Goal: Task Accomplishment & Management: Manage account settings

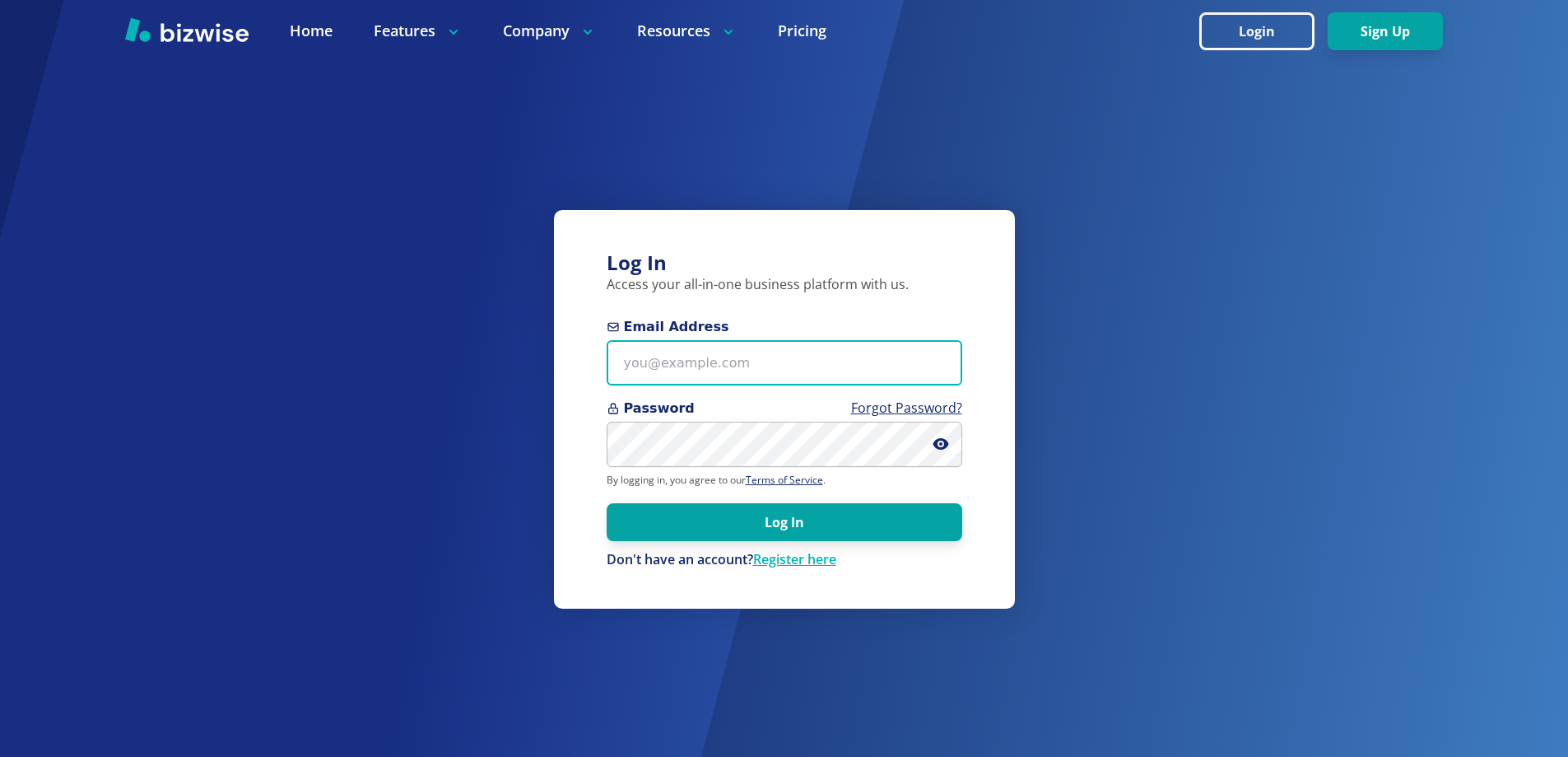
type input "knightjl7+1@[DOMAIN_NAME]"
click at [728, 362] on input "knightjl7+1@msn.com" at bounding box center [784, 362] width 355 height 46
click at [933, 598] on div "Log In Access your all-in-one business platform with us. Email Address knightjl…" at bounding box center [784, 409] width 460 height 398
click at [802, 554] on link "Register here" at bounding box center [794, 559] width 83 height 18
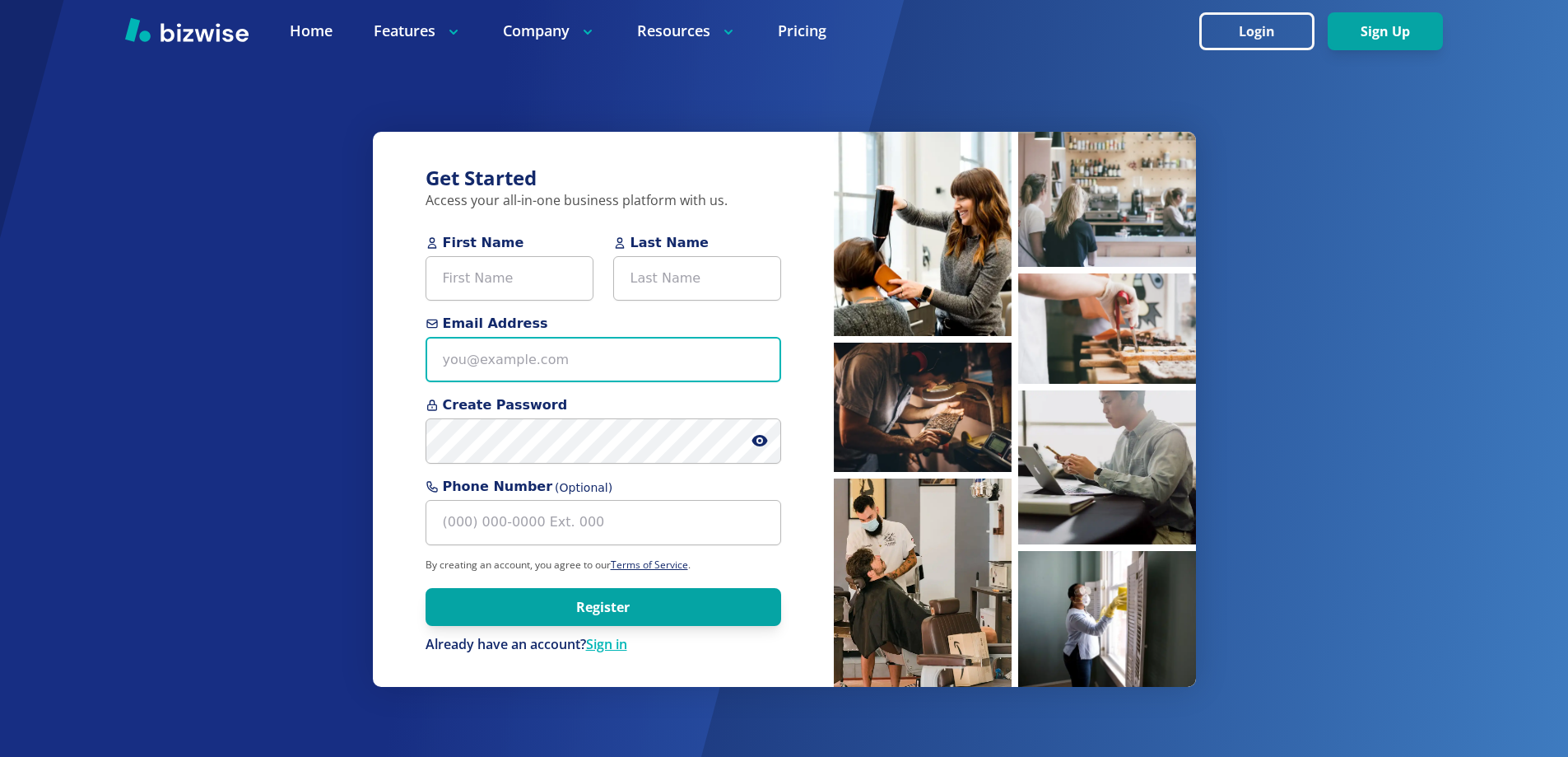
click at [537, 350] on input "Email Address" at bounding box center [603, 359] width 355 height 46
paste input "johnslawnservicebirmingham.com"
type input "johnslawnservicebirmingham.com"
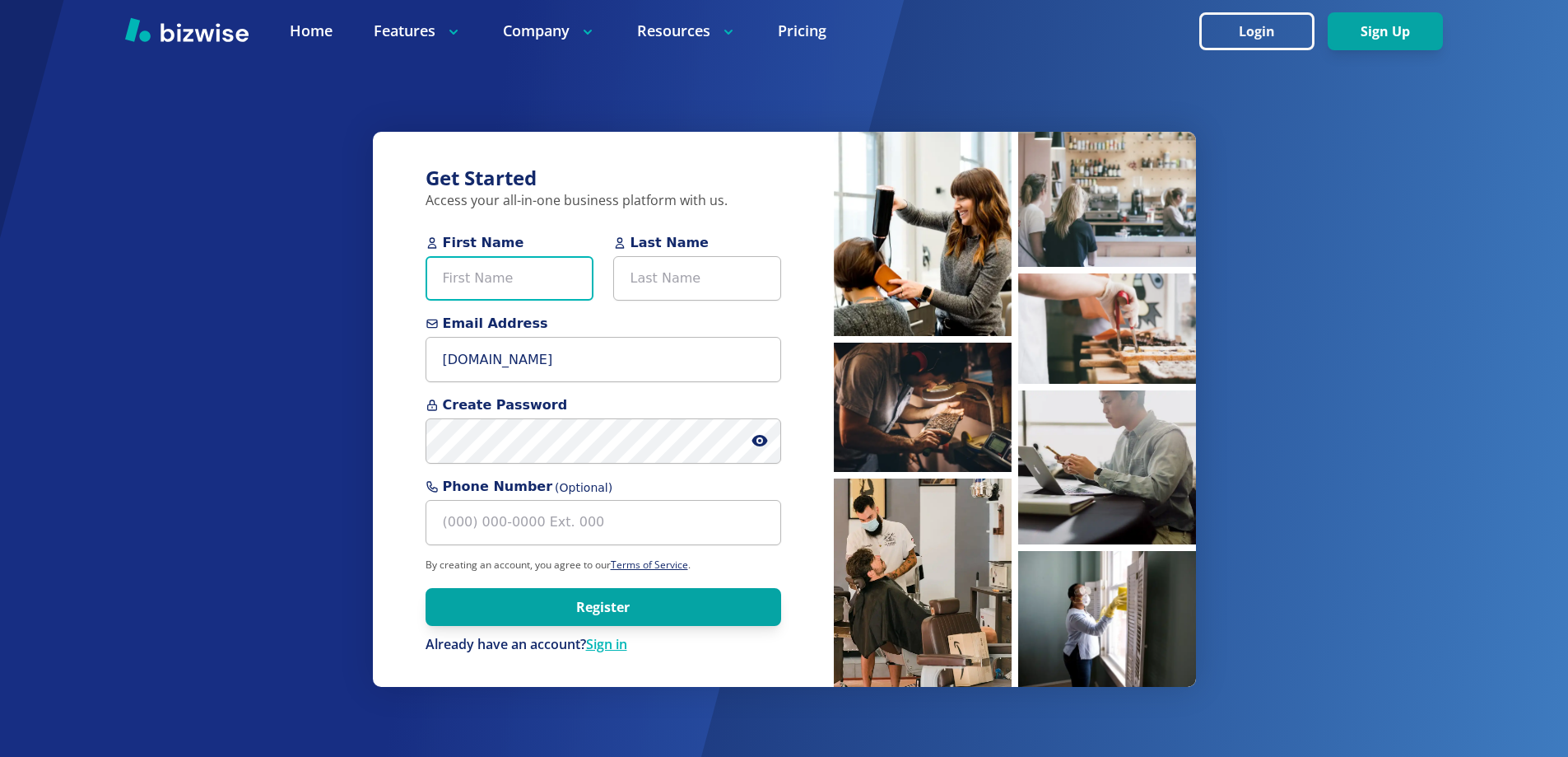
click at [508, 291] on input "First Name" at bounding box center [510, 279] width 168 height 46
type input "John"
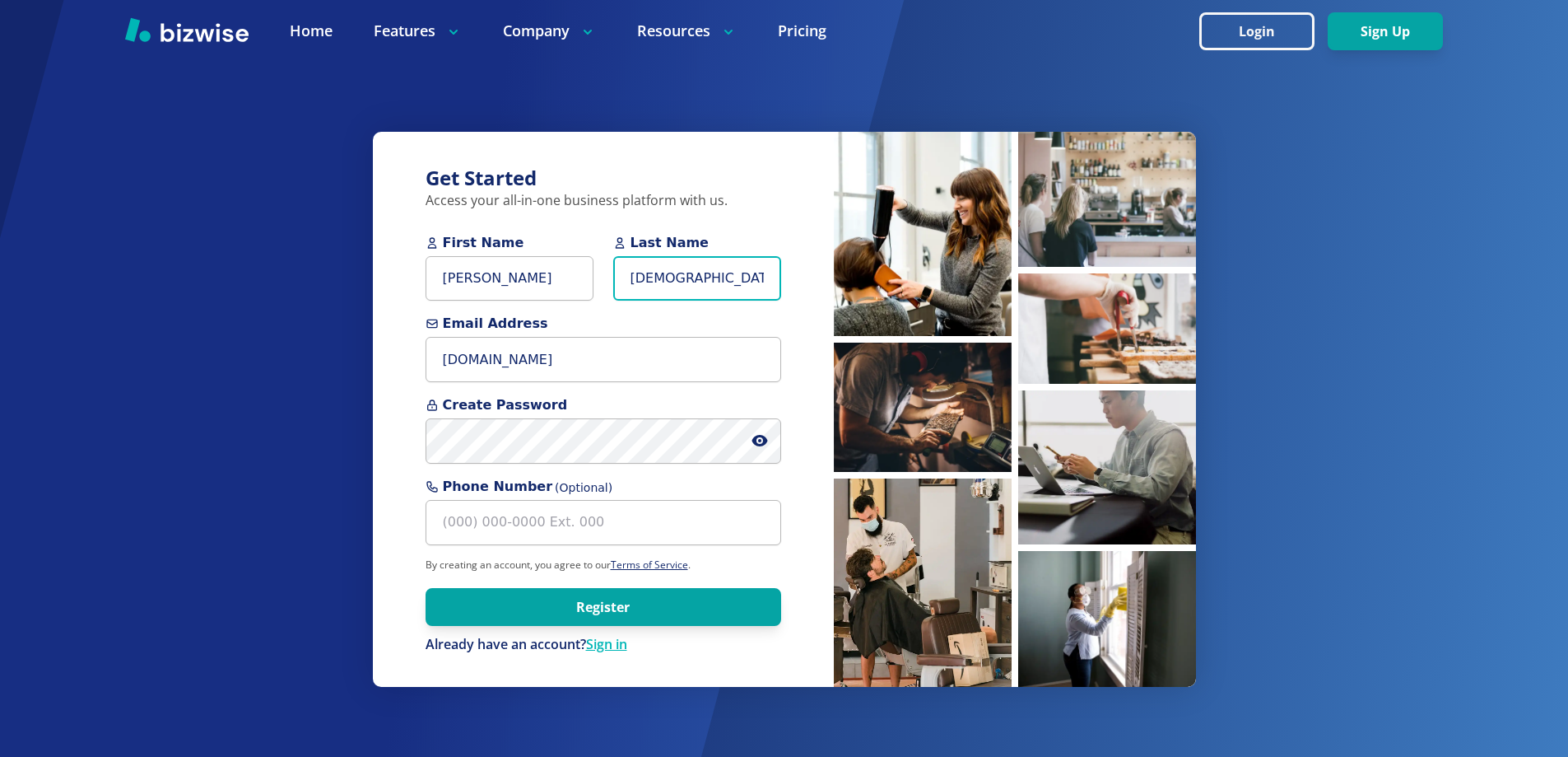
type input "Gay"
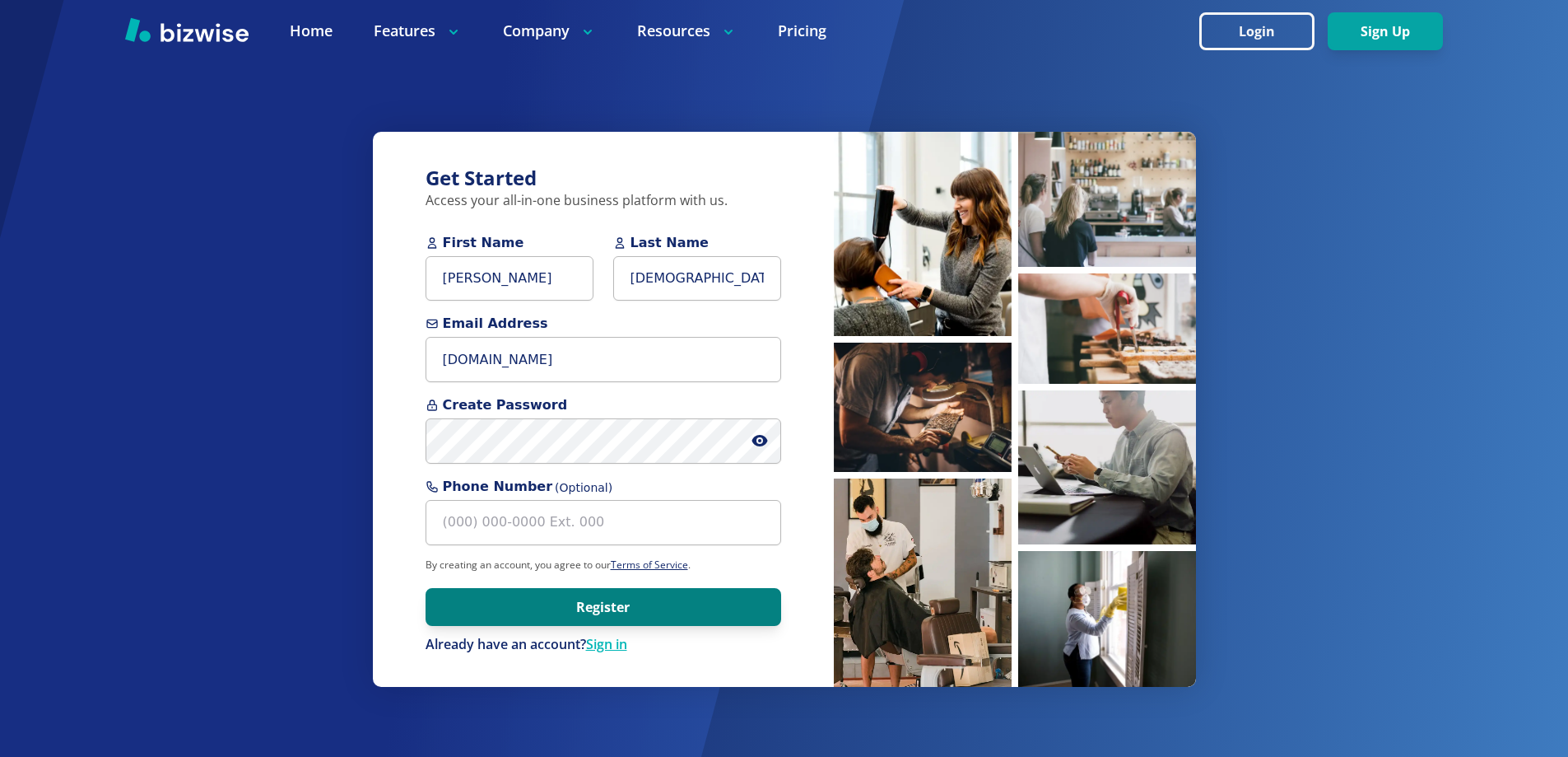
click at [451, 601] on button "Register" at bounding box center [603, 607] width 355 height 37
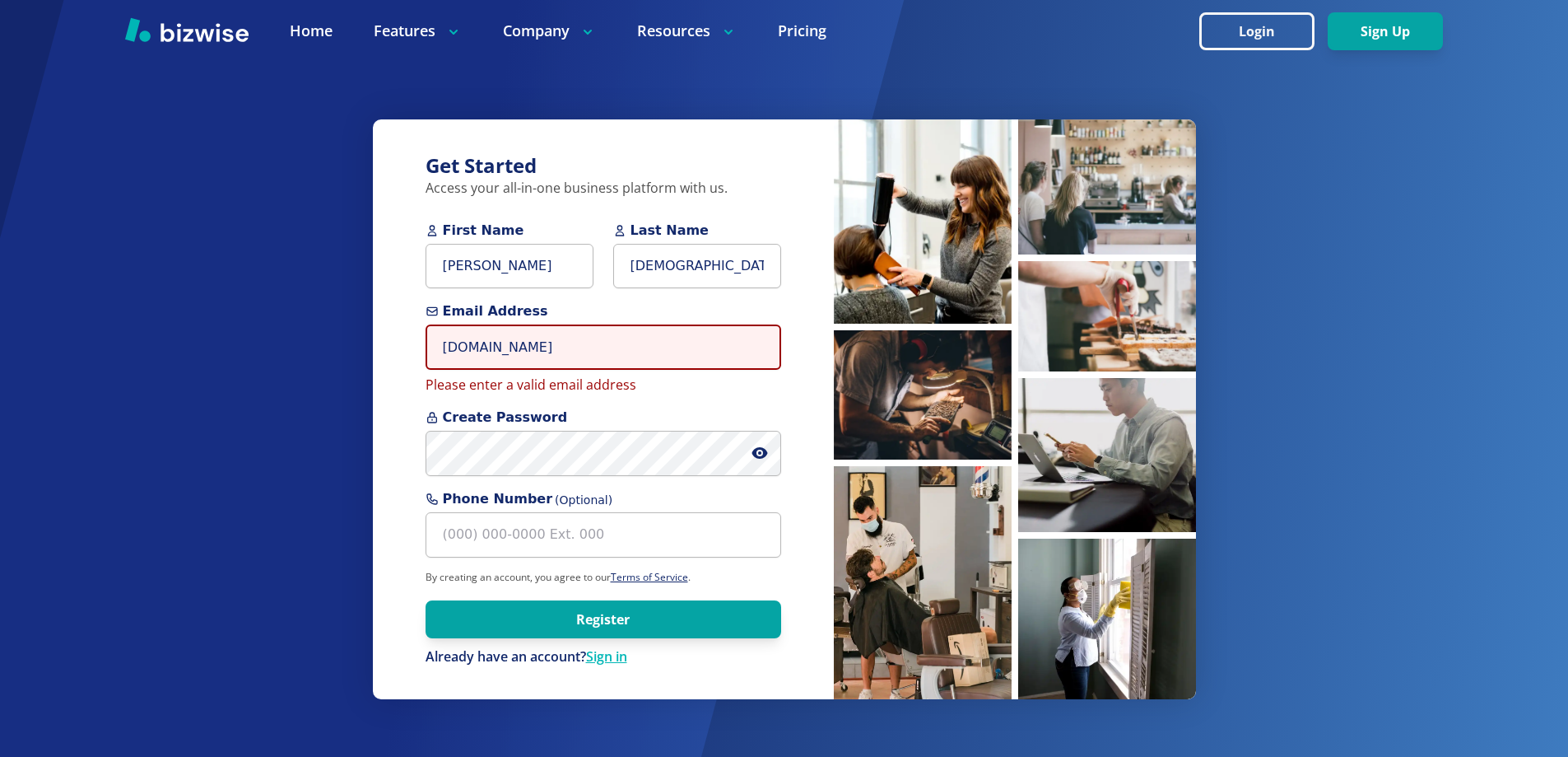
click at [656, 337] on input "johnslawnservicebirmingham.com" at bounding box center [603, 346] width 355 height 46
paste input "completelawn@gmail"
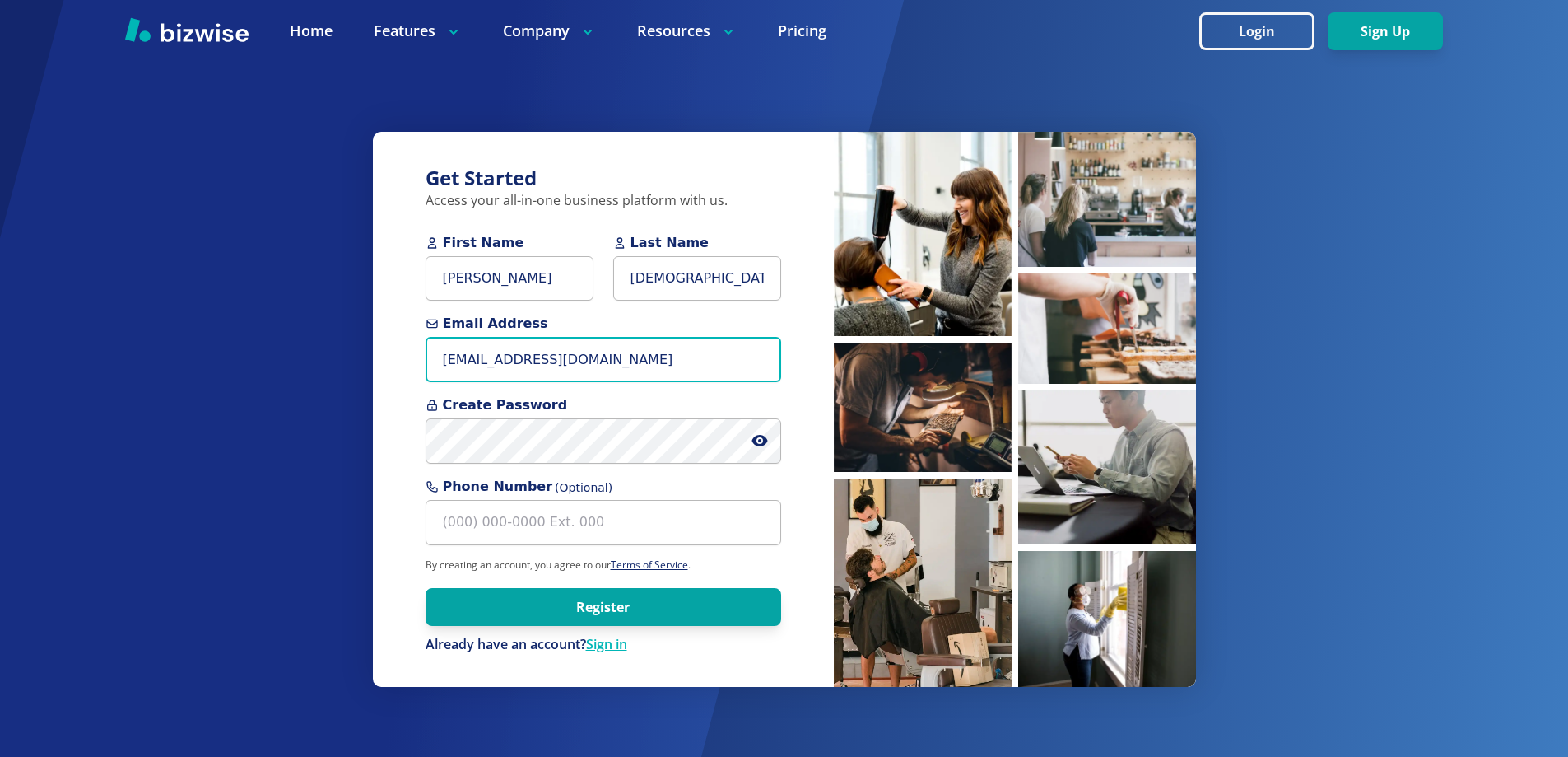
type input "johnscompletelawn@gmail.com"
click at [767, 437] on span at bounding box center [766, 441] width 29 height 46
click at [766, 439] on icon at bounding box center [759, 440] width 16 height 12
click at [661, 464] on form "First Name John Last Name Gay Email Address johnscompletelawn@gmail.com Create …" at bounding box center [603, 443] width 355 height 420
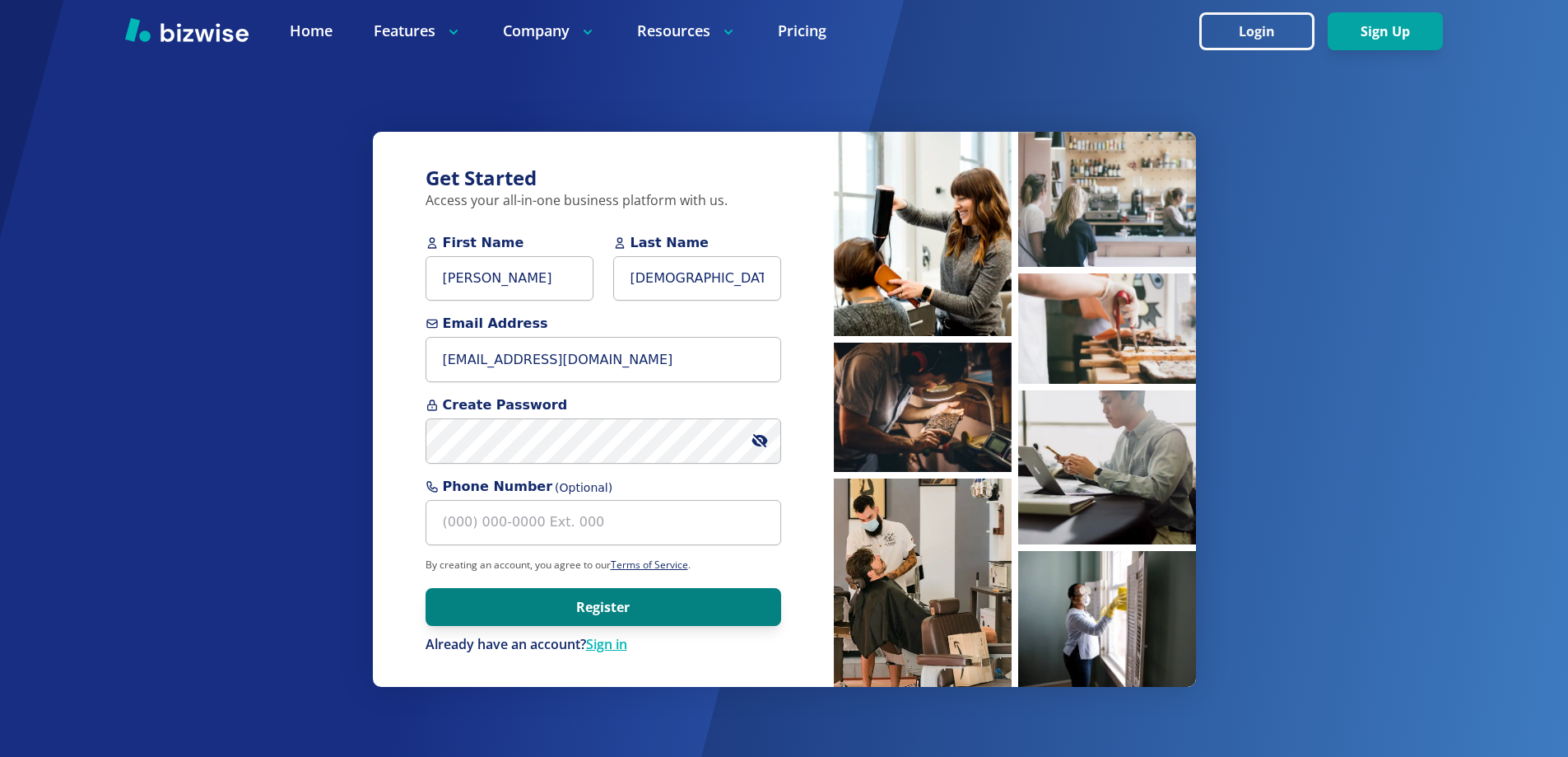
click at [575, 617] on button "Register" at bounding box center [603, 607] width 355 height 37
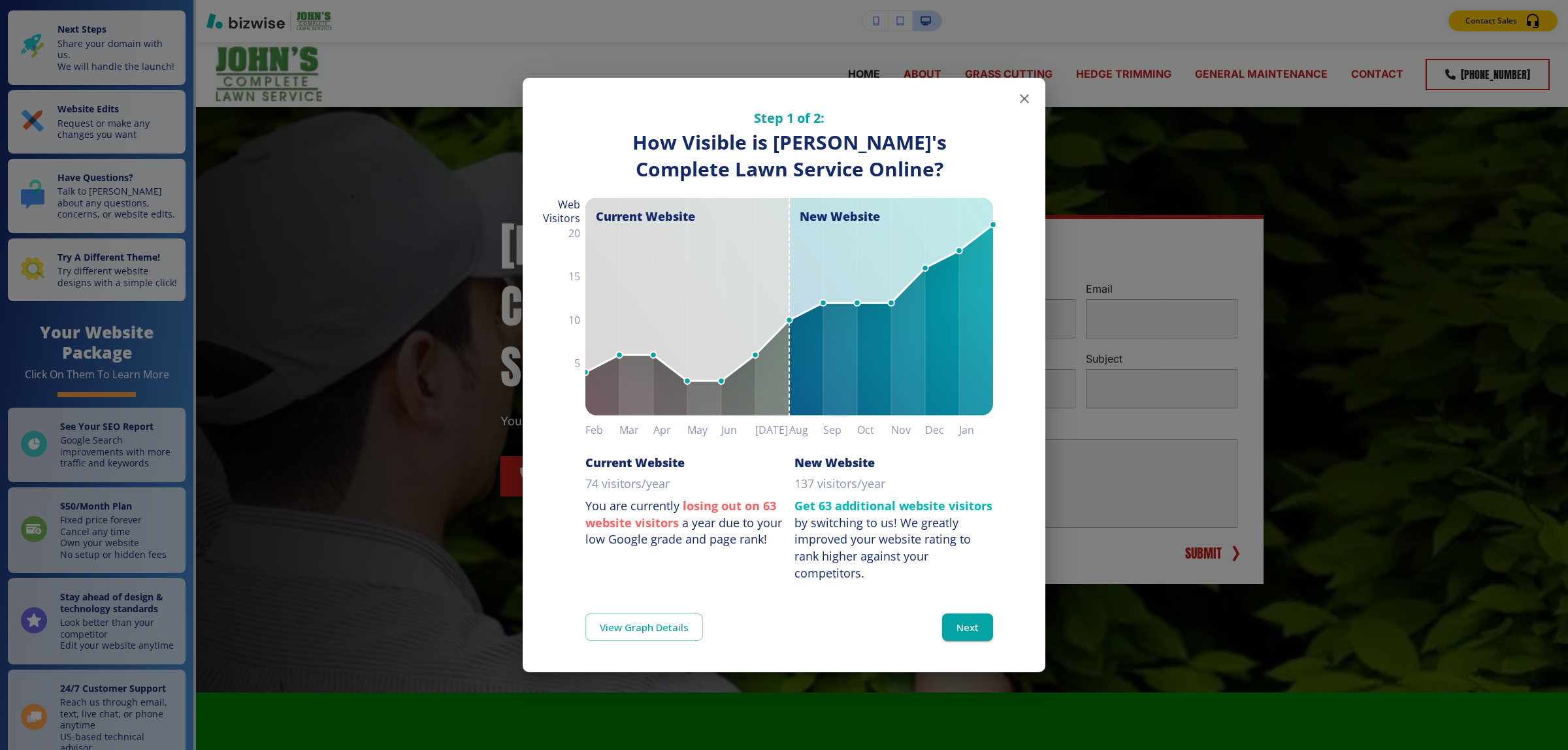
click at [1027, 93] on icon "button" at bounding box center [1025, 98] width 16 height 16
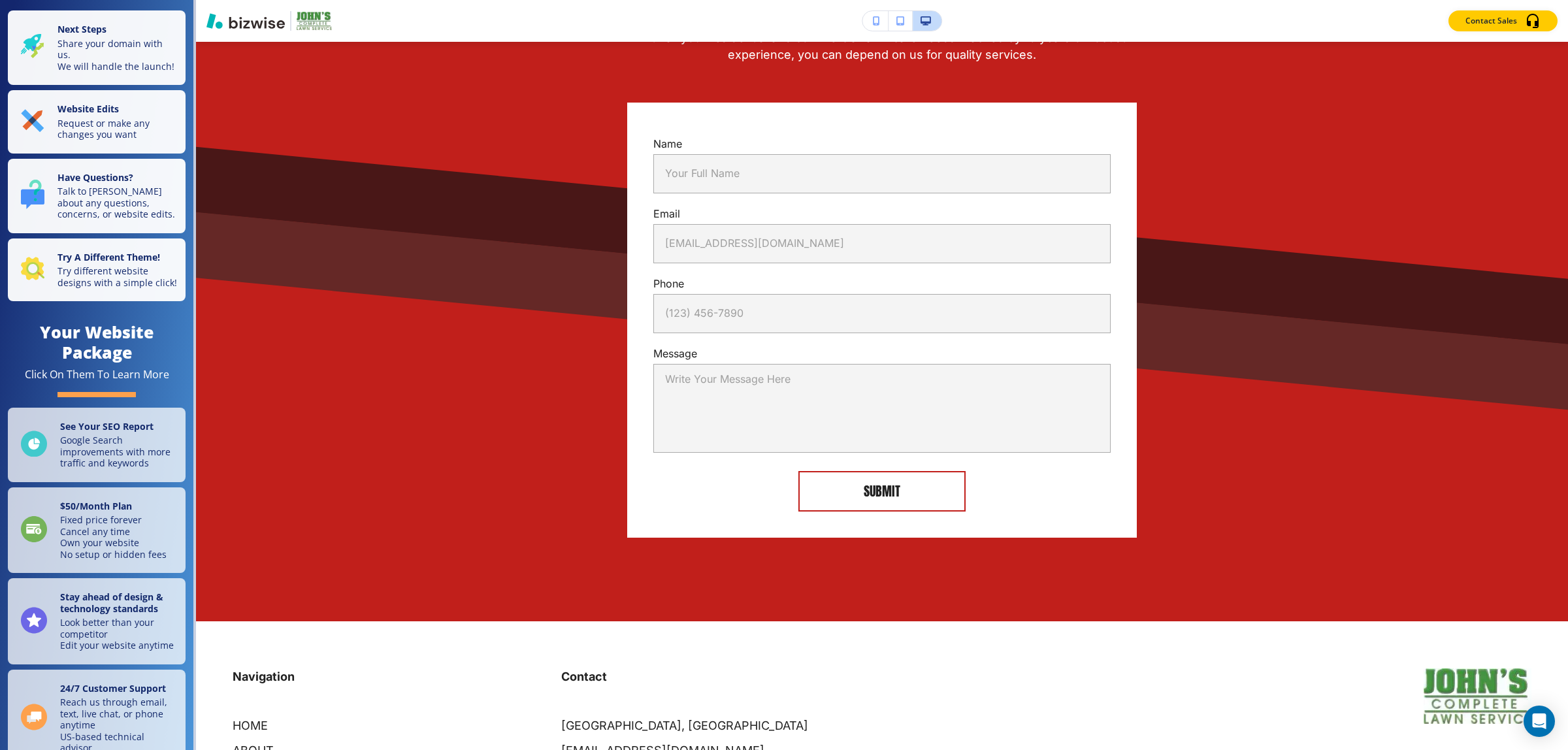
scroll to position [3358, 0]
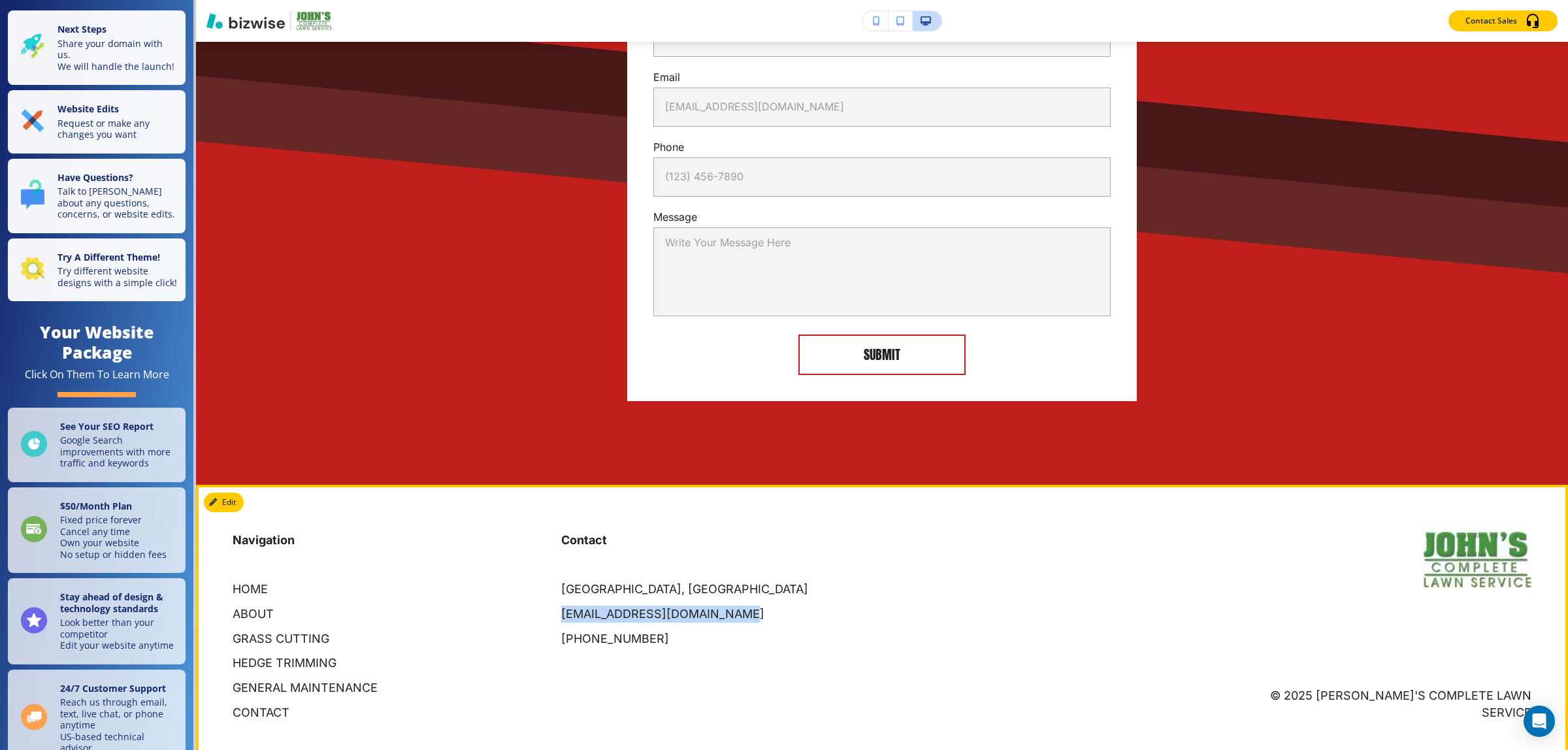
drag, startPoint x: 743, startPoint y: 589, endPoint x: 557, endPoint y: 586, distance: 186.0
click at [557, 586] on div "Contact Bluff Park, Hoover, AL 35226, USA johnscompletelawn@gmail.com (205) 612…" at bounding box center [710, 576] width 329 height 142
copy p "johnscompletelawn@gmail.com"
click at [574, 606] on p "johnscompletelawn@gmail.com" at bounding box center [662, 614] width 203 height 17
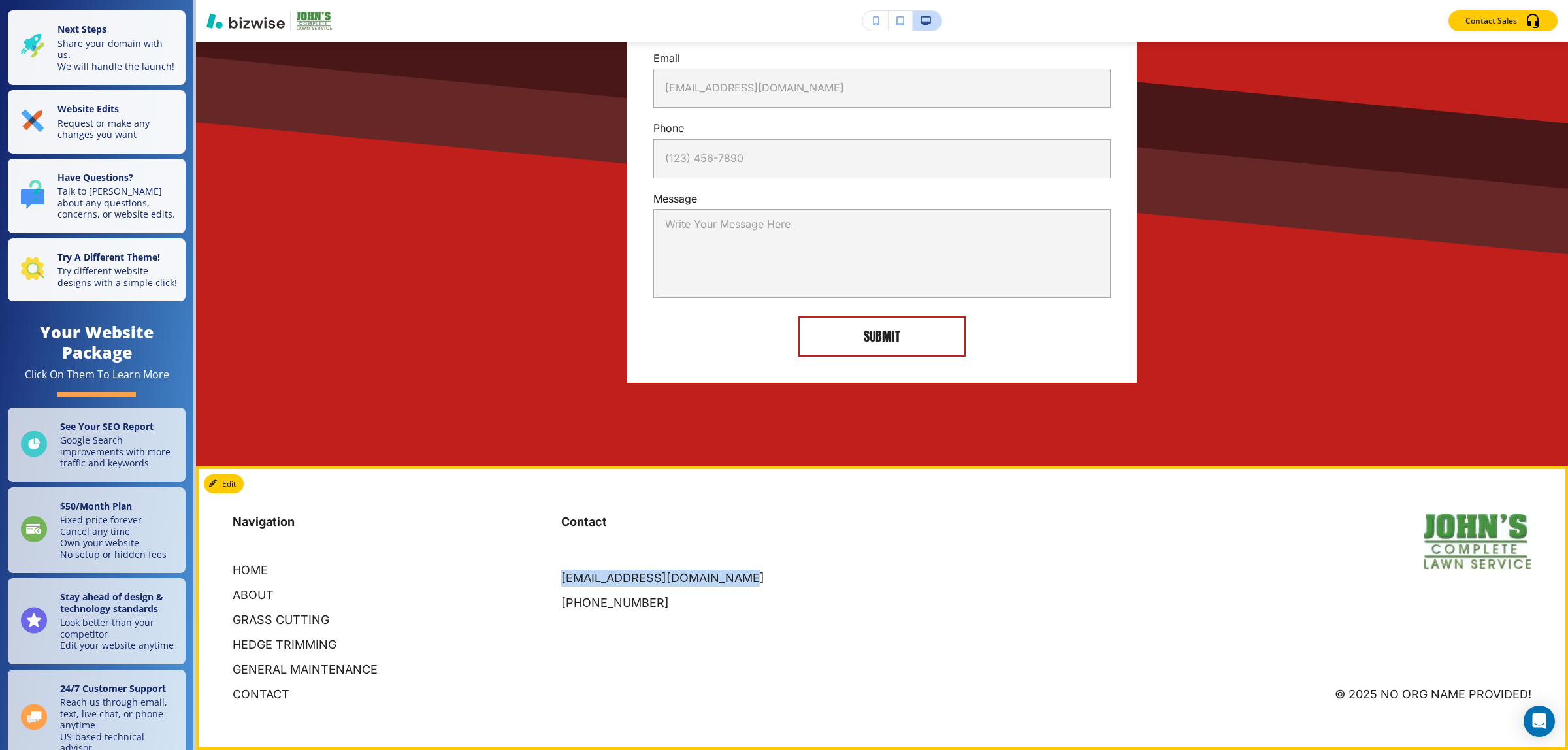
scroll to position [2910, 0]
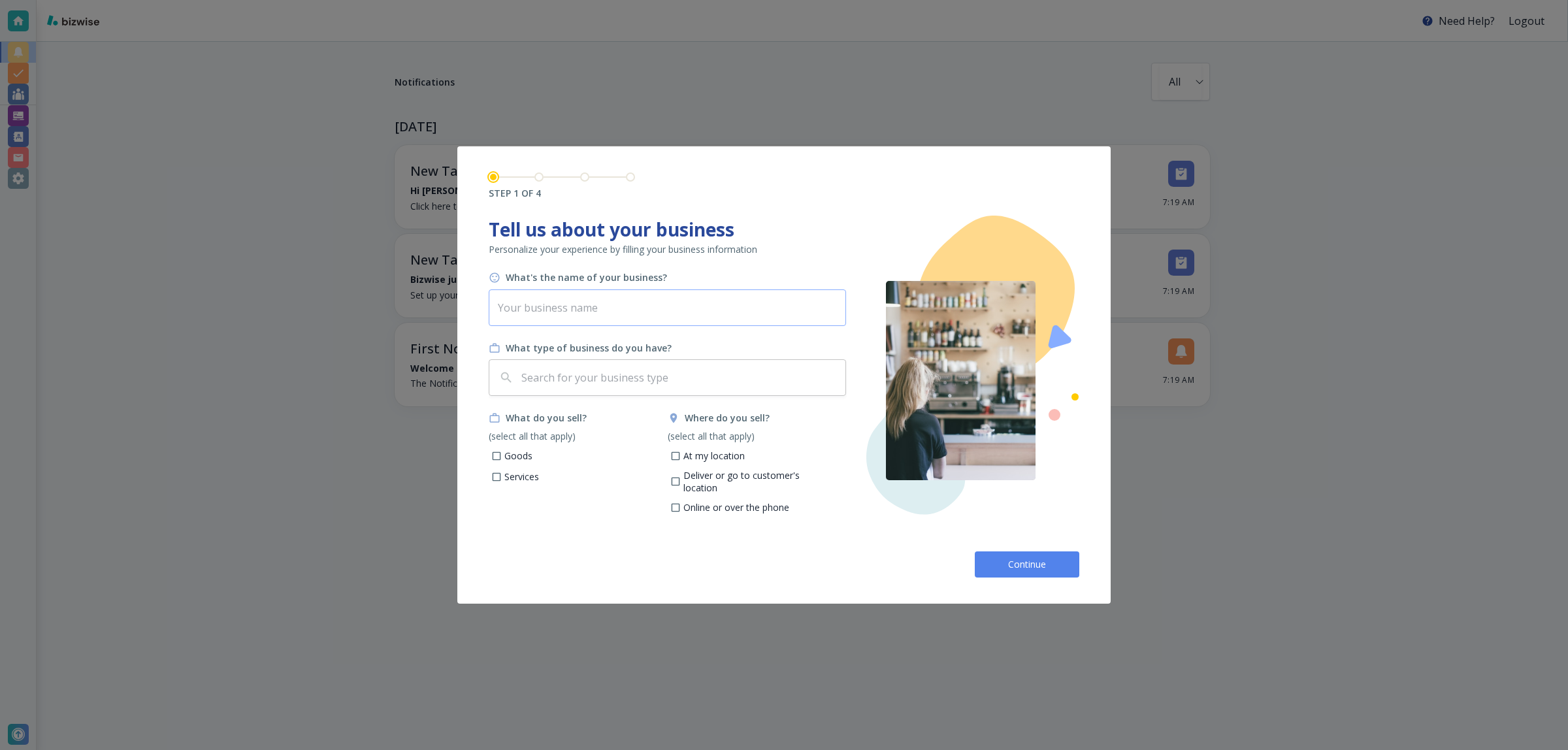
click at [566, 308] on input "text" at bounding box center [667, 308] width 357 height 37
click at [660, 310] on input "text" at bounding box center [667, 308] width 357 height 37
paste input "John's Complete Lawn Care Service"
type input "John's Complete Lawn Care Service"
click at [525, 472] on p "Services" at bounding box center [521, 477] width 35 height 13
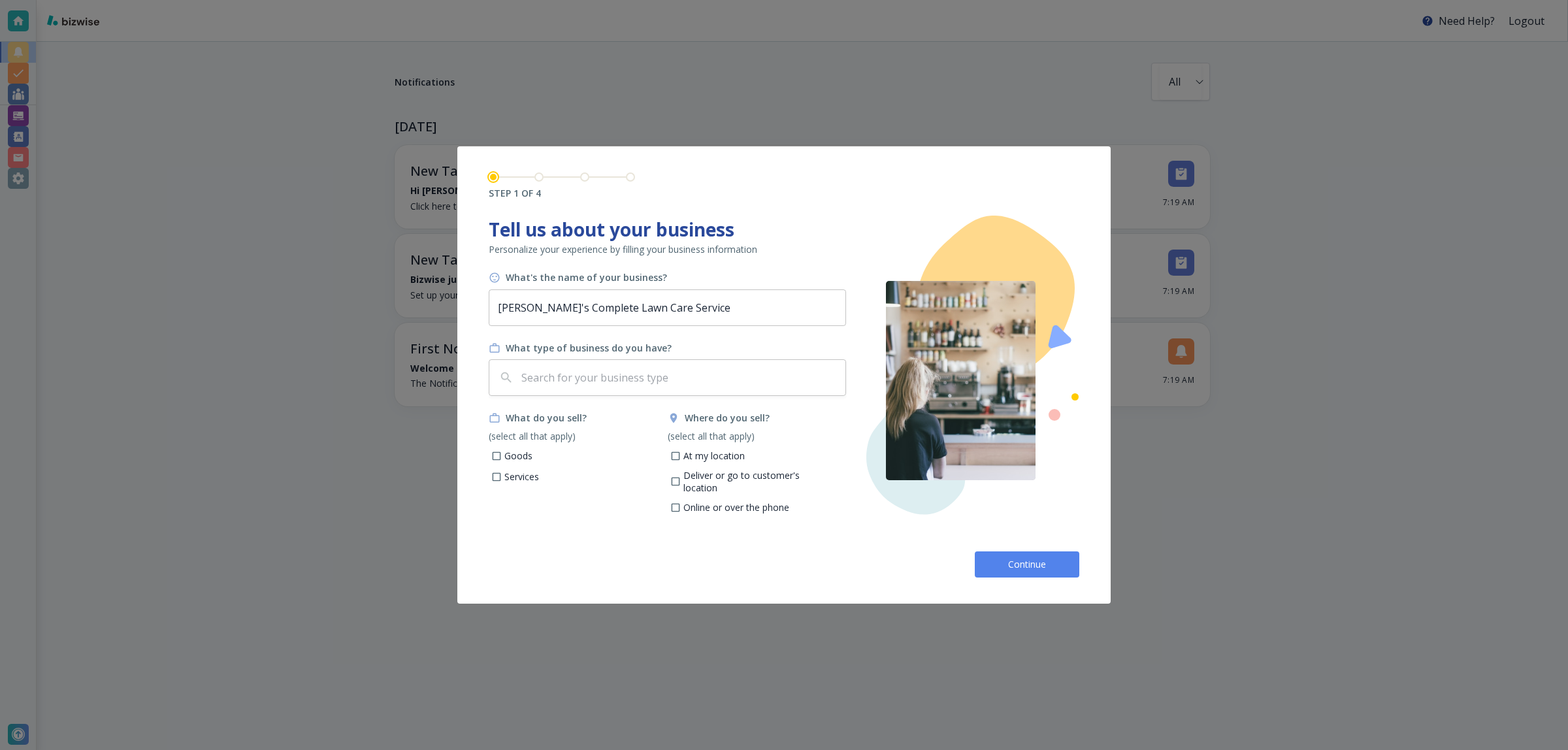
click at [502, 473] on input "Services" at bounding box center [497, 479] width 11 height 11
checkbox input "true"
click at [568, 393] on div "​" at bounding box center [667, 377] width 357 height 37
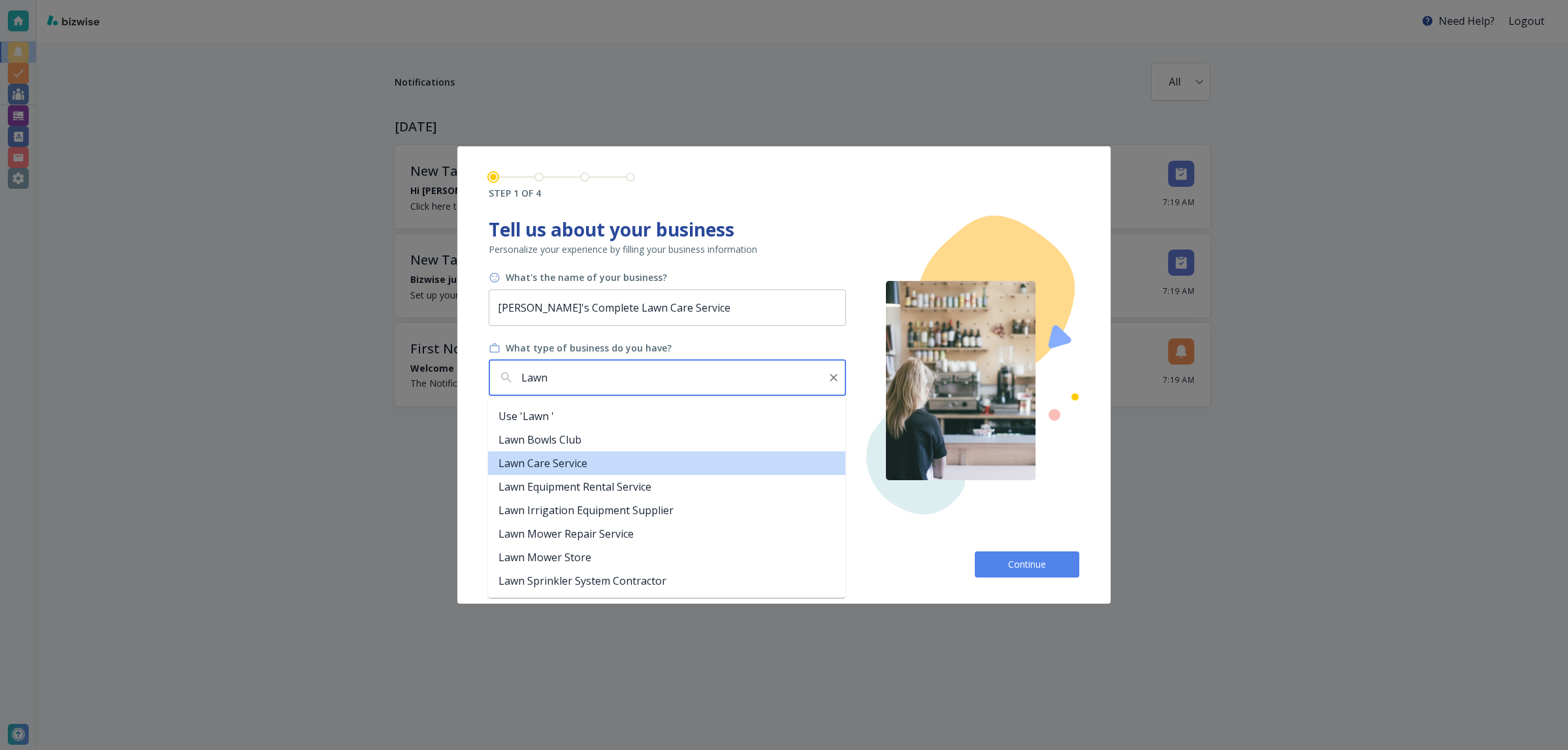
click at [616, 458] on li "Lawn Care Service" at bounding box center [667, 462] width 357 height 23
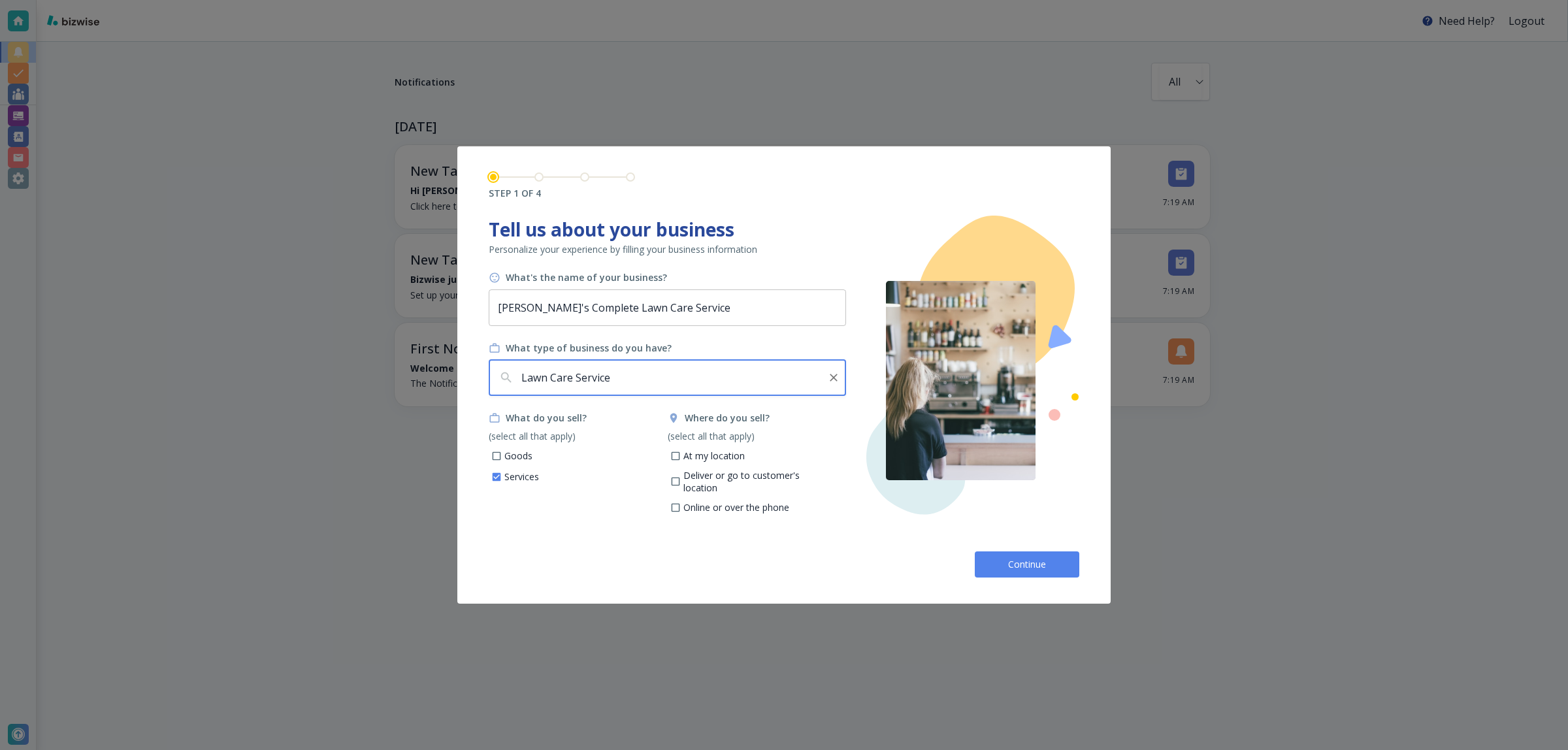
type input "Lawn Care Service"
click at [690, 456] on p "At my location" at bounding box center [714, 456] width 62 height 13
click at [681, 456] on input "At my location" at bounding box center [675, 458] width 11 height 11
checkbox input "true"
click at [988, 547] on div "Continue" at bounding box center [784, 559] width 591 height 37
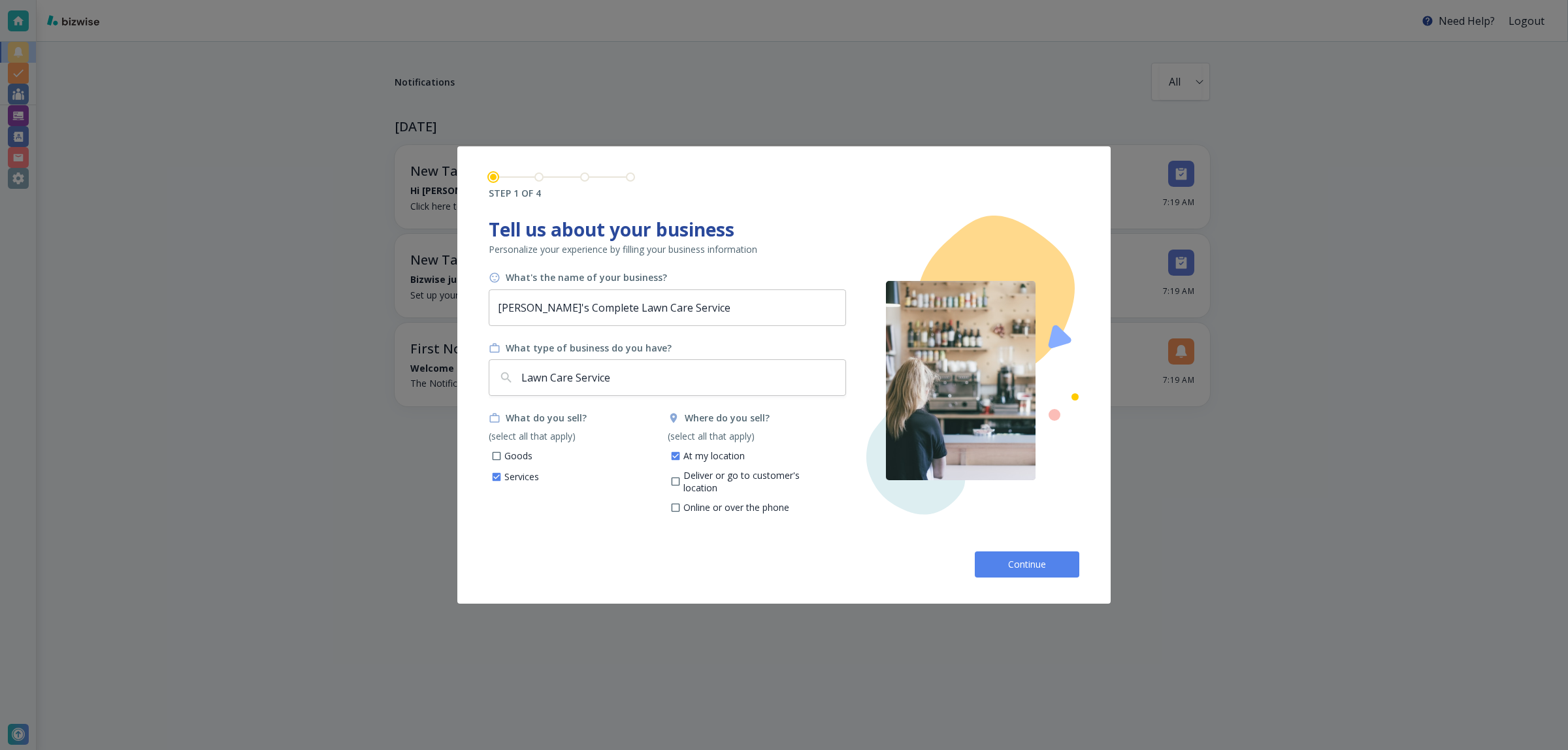
click at [1003, 559] on button "Continue" at bounding box center [1027, 564] width 105 height 26
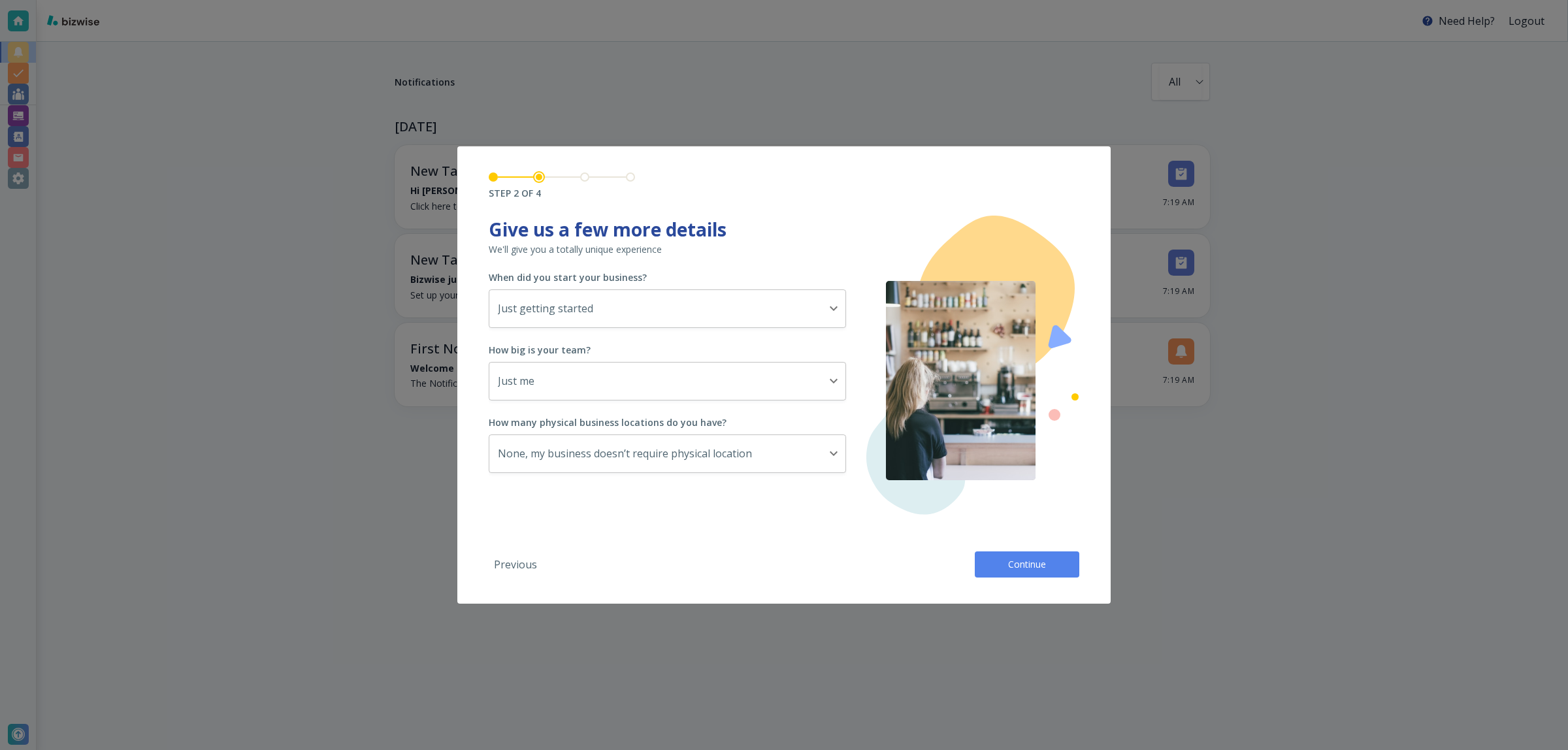
click at [1006, 559] on span "Continue" at bounding box center [1027, 564] width 42 height 13
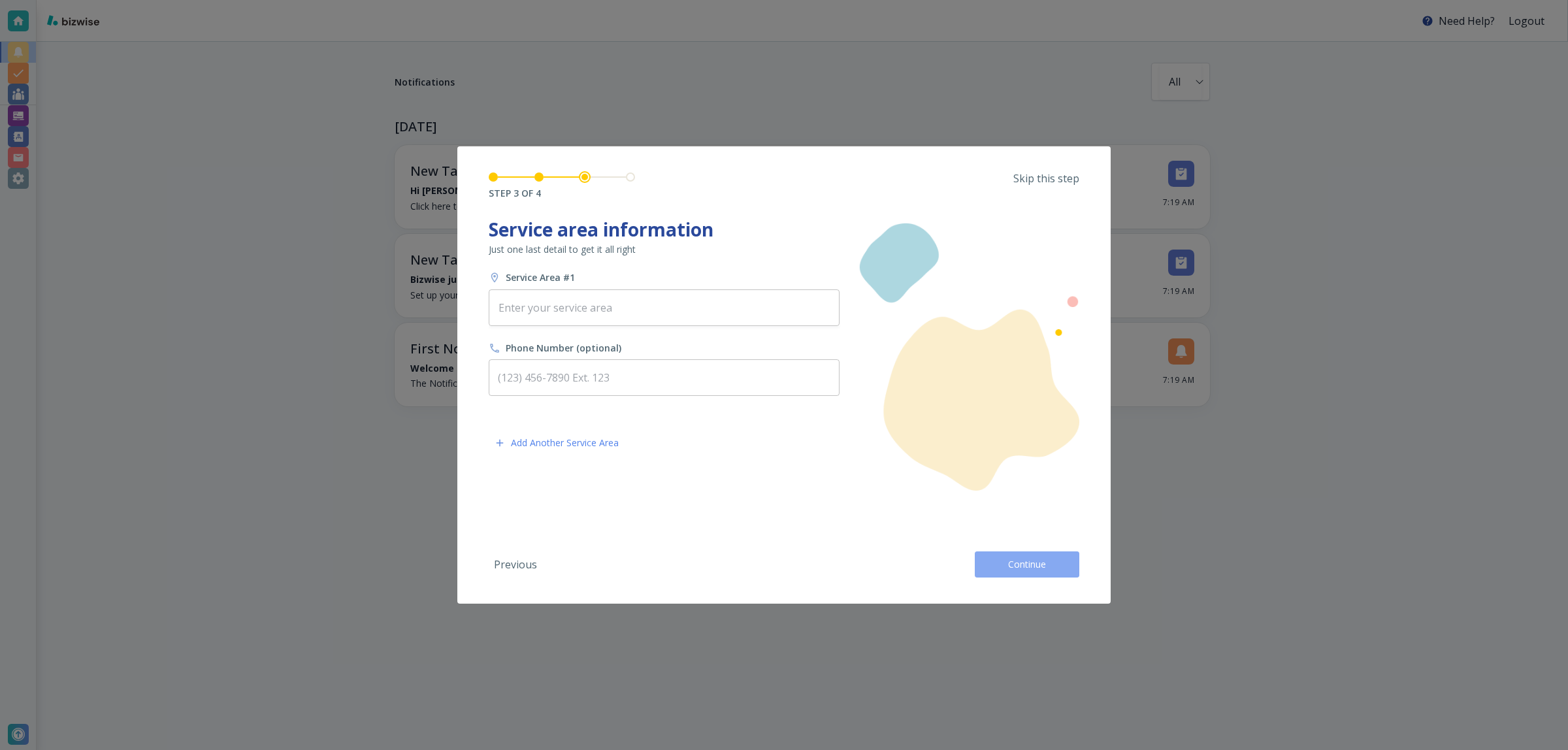
click at [1016, 570] on span "Continue" at bounding box center [1027, 564] width 42 height 13
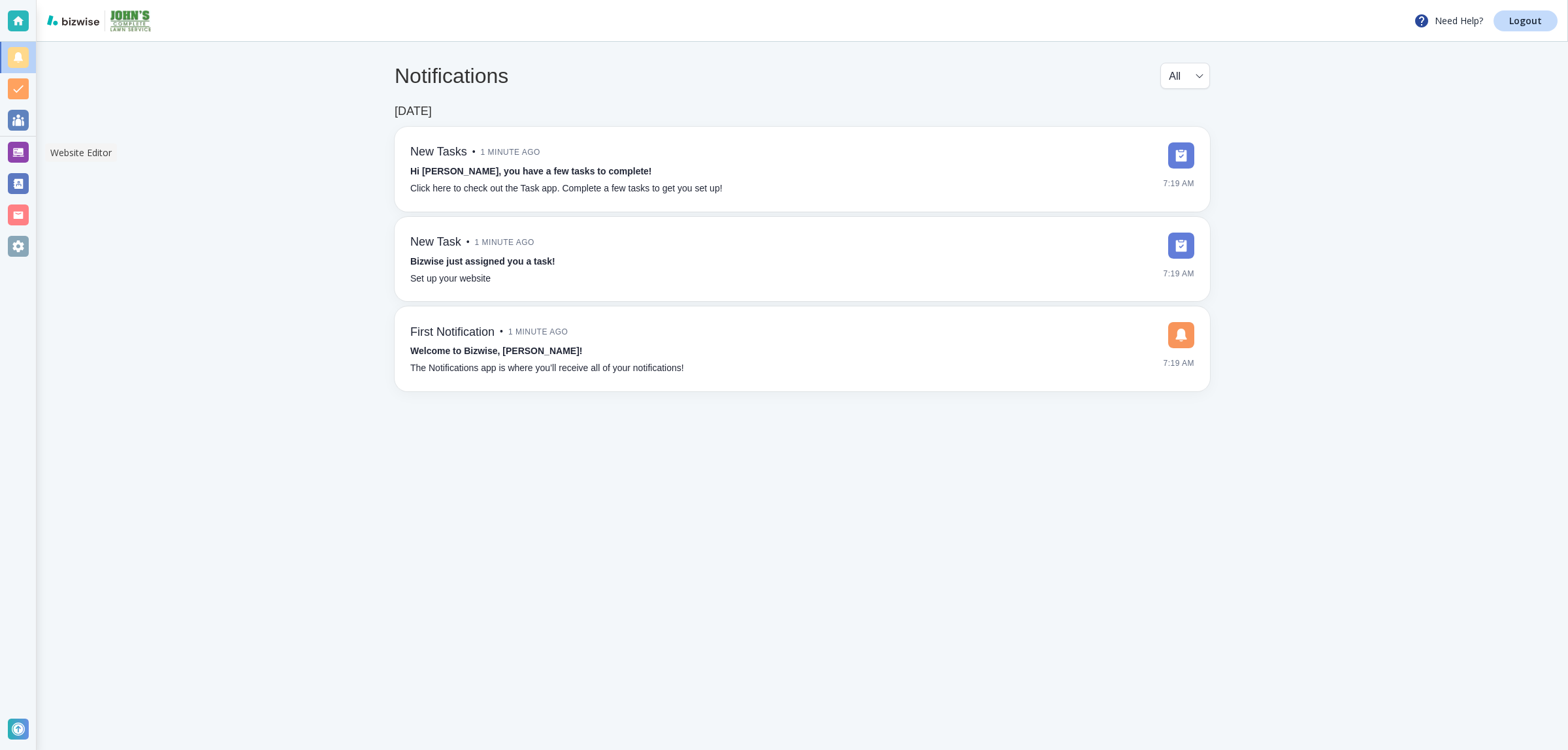
click at [13, 161] on div at bounding box center [18, 152] width 21 height 21
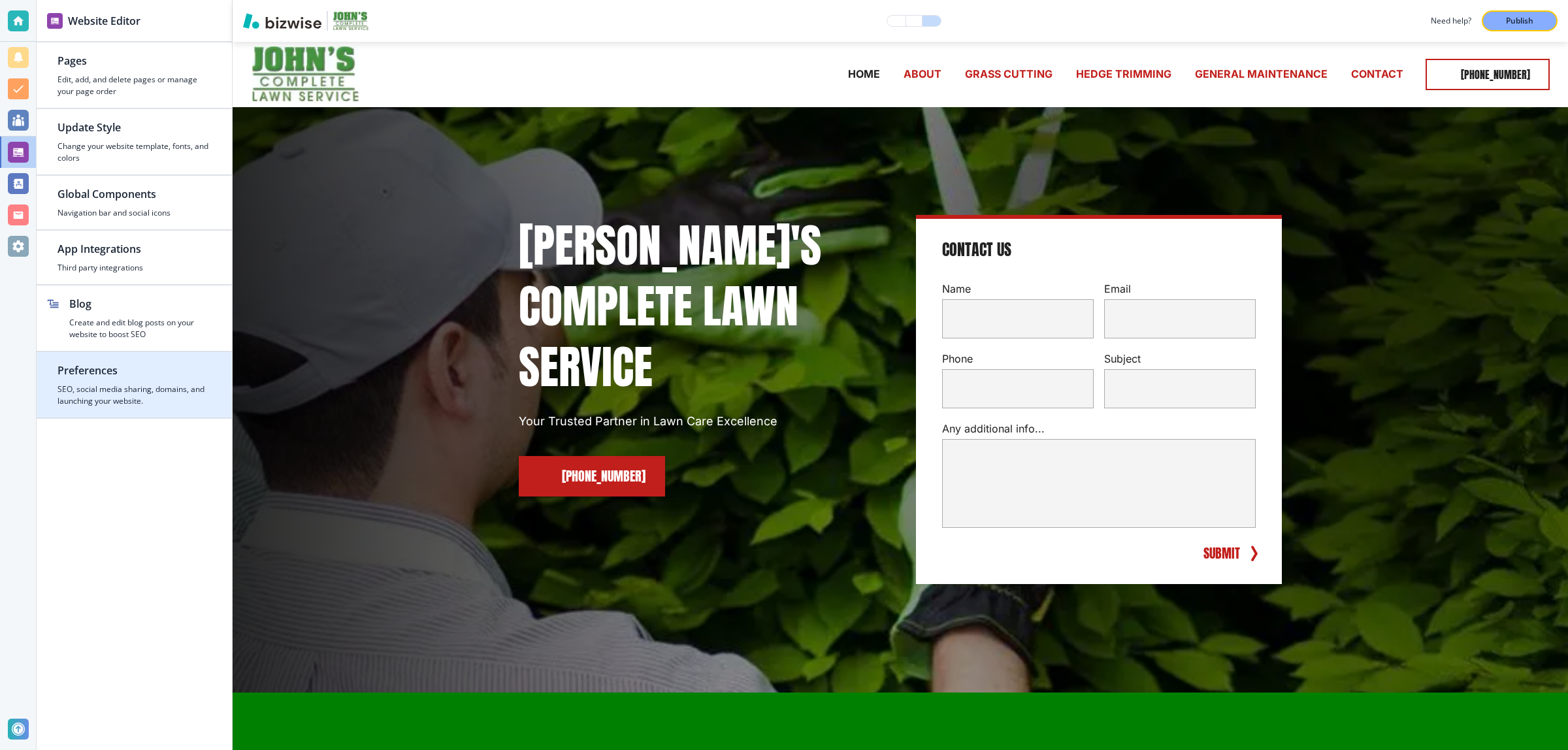
click at [164, 399] on h4 "SEO, social media sharing, domains, and launching your website." at bounding box center [134, 394] width 154 height 23
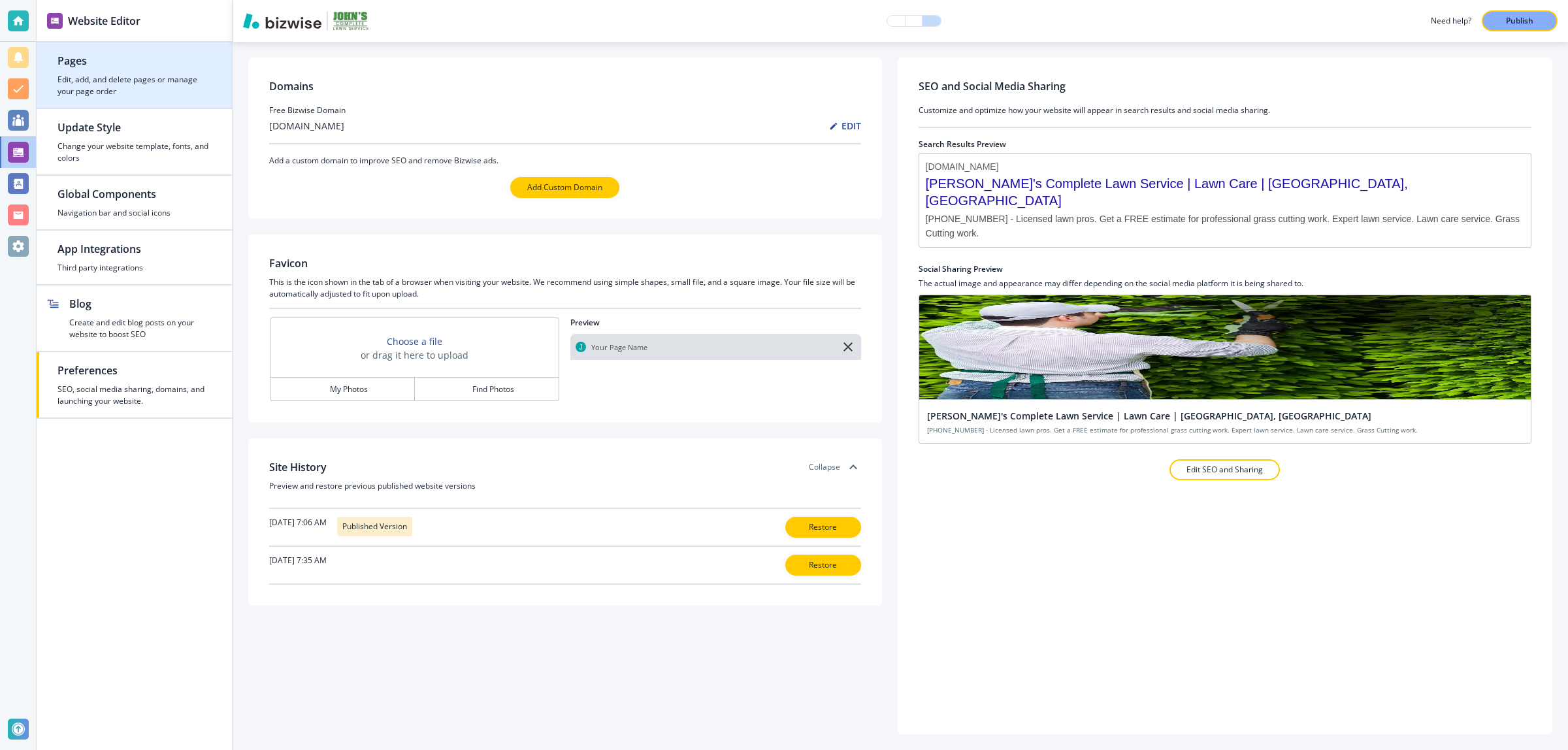
click at [131, 103] on div "button" at bounding box center [135, 102] width 196 height 11
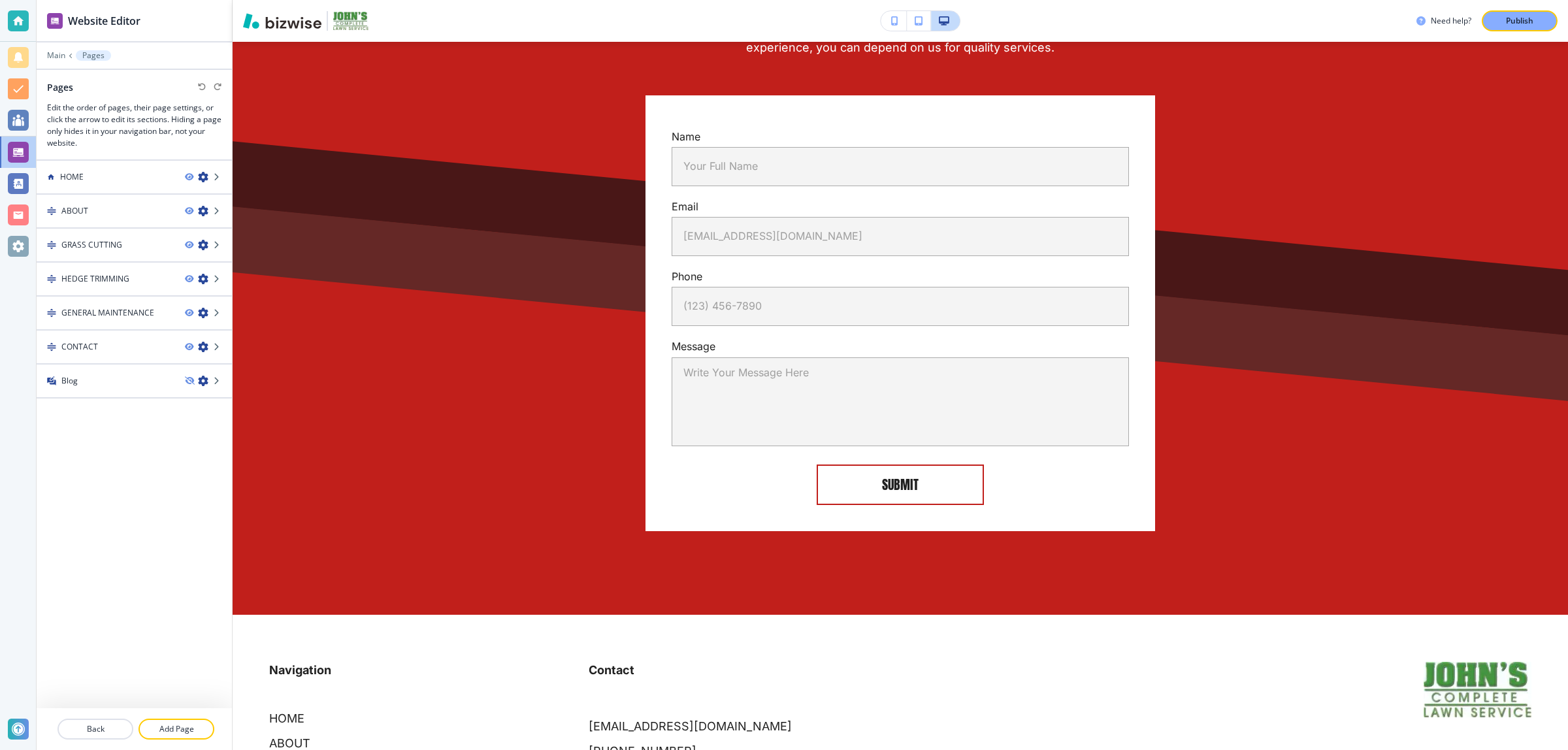
scroll to position [3324, 0]
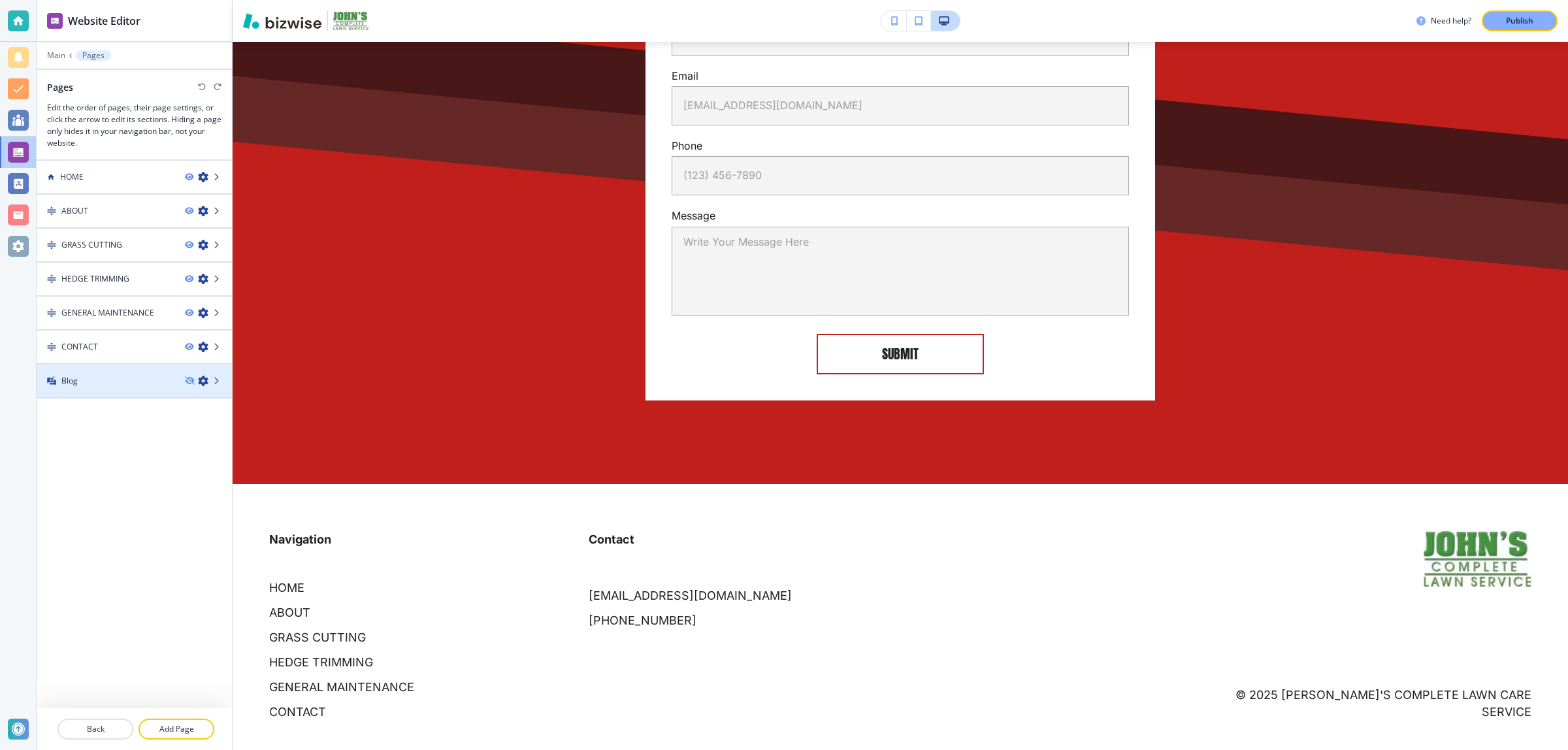
click at [112, 377] on div "Blog" at bounding box center [106, 380] width 138 height 12
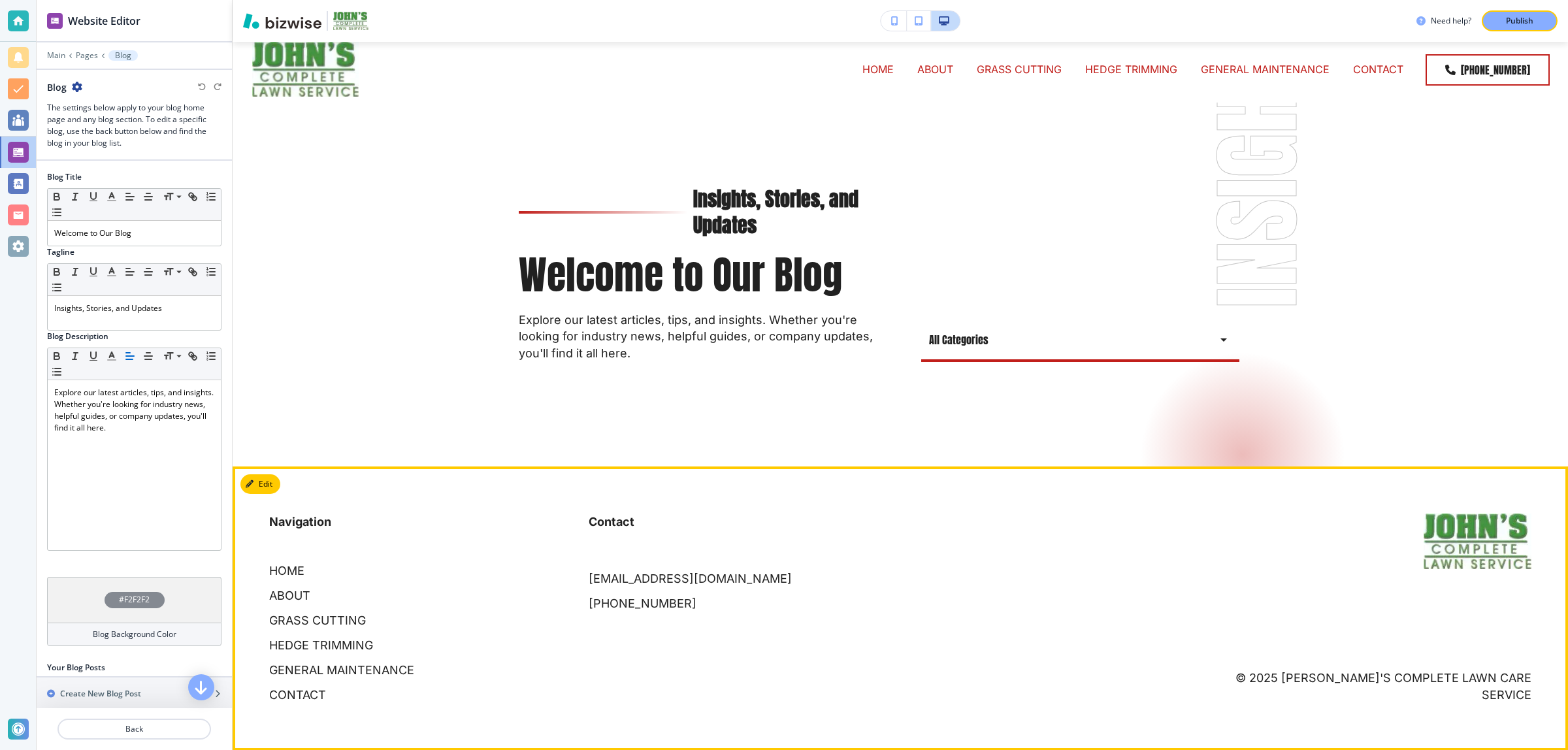
scroll to position [0, 0]
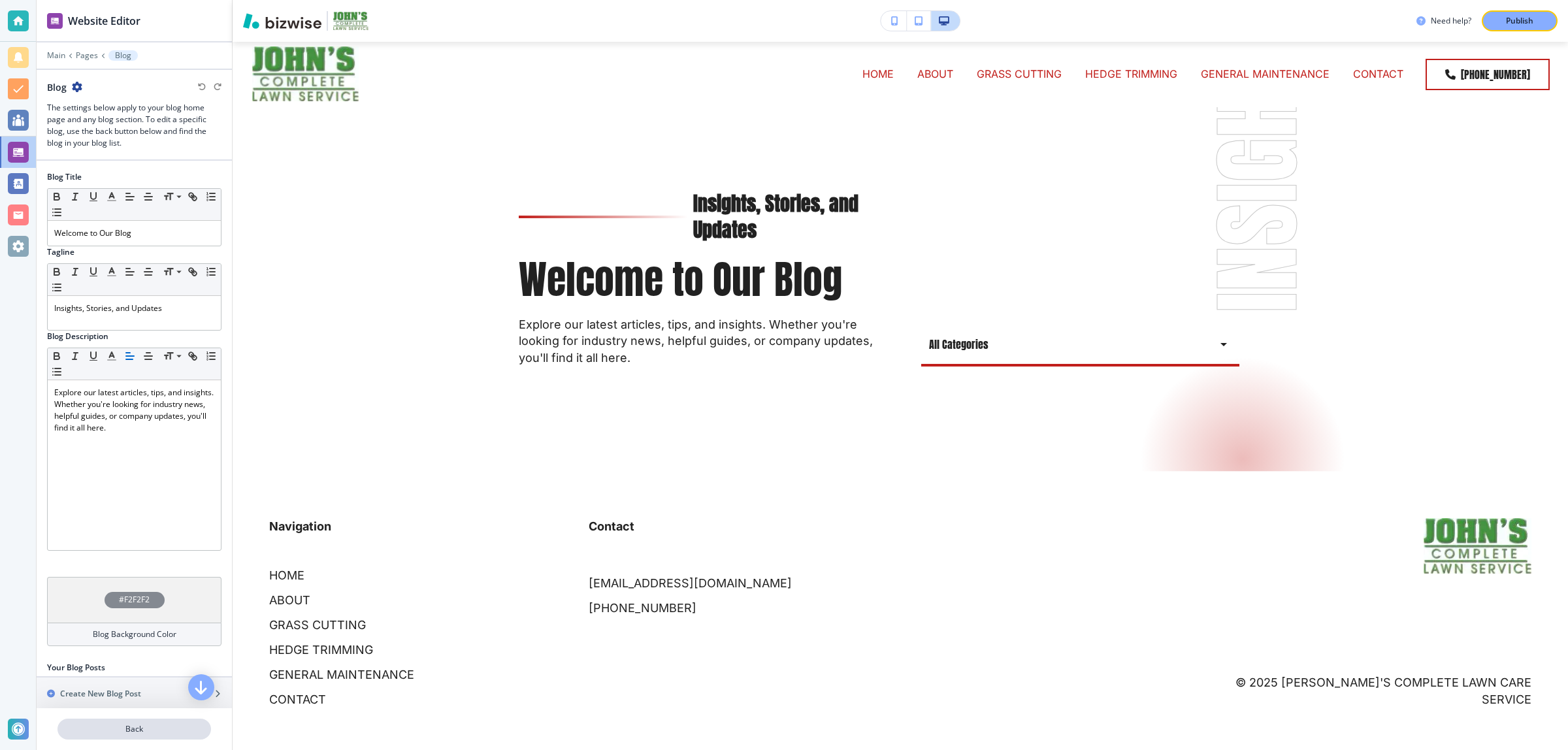
click at [110, 735] on p "Back" at bounding box center [134, 729] width 151 height 12
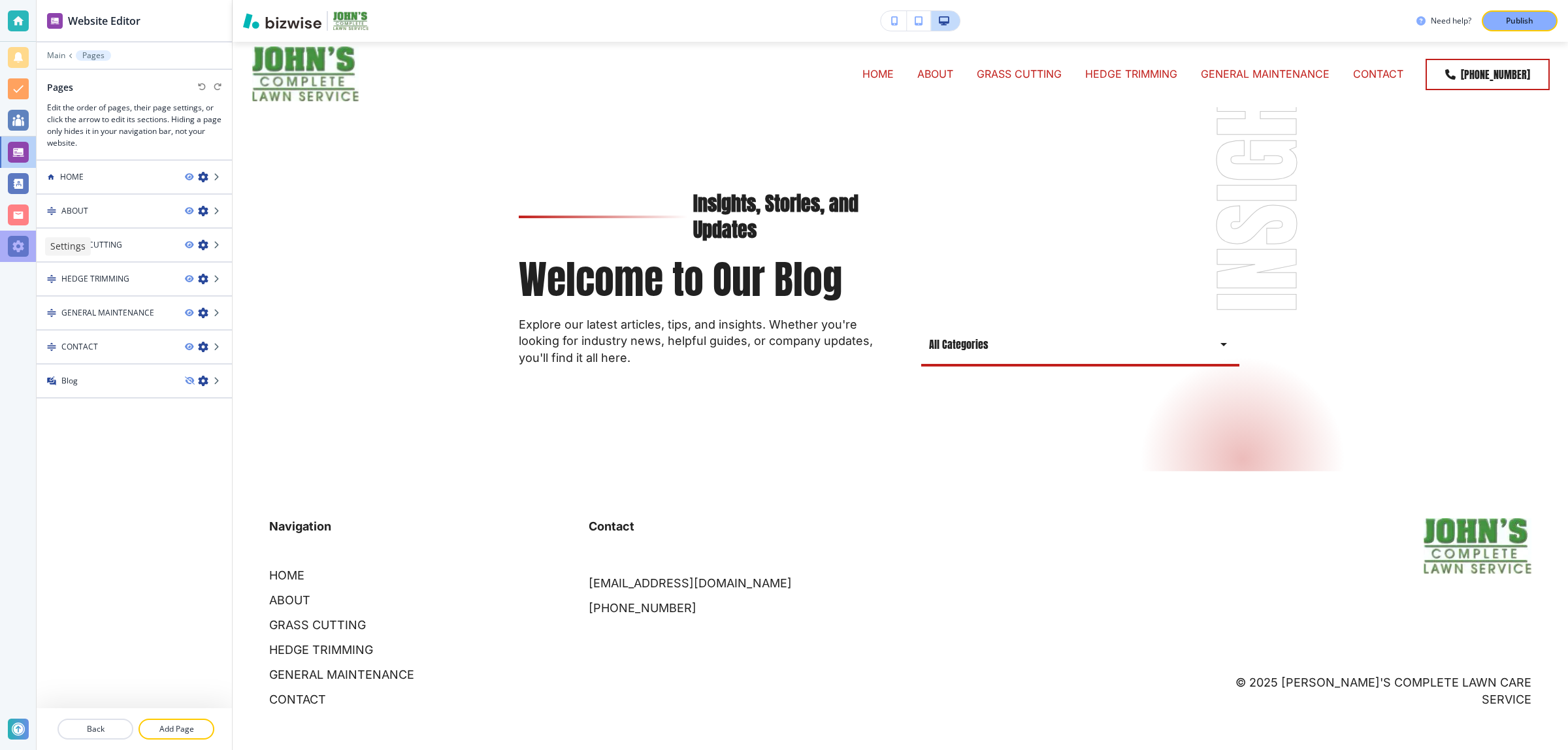
click at [18, 243] on div at bounding box center [18, 246] width 21 height 21
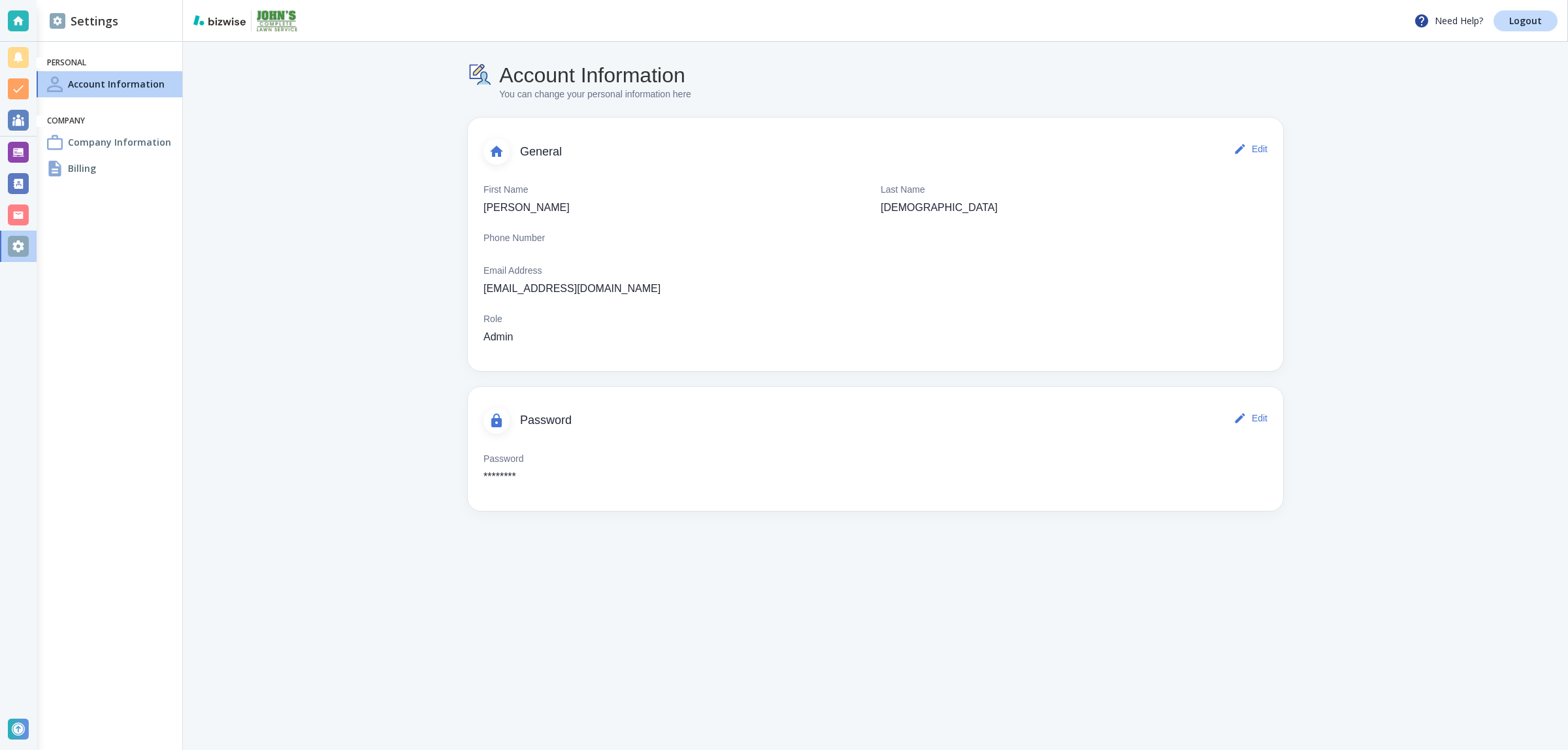
click at [89, 139] on h4 "Company Information" at bounding box center [120, 142] width 103 height 13
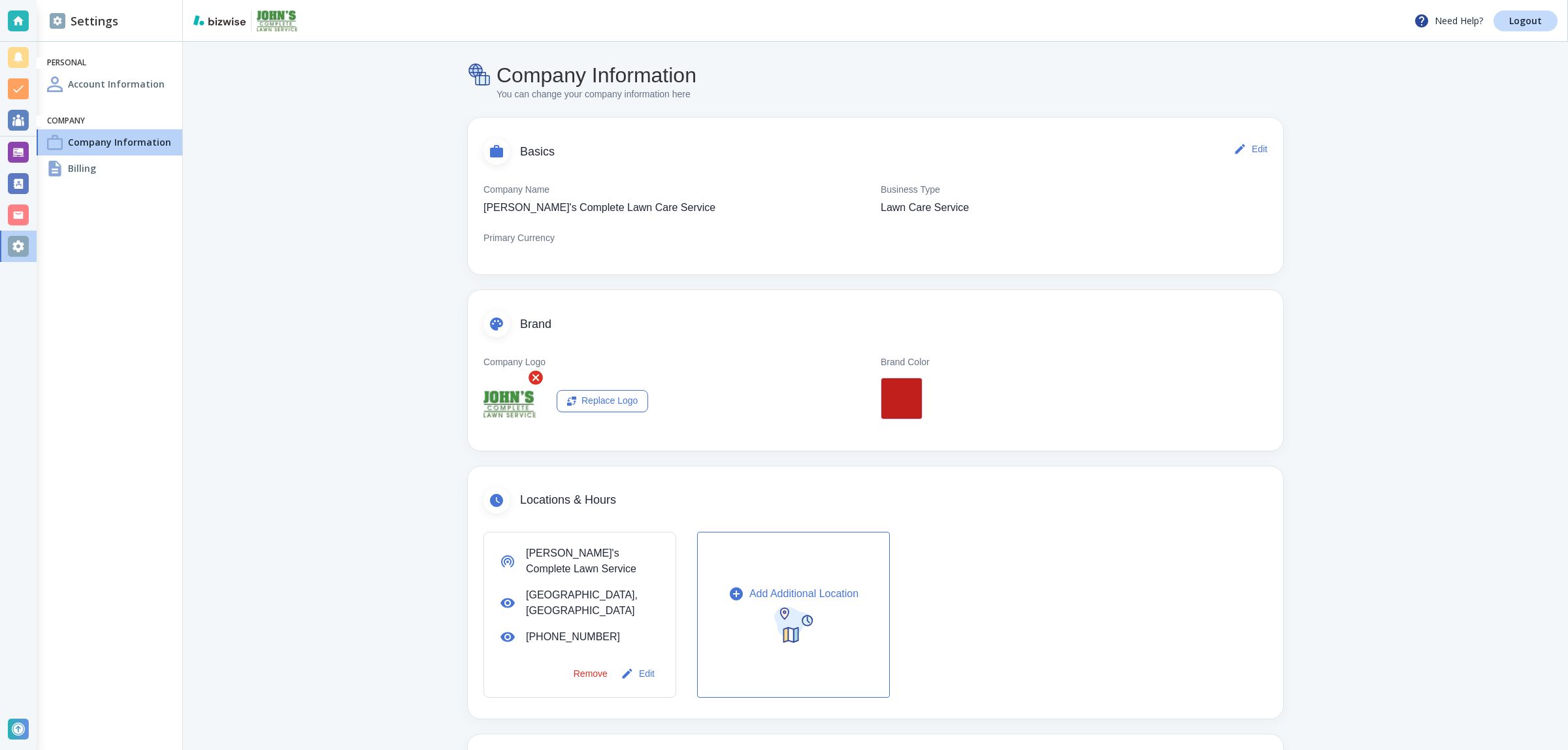
click at [77, 168] on h4 "Billing" at bounding box center [82, 168] width 28 height 13
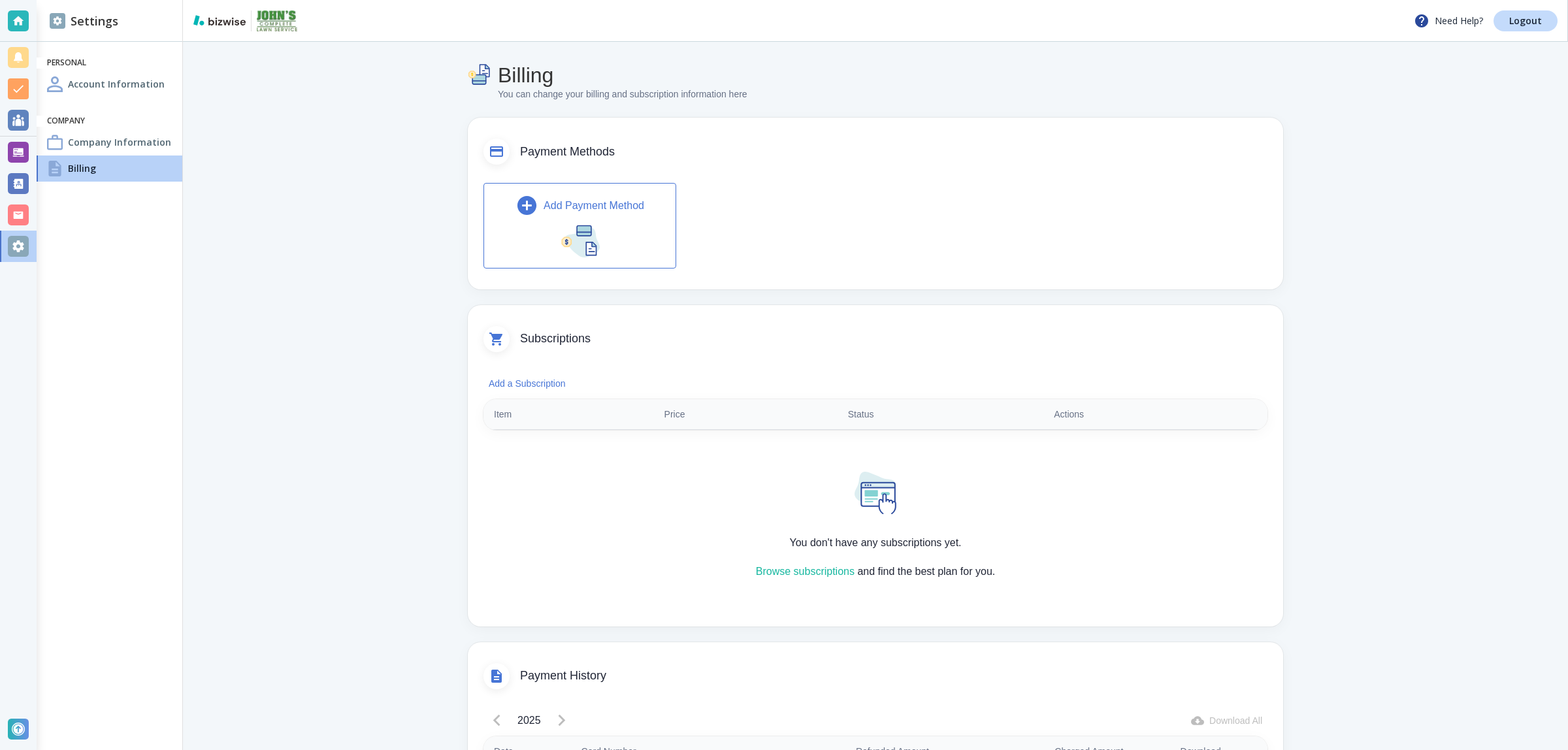
click at [24, 128] on div at bounding box center [18, 120] width 21 height 21
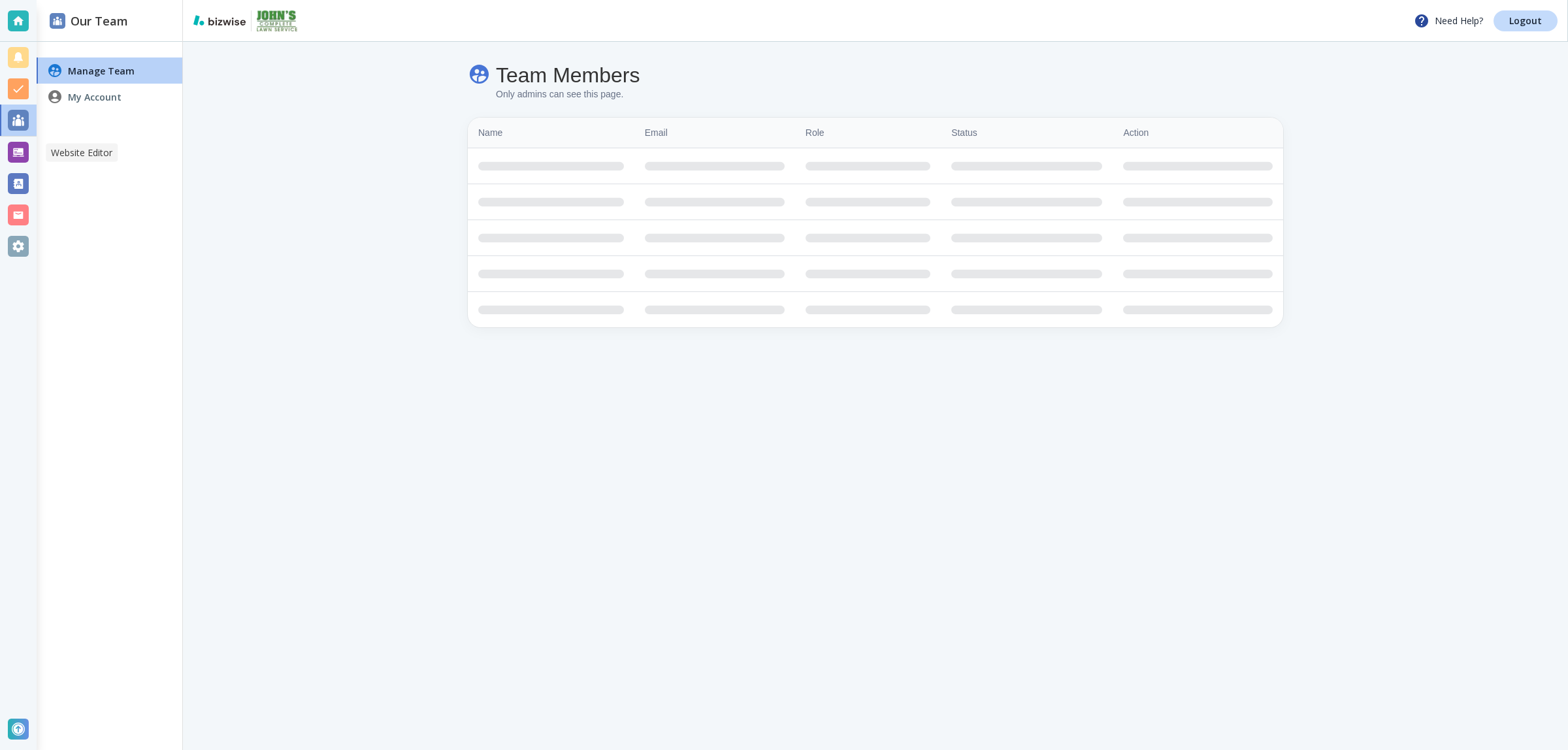
click at [18, 150] on div at bounding box center [18, 152] width 21 height 21
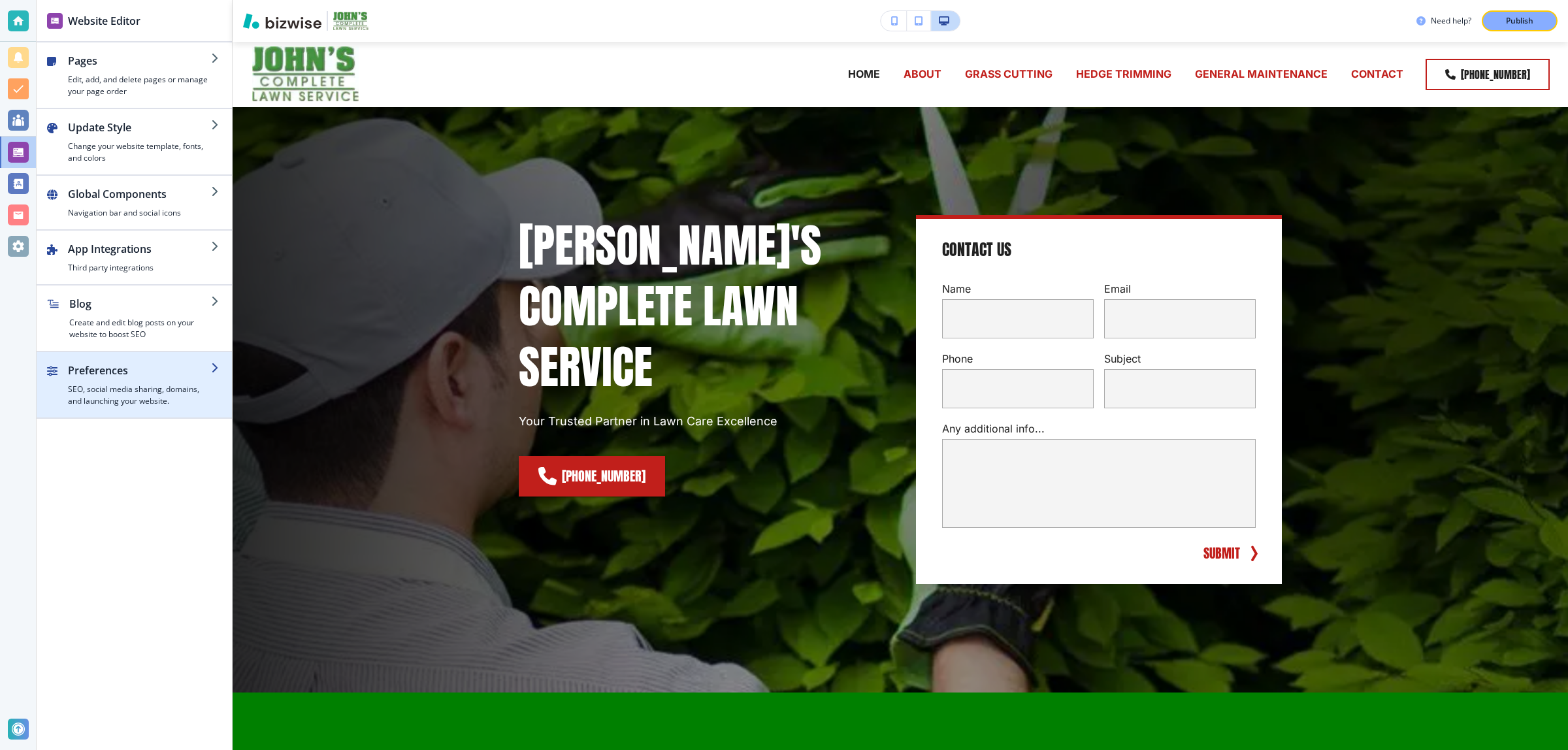
click at [137, 406] on h4 "SEO, social media sharing, domains, and launching your website." at bounding box center [140, 394] width 143 height 23
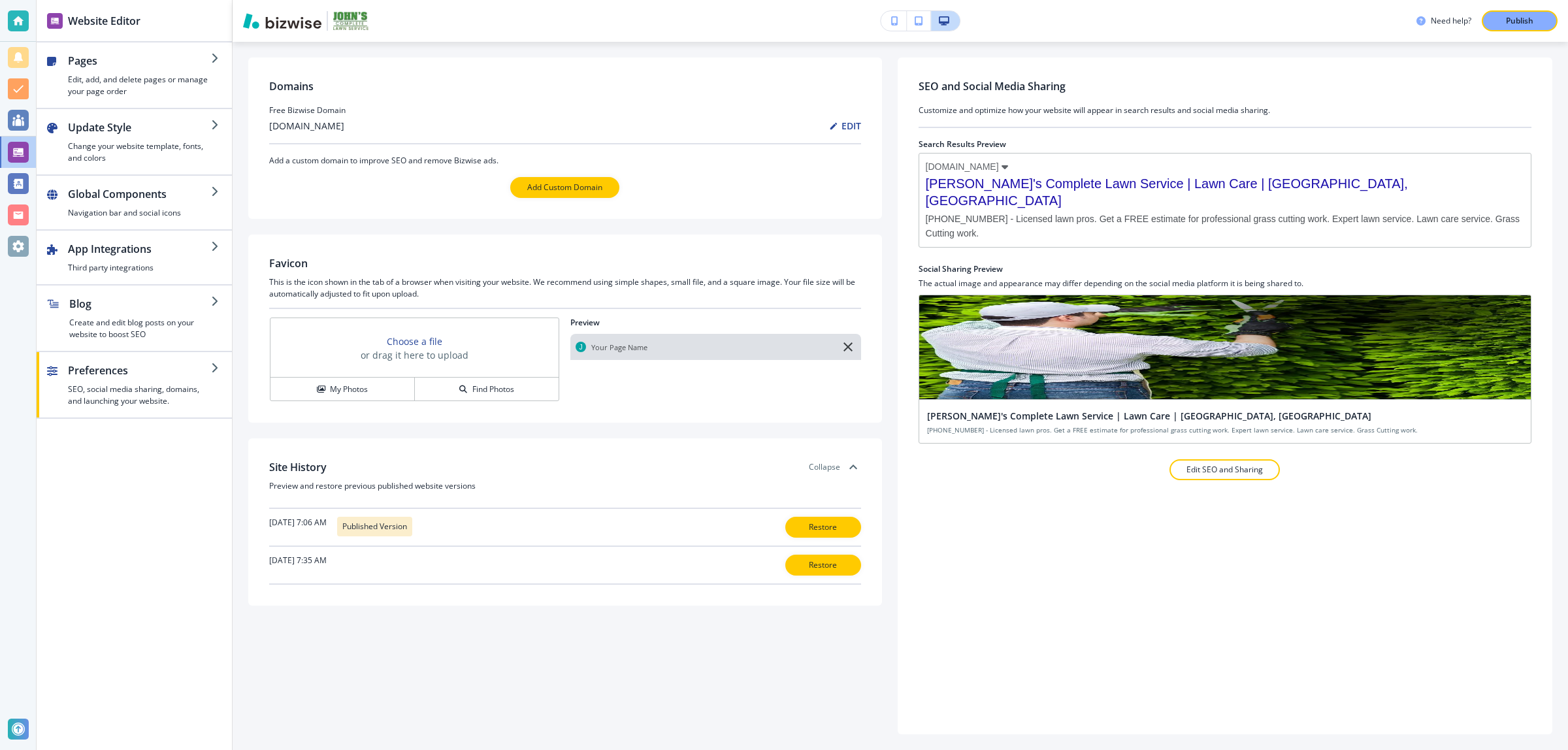
click at [344, 130] on h3 "johnslawnservicebirmingham-com.bizwise.com" at bounding box center [307, 125] width 75 height 13
click at [1536, 23] on div "Publish" at bounding box center [1520, 21] width 42 height 12
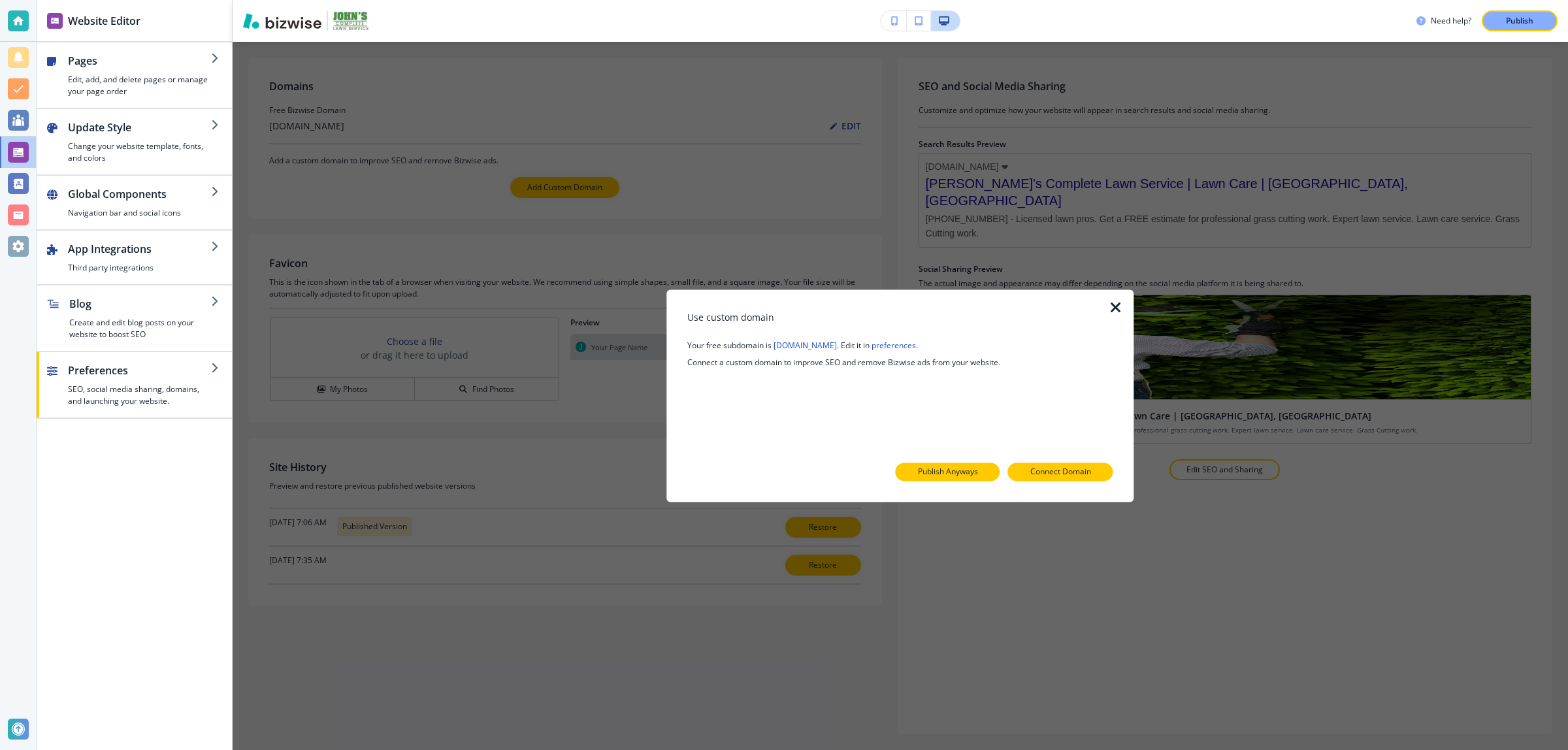
click at [942, 472] on p "Publish Anyways" at bounding box center [948, 472] width 60 height 12
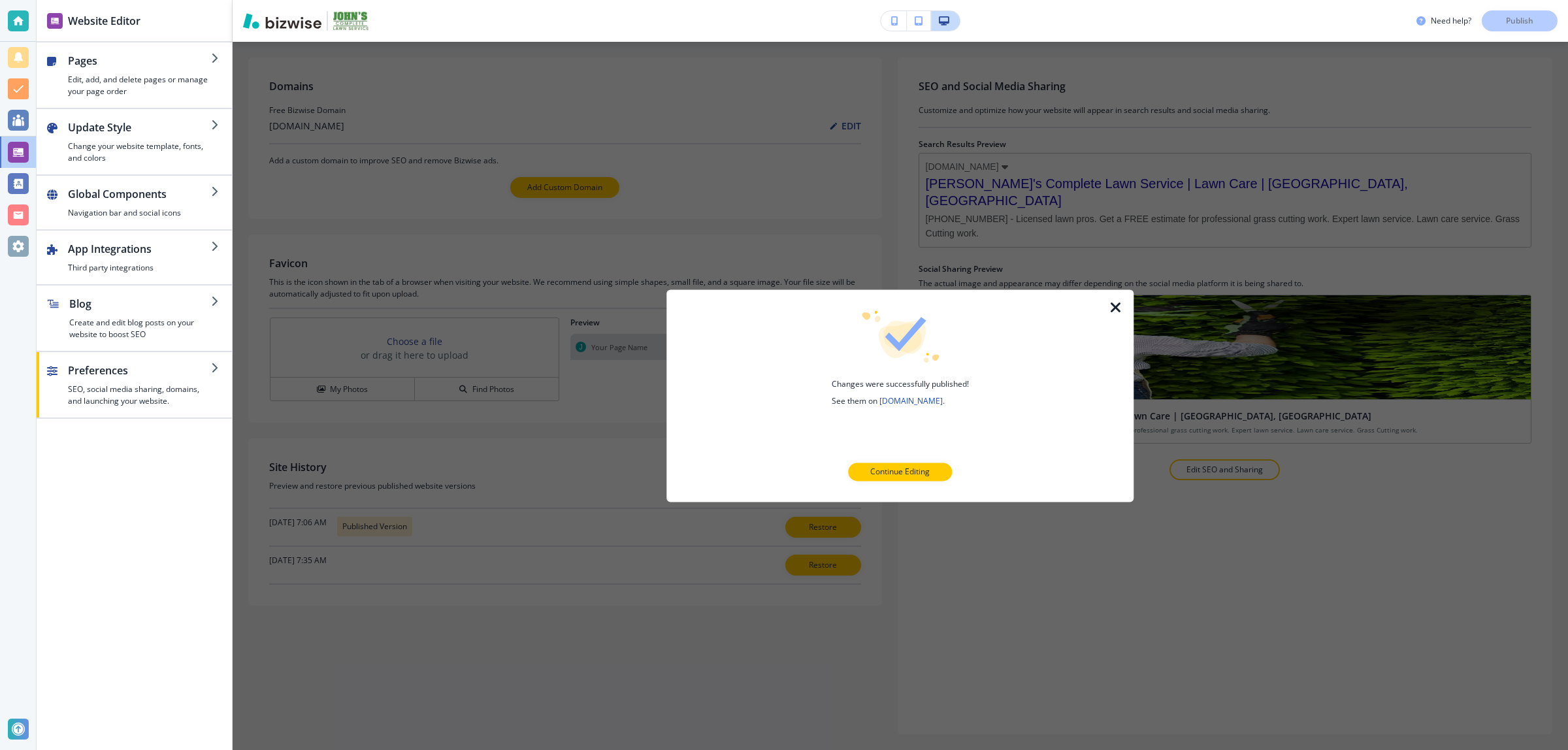
click at [1109, 306] on icon "button" at bounding box center [1116, 307] width 16 height 16
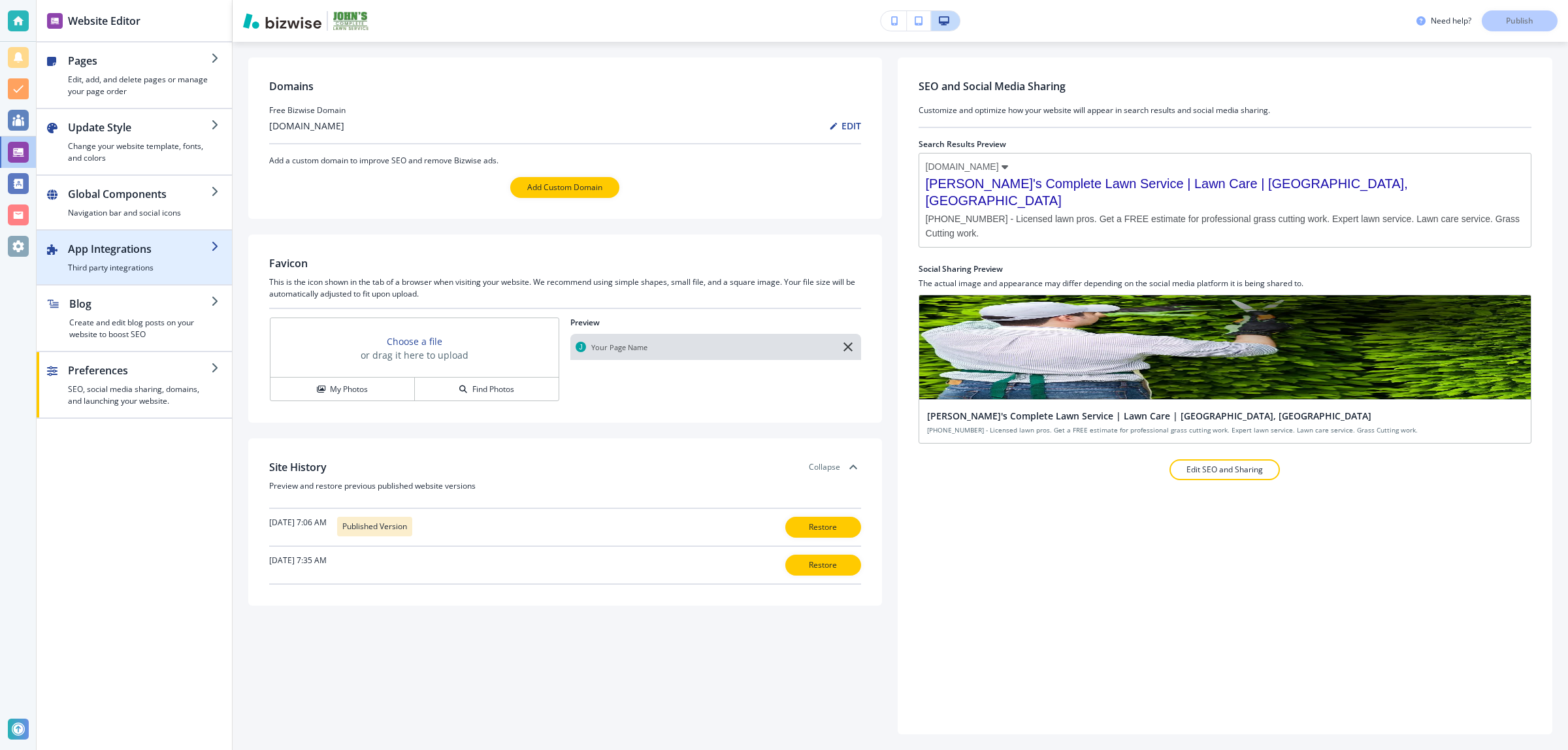
click at [124, 242] on h2 "App Integrations" at bounding box center [140, 249] width 143 height 16
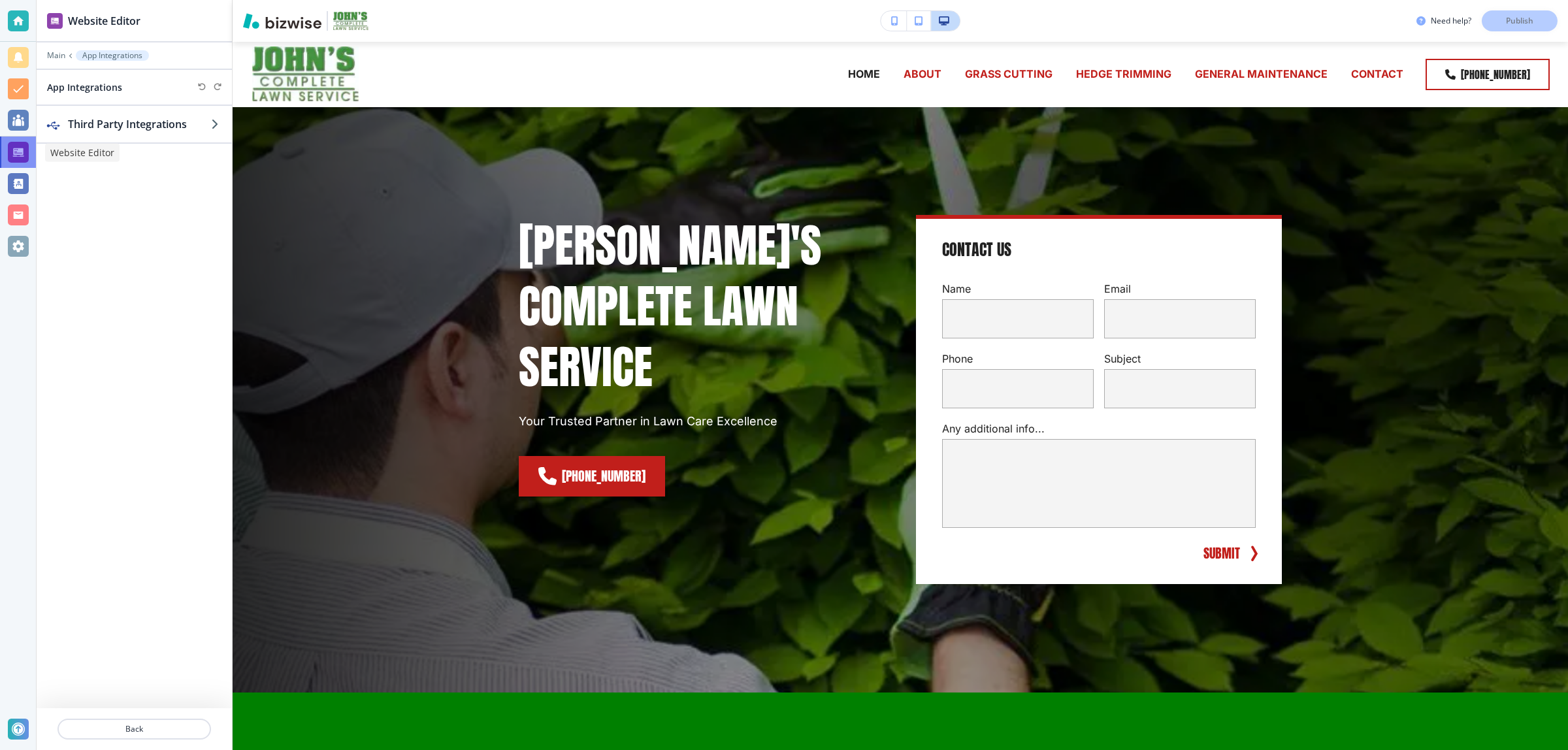
click at [21, 156] on div at bounding box center [18, 152] width 21 height 21
click at [52, 57] on p "Main" at bounding box center [56, 55] width 18 height 9
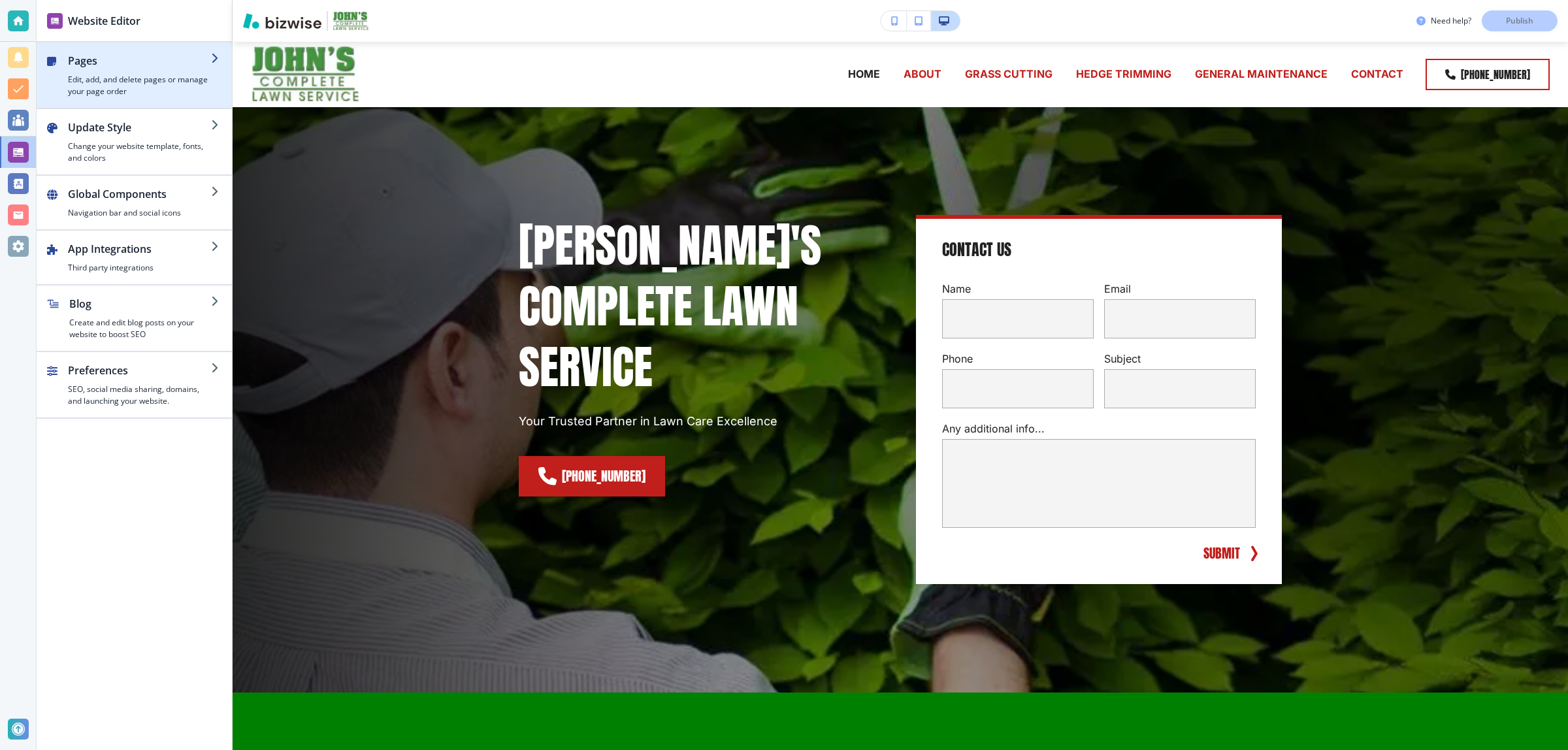
click at [99, 81] on h4 "Edit, add, and delete pages or manage your page order" at bounding box center [140, 85] width 143 height 23
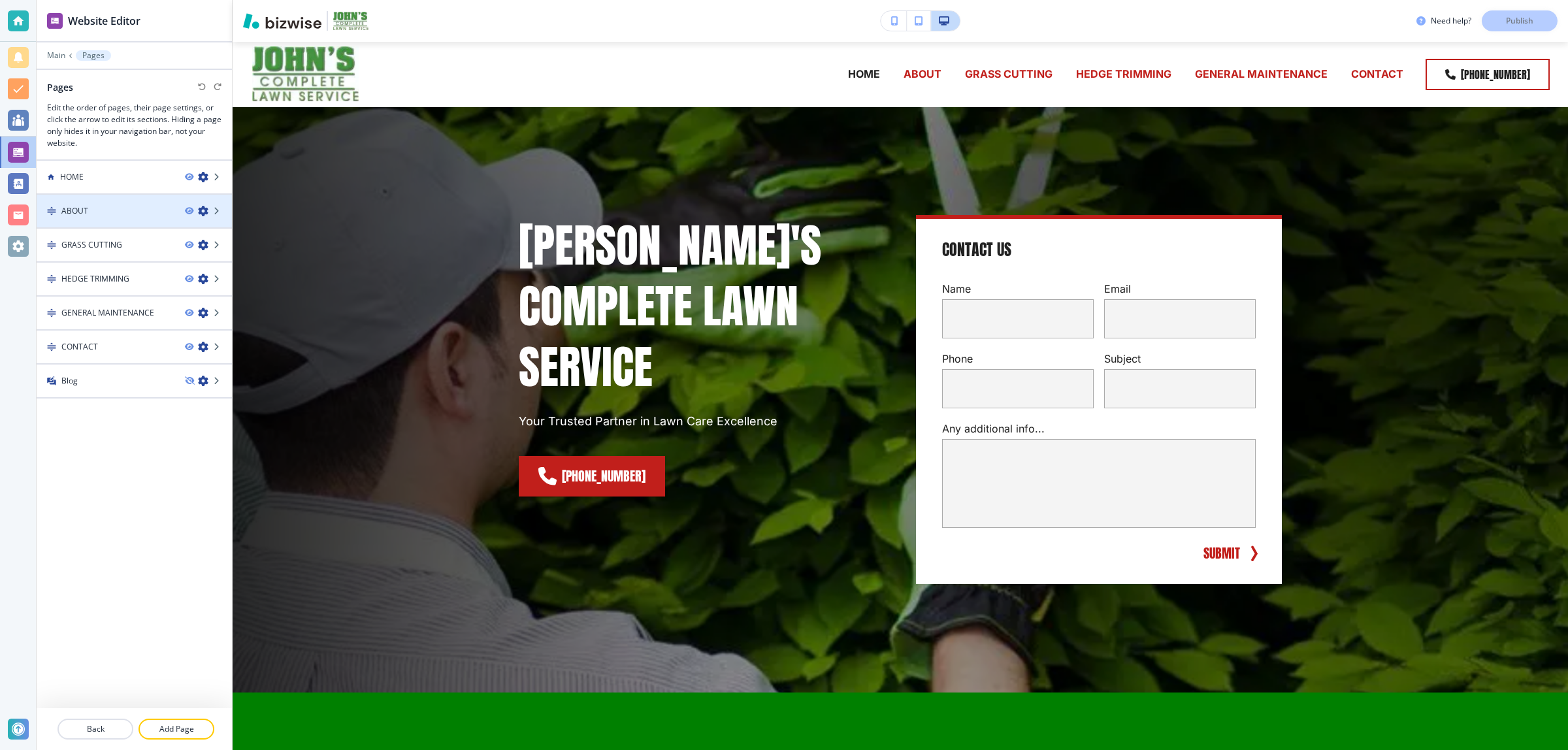
click at [96, 219] on div at bounding box center [135, 222] width 196 height 11
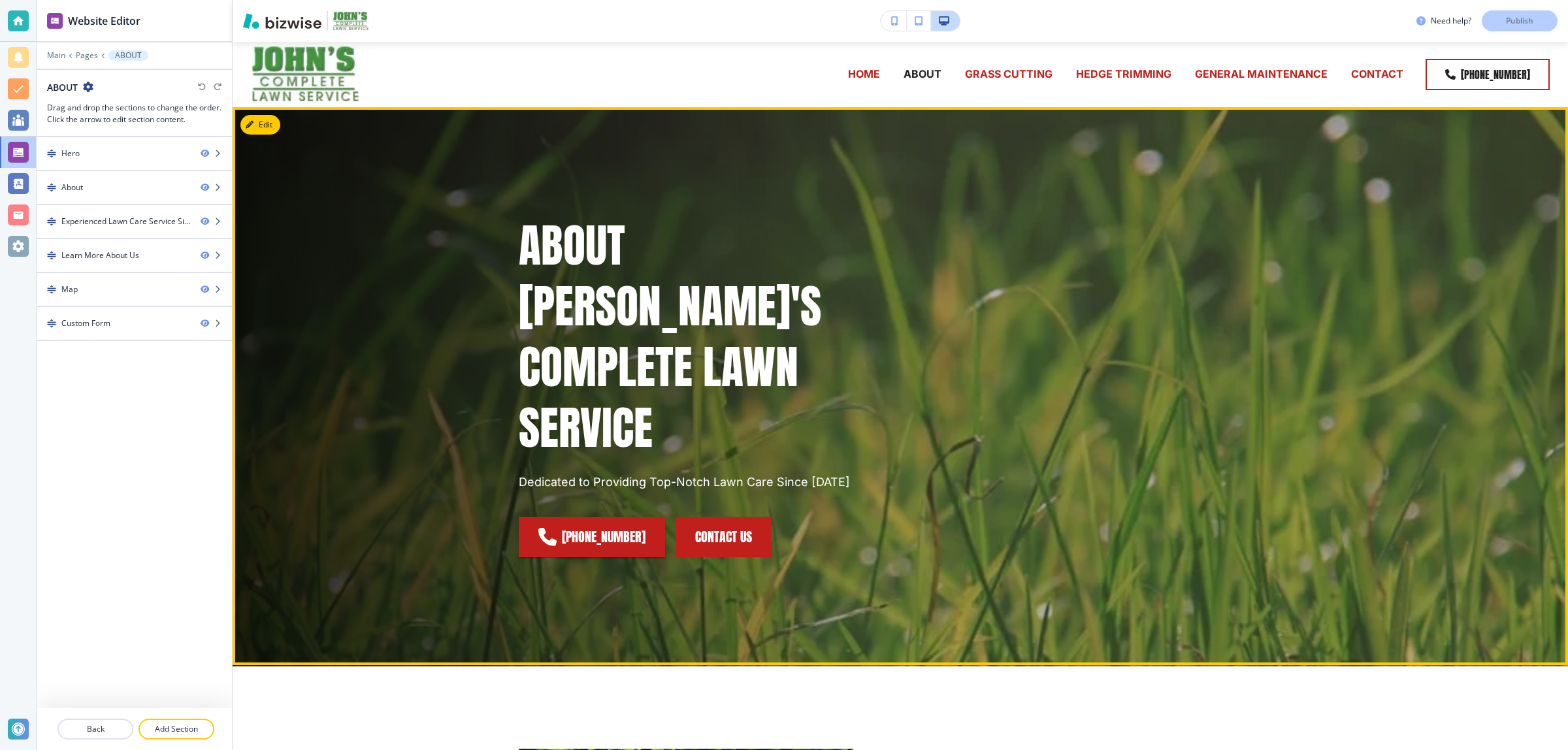
click at [697, 517] on button "CONTACT US" at bounding box center [724, 537] width 96 height 40
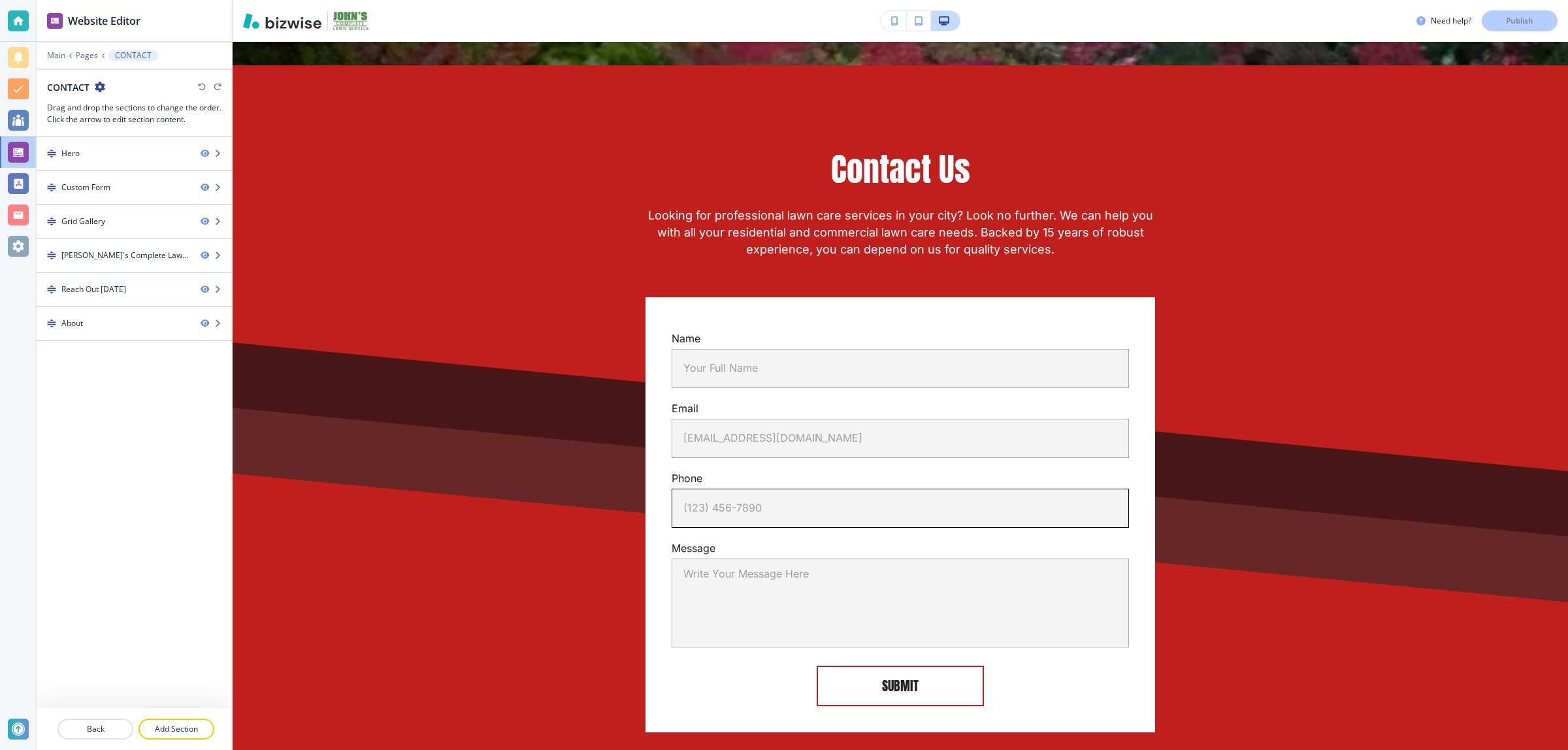
scroll to position [622, 0]
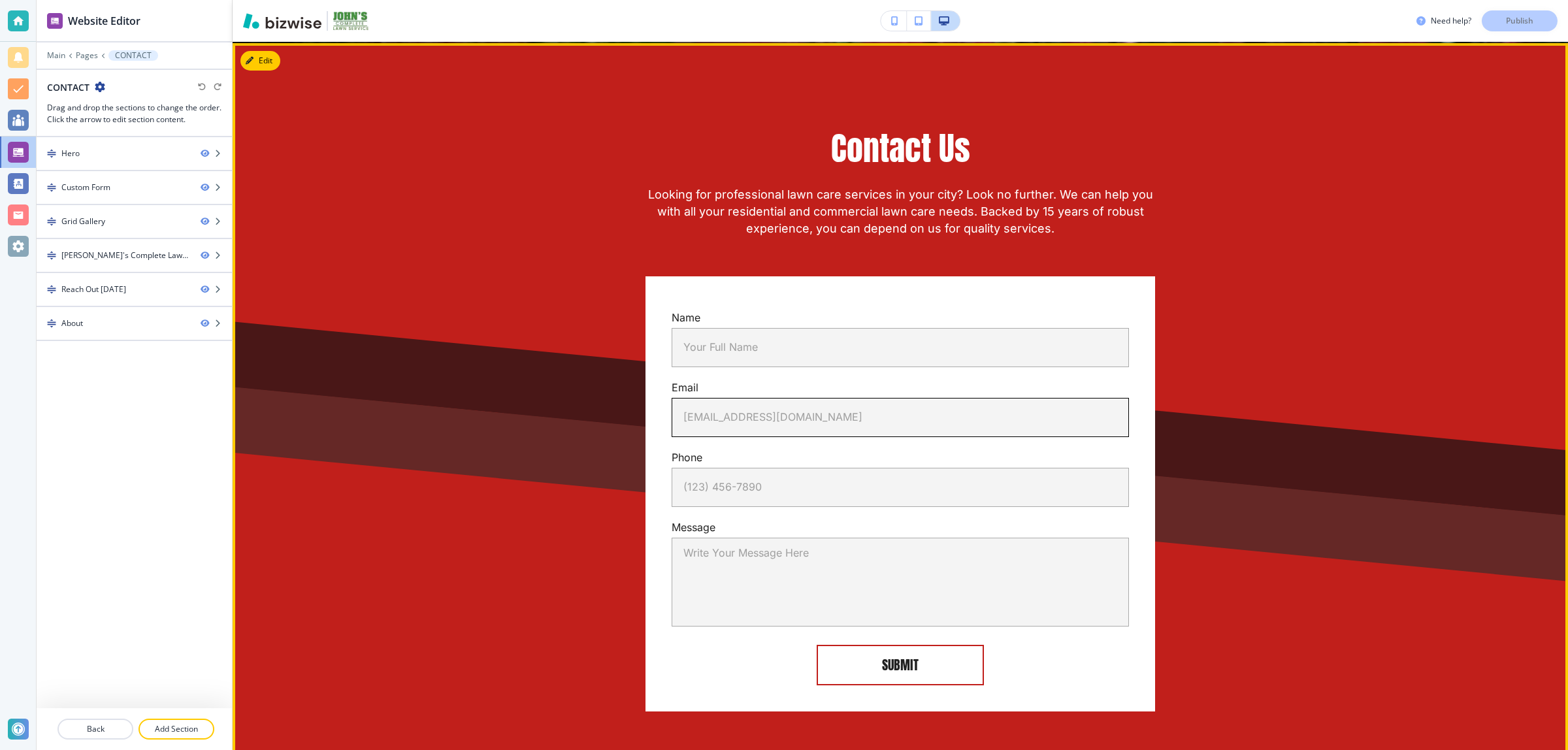
click at [702, 426] on input "email@example.com" at bounding box center [901, 417] width 458 height 39
click at [621, 380] on div "Name Your Full Name Your Full Name Email email@example.com email@example.com Ph…" at bounding box center [900, 492] width 763 height 438
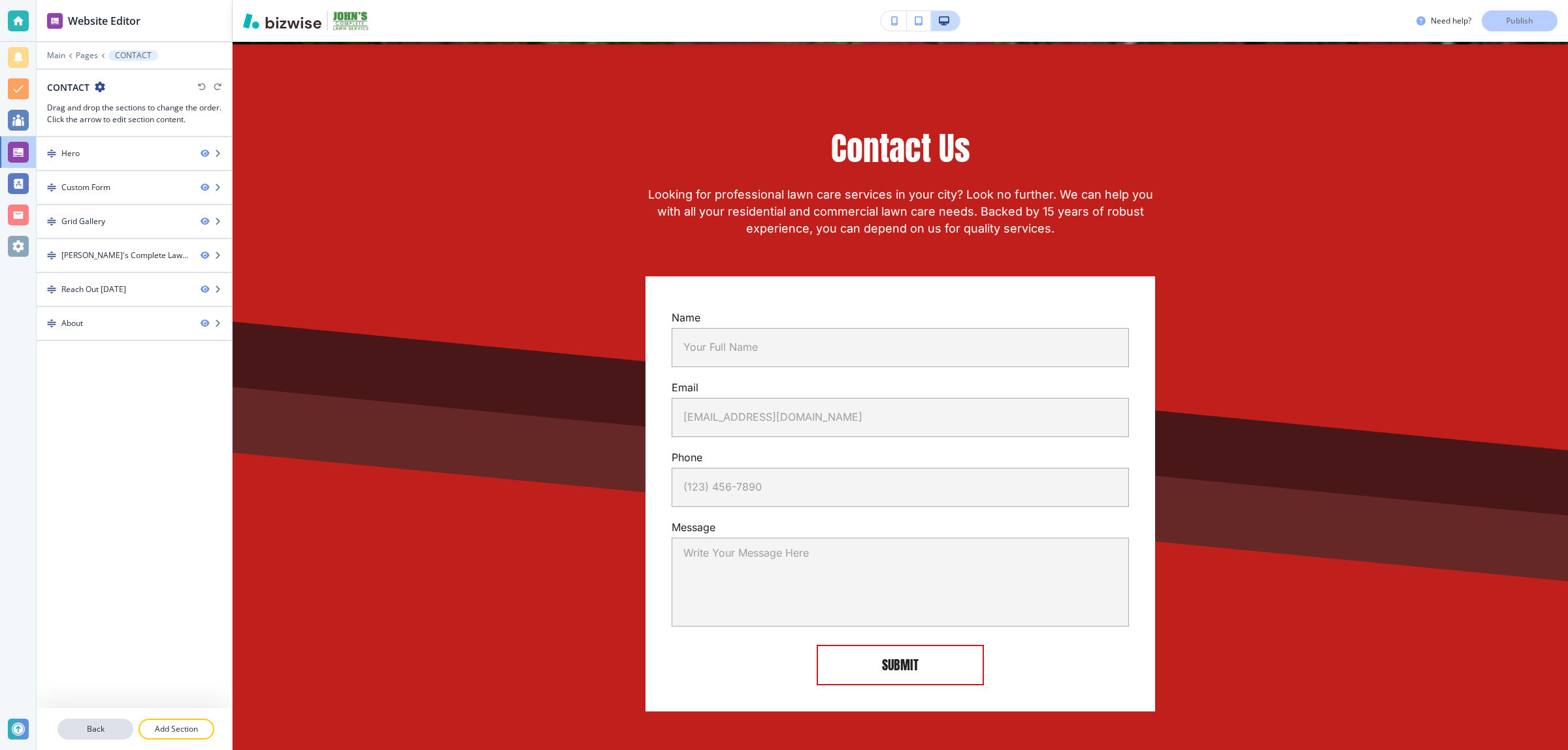
click at [109, 723] on button "Back" at bounding box center [95, 729] width 76 height 21
click at [109, 723] on p "Back" at bounding box center [95, 729] width 73 height 12
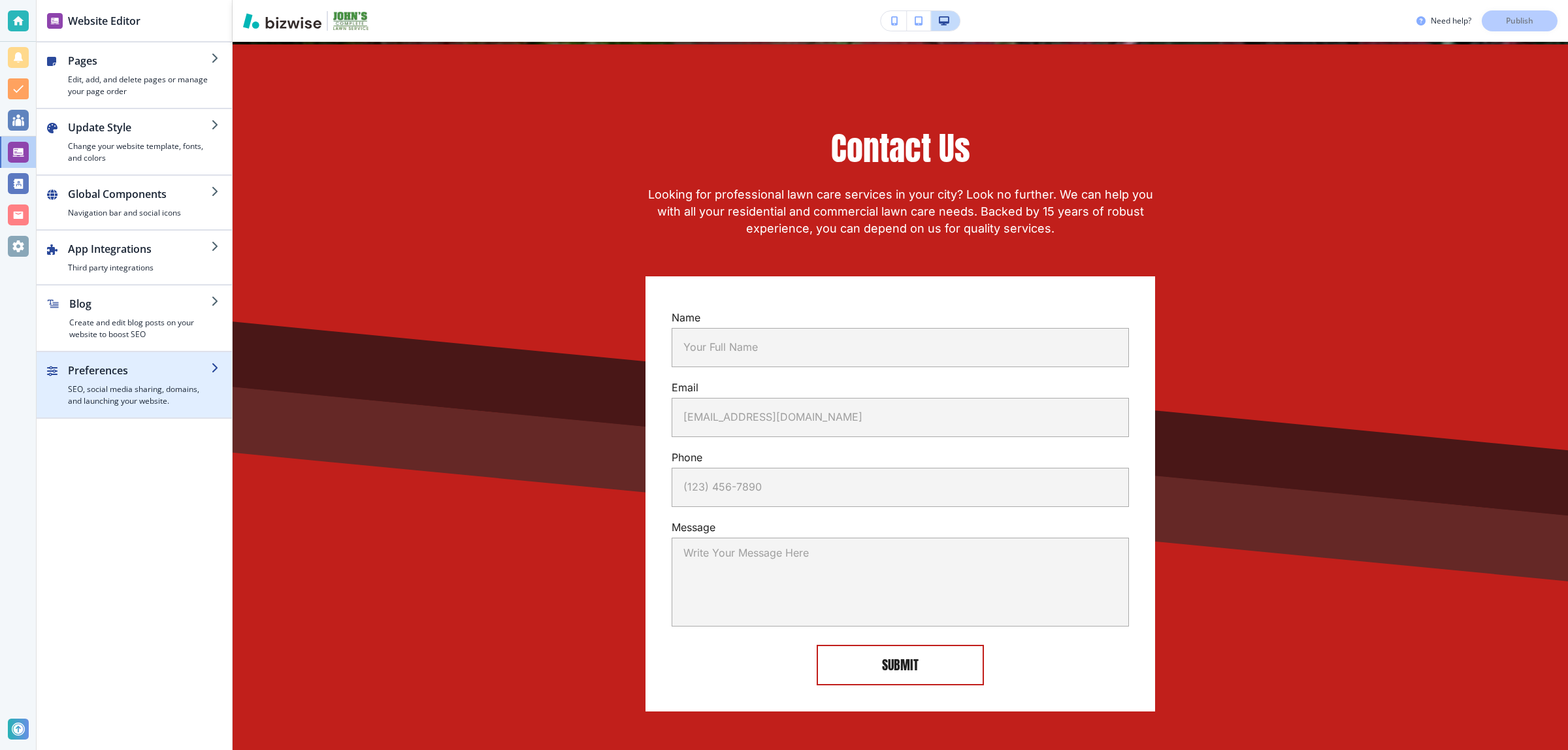
click at [131, 416] on div "button" at bounding box center [135, 412] width 196 height 11
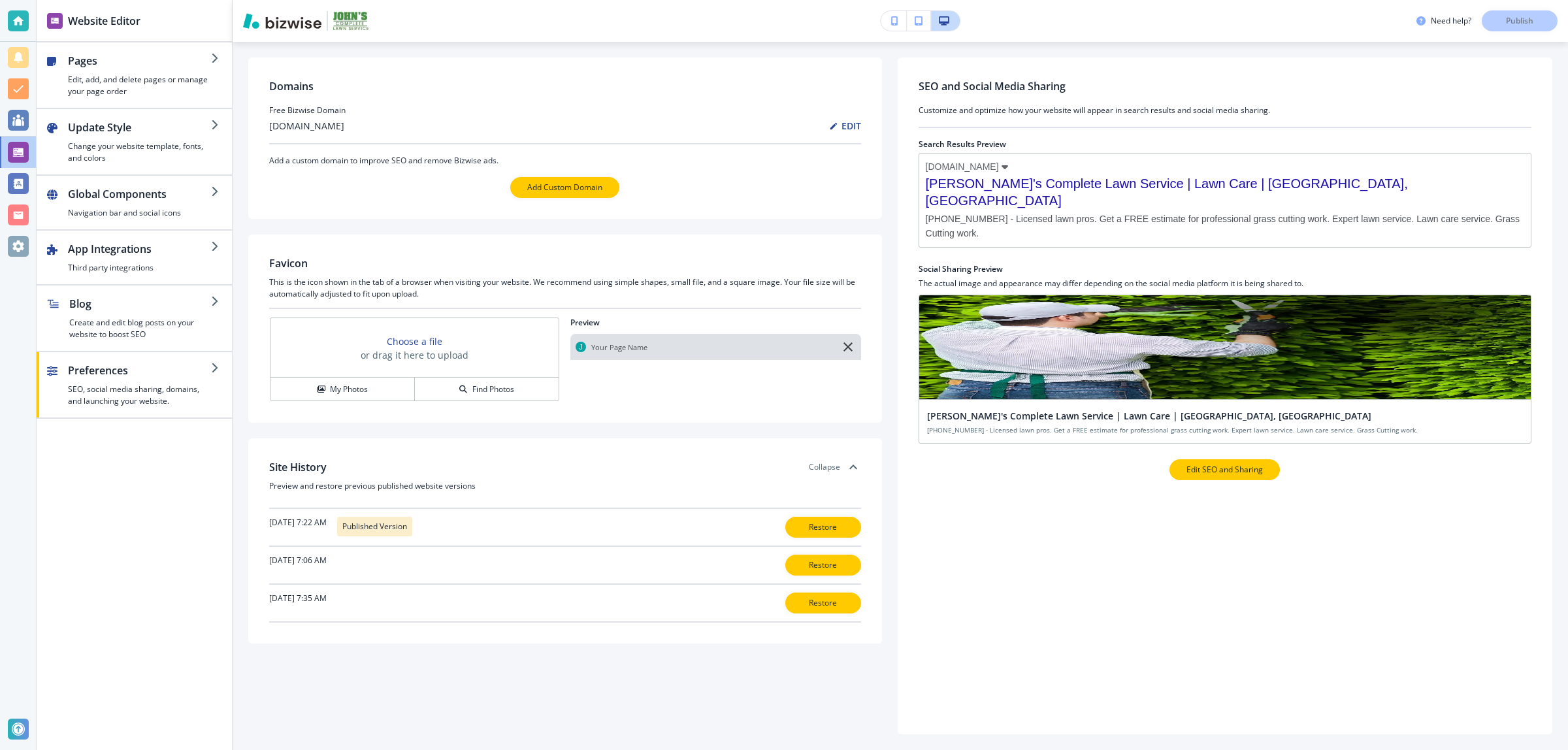
click at [1224, 472] on p "Edit SEO and Sharing" at bounding box center [1225, 470] width 77 height 12
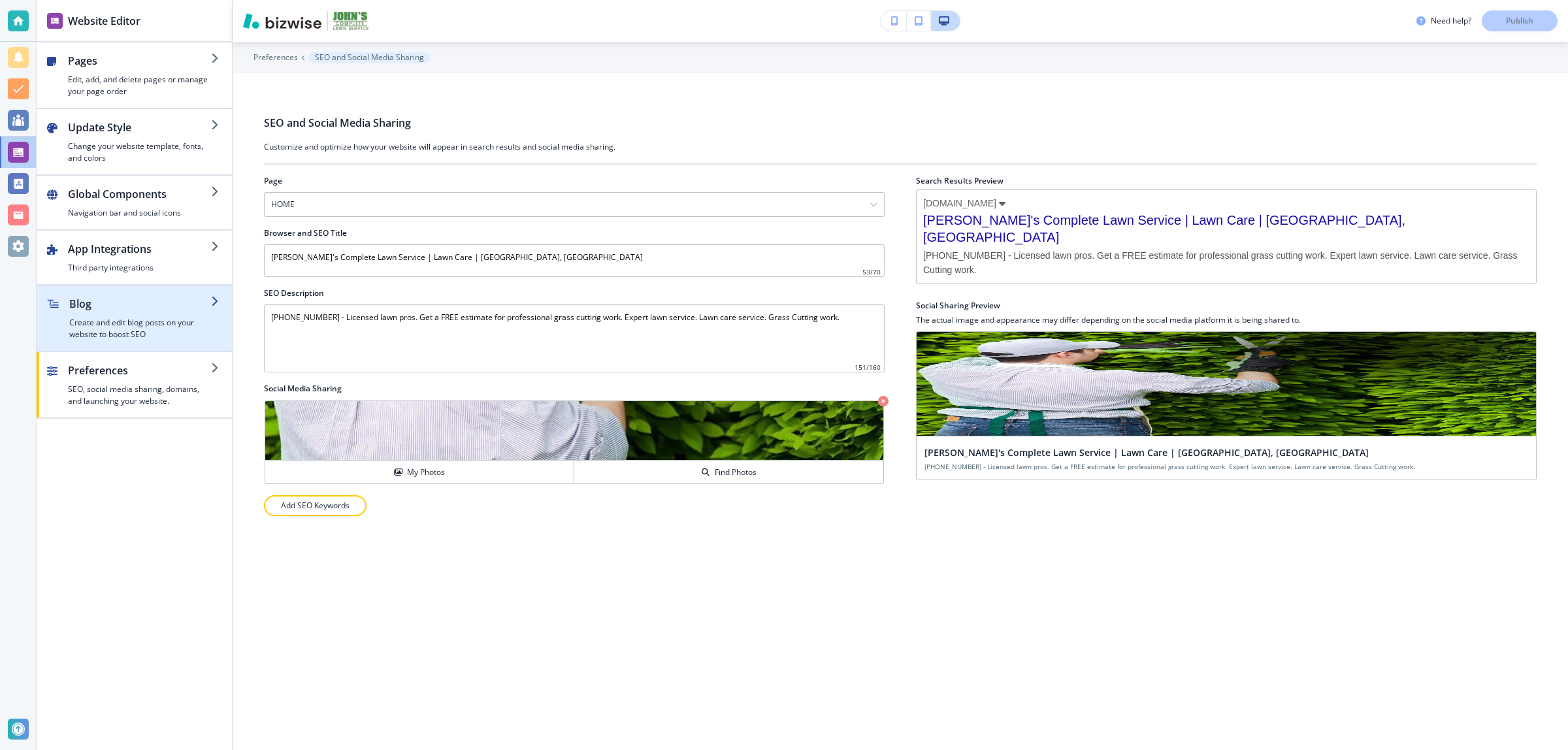
click at [119, 326] on h4 "Create and edit blog posts on your website to boost SEO" at bounding box center [140, 328] width 142 height 23
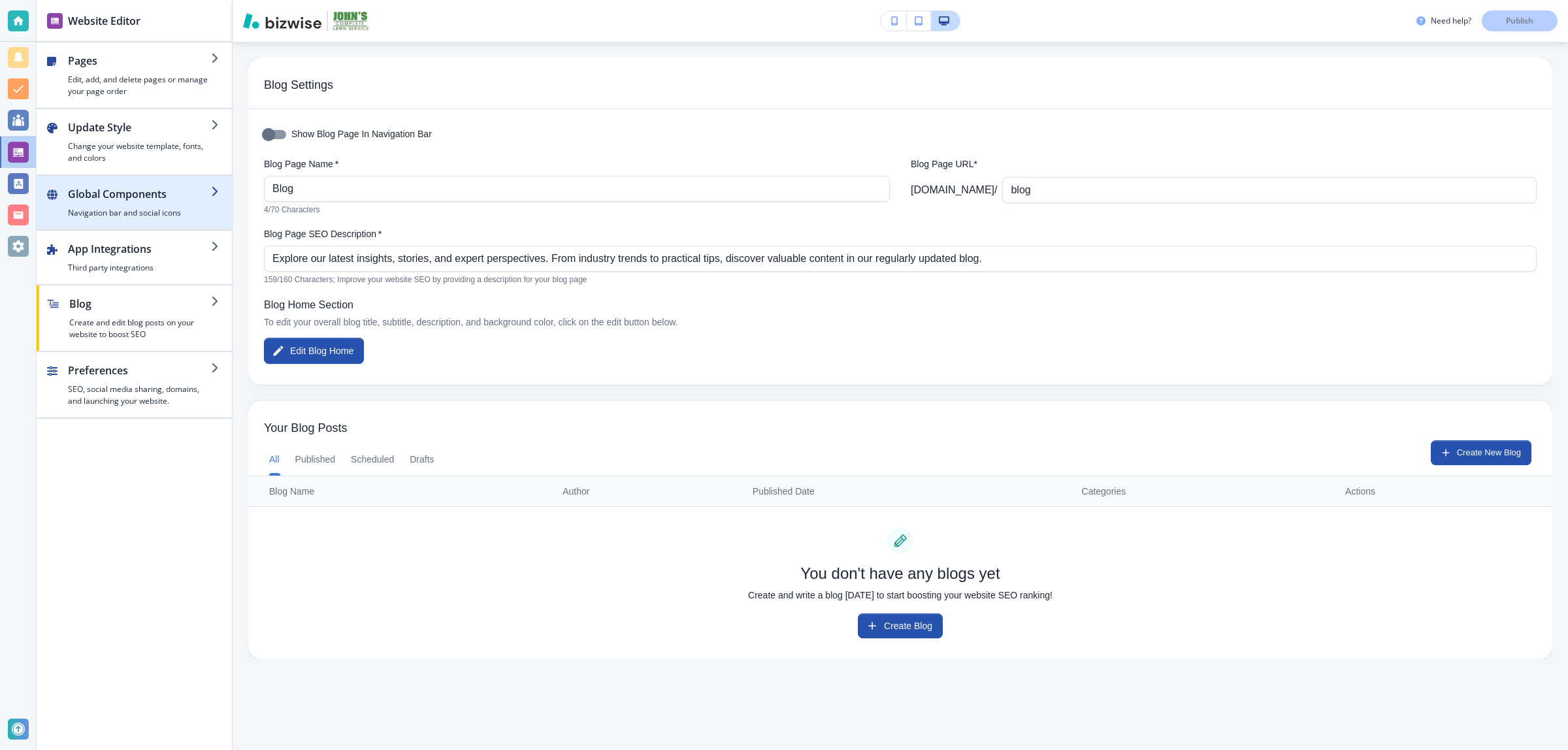
click at [126, 196] on h2 "Global Components" at bounding box center [140, 194] width 143 height 16
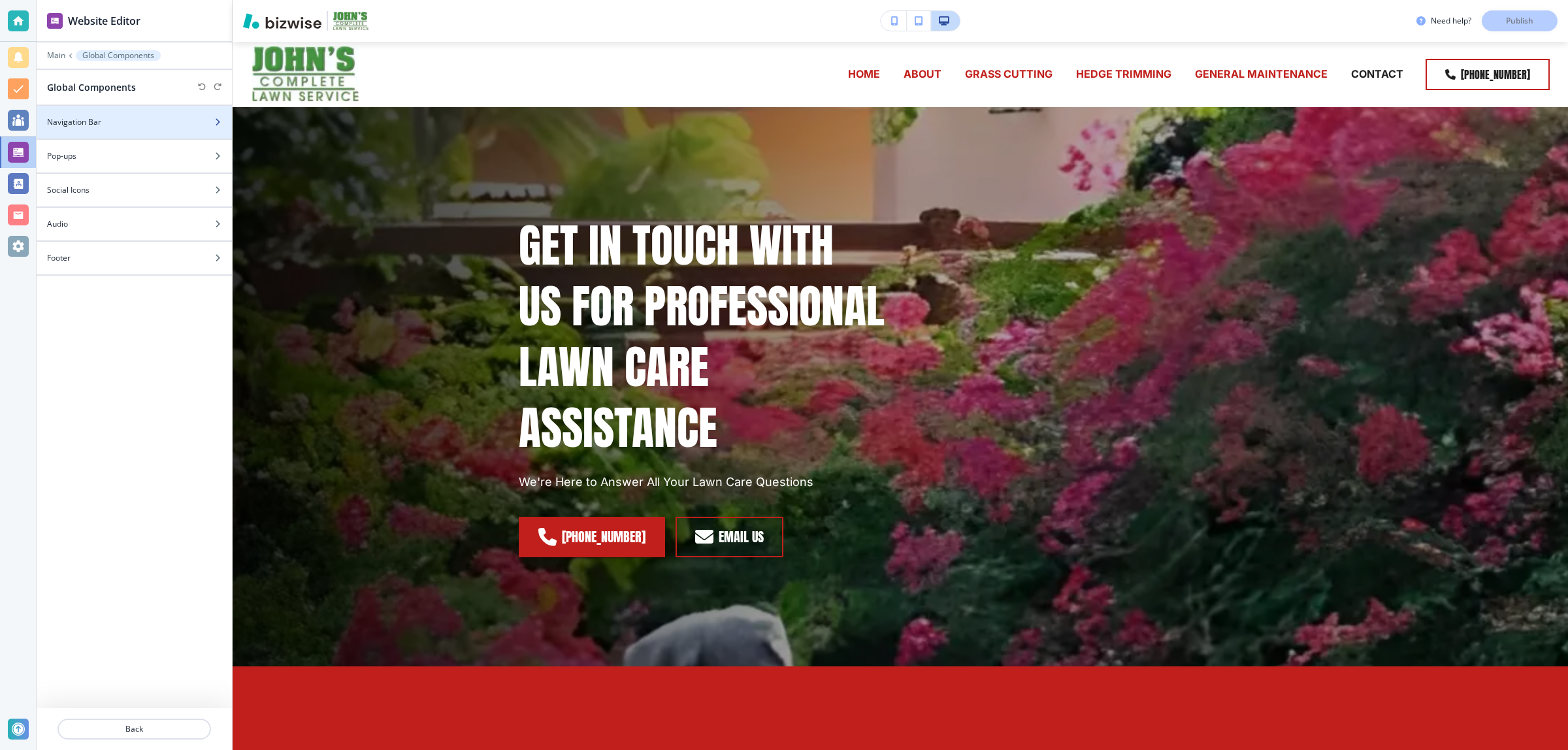
click at [132, 138] on div at bounding box center [135, 133] width 196 height 11
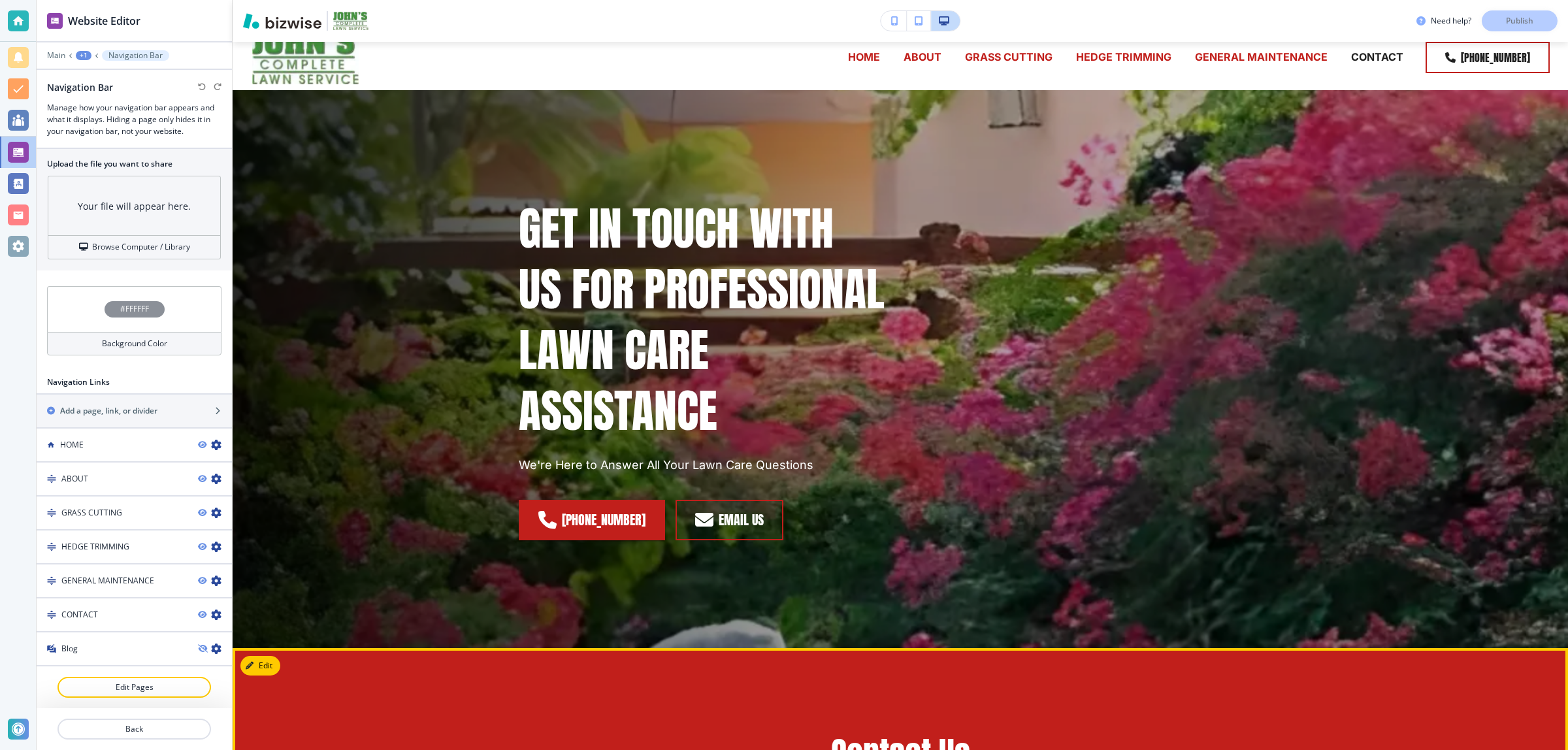
scroll to position [0, 0]
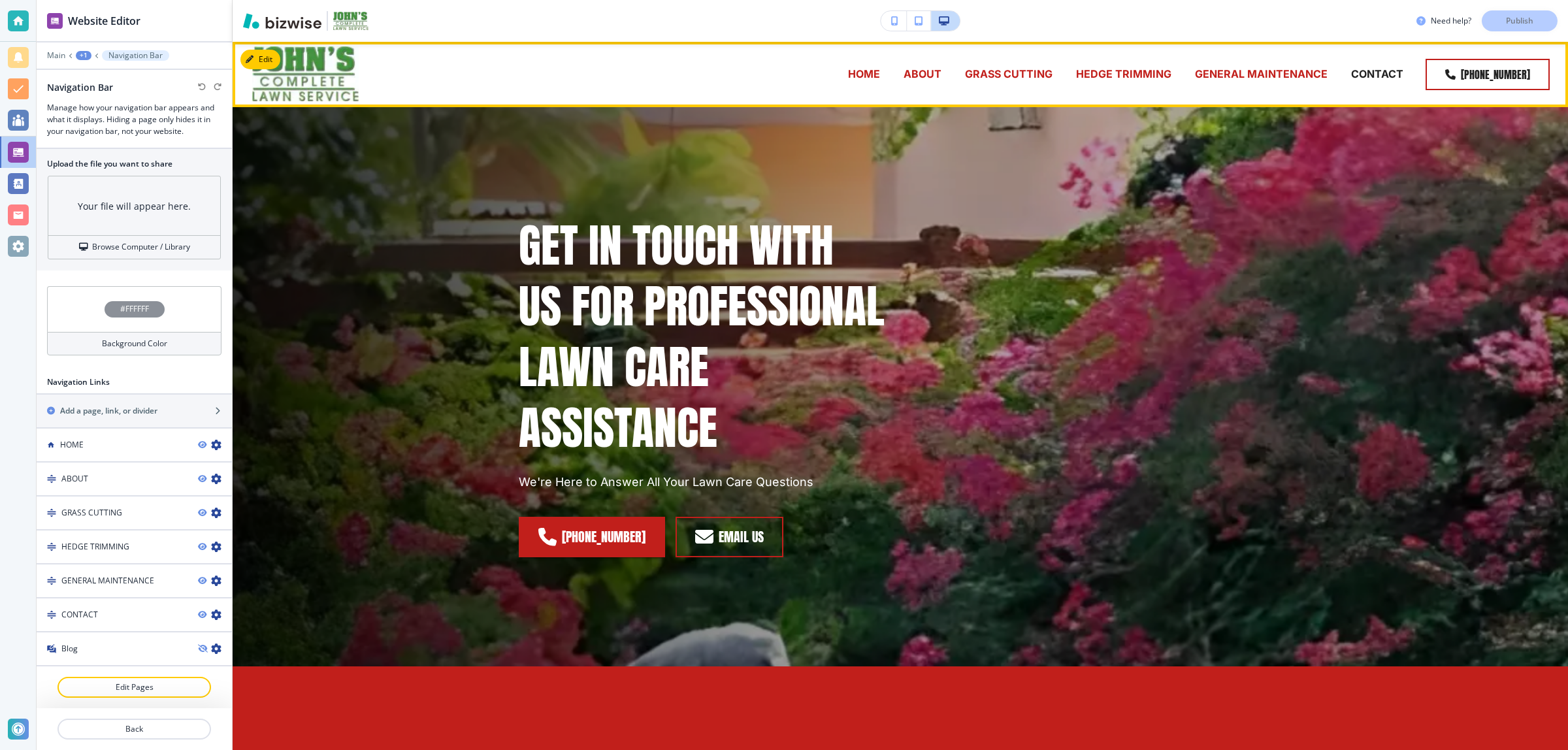
click at [868, 73] on p "HOME" at bounding box center [864, 74] width 32 height 15
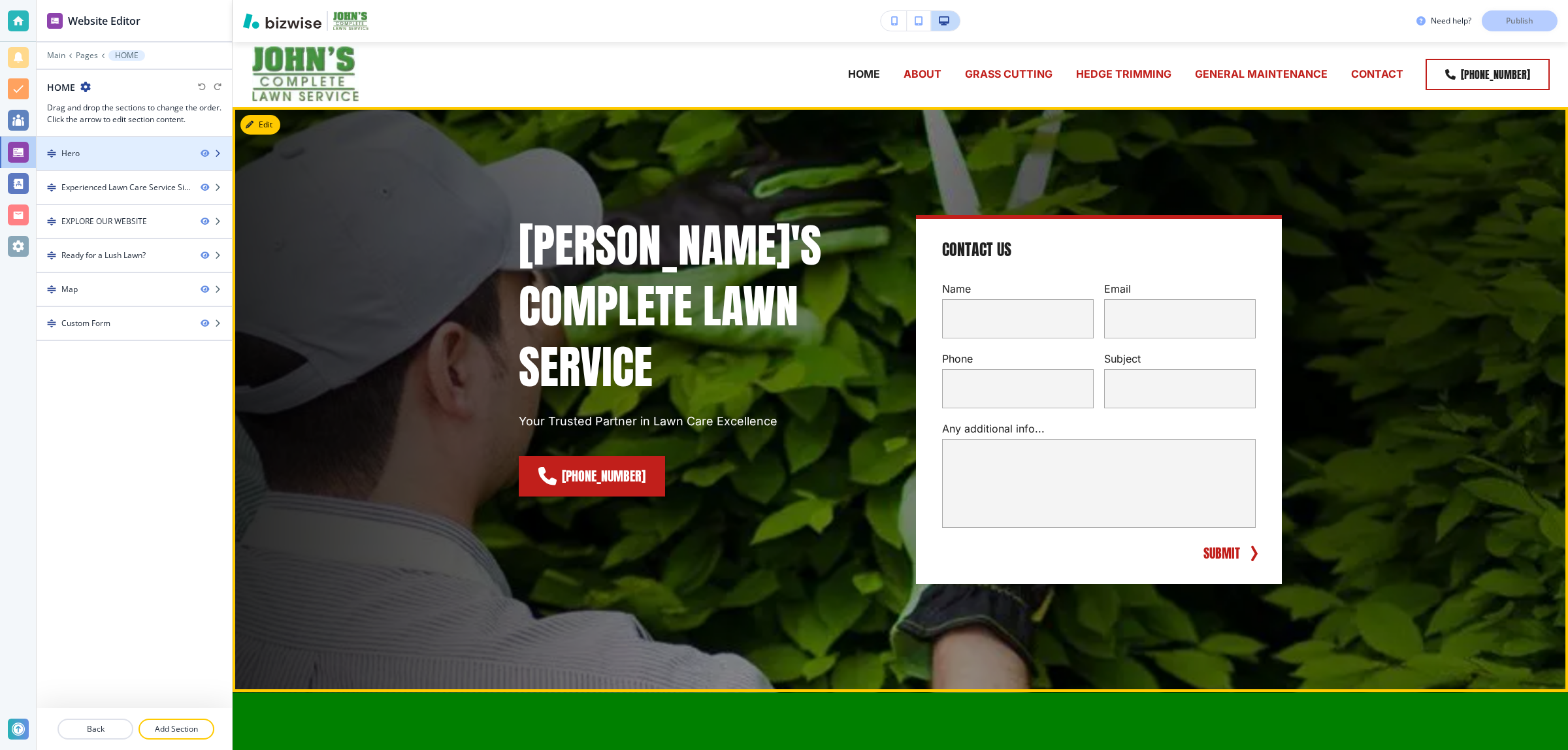
click at [118, 147] on div at bounding box center [135, 142] width 196 height 11
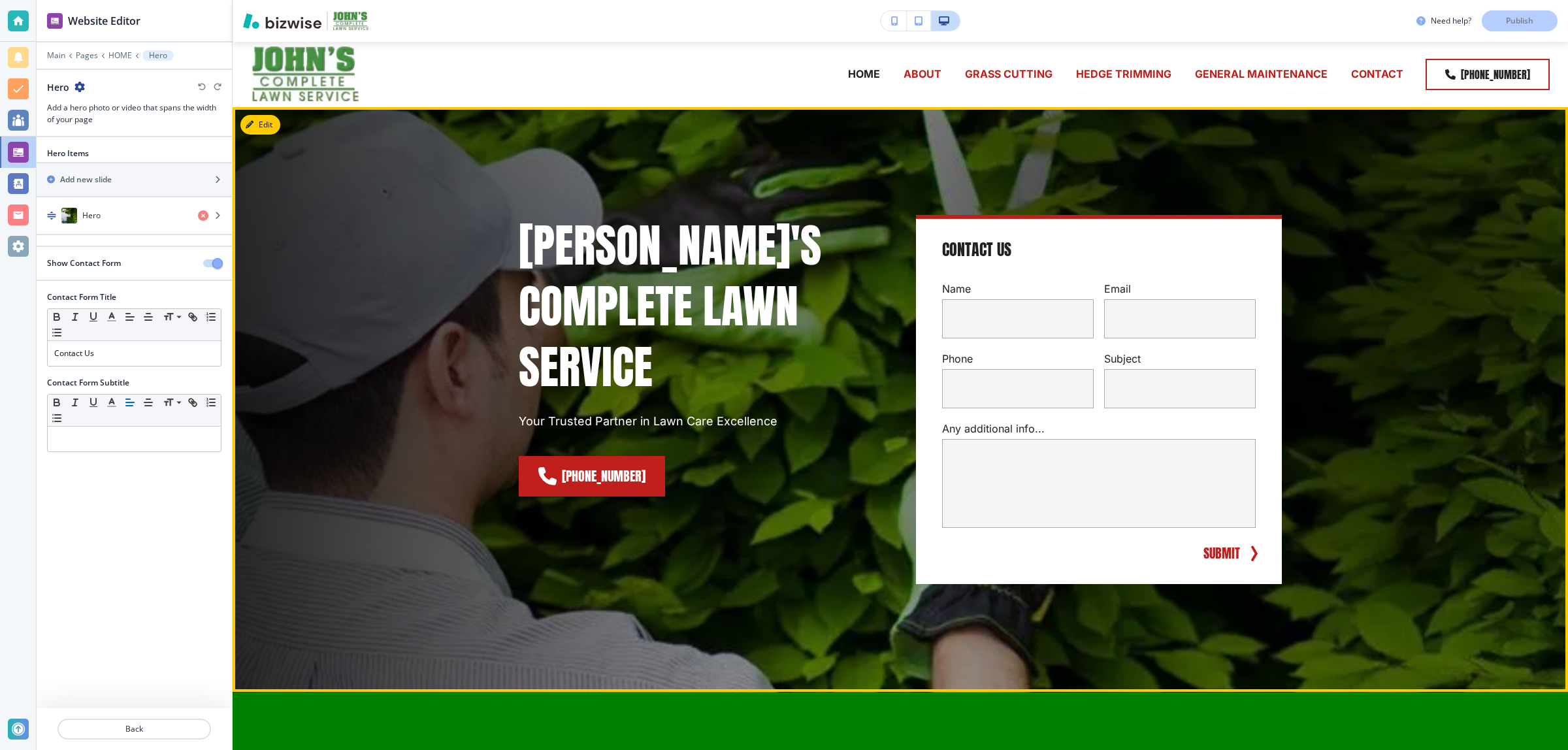
scroll to position [65, 0]
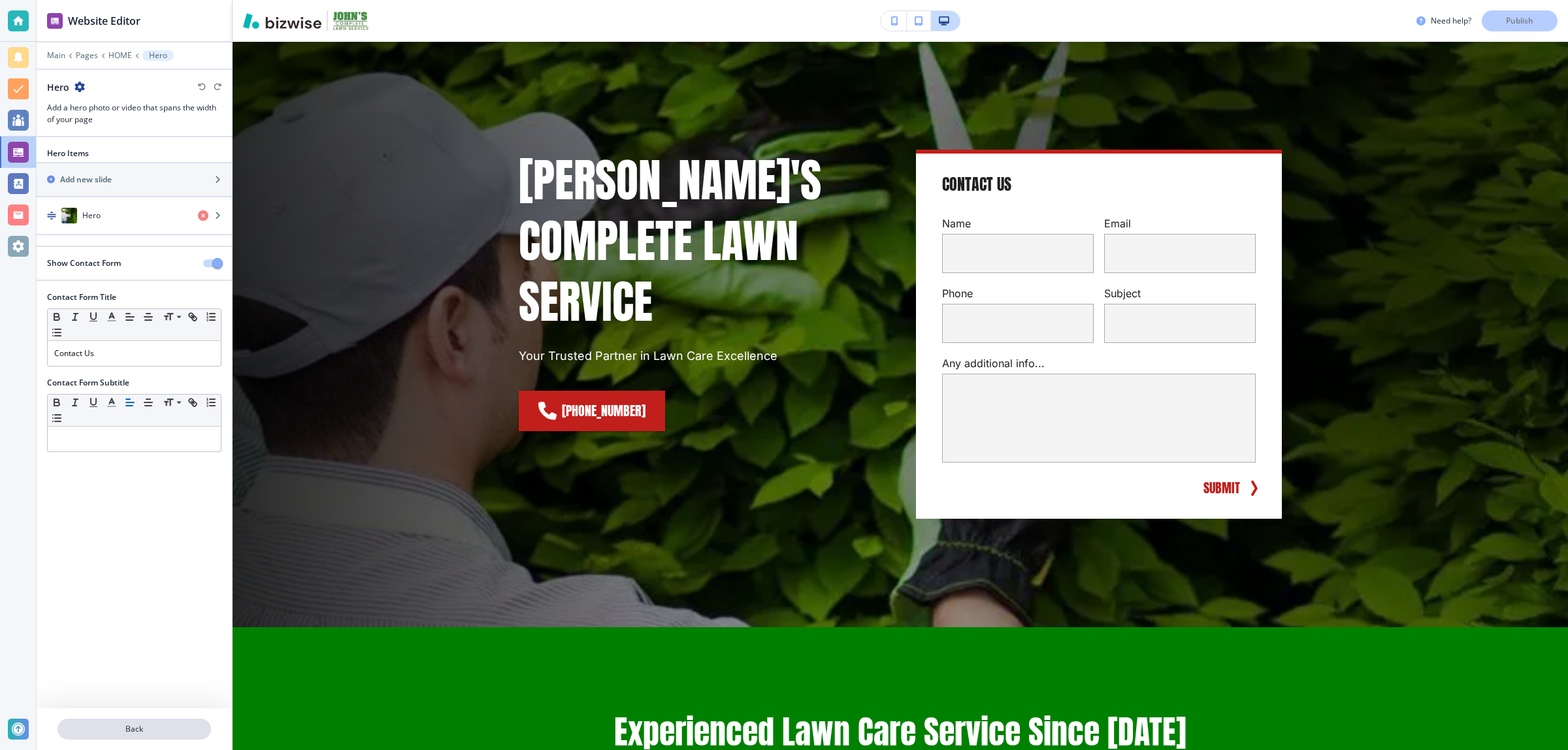
click at [140, 723] on p "Back" at bounding box center [134, 729] width 151 height 12
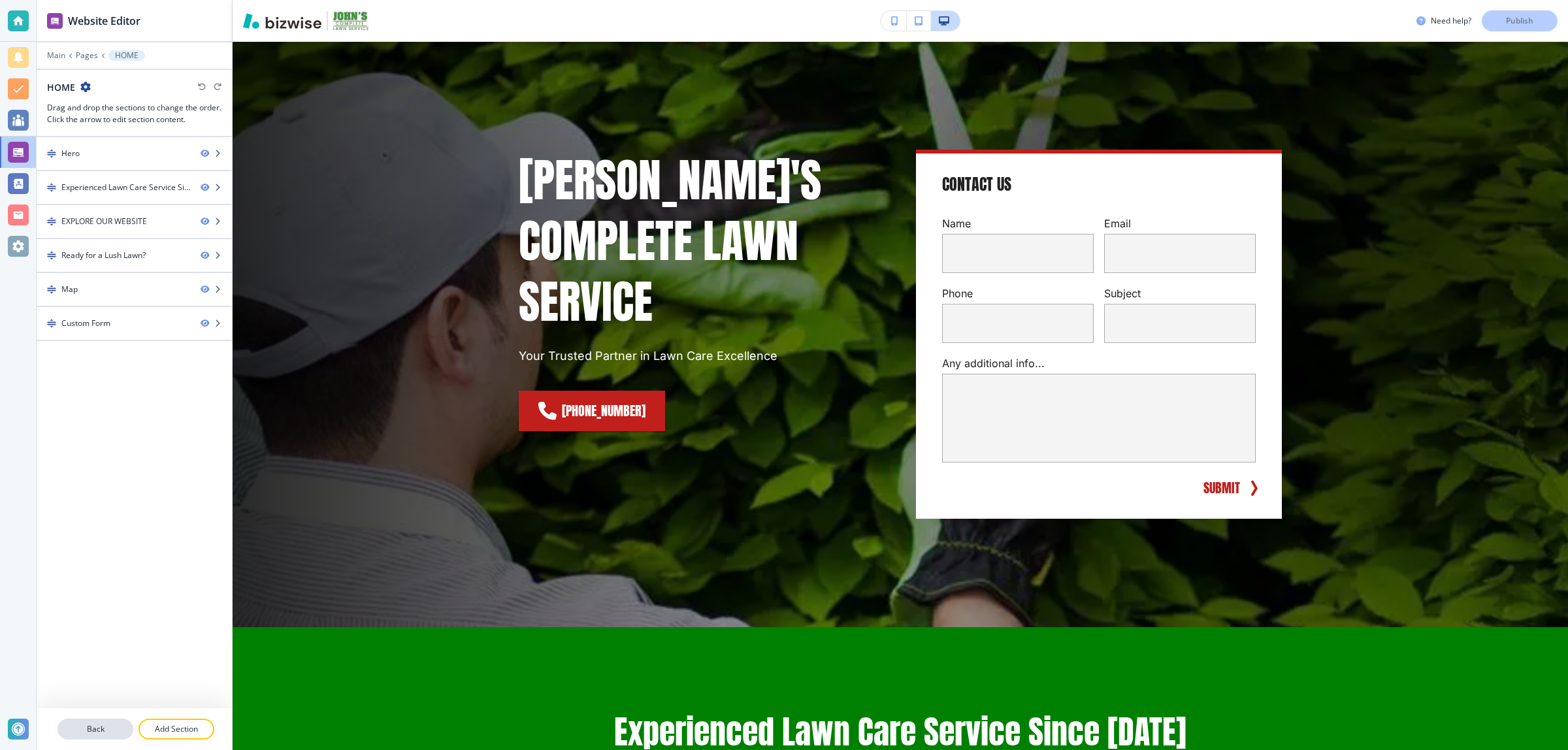
click at [102, 719] on button "Back" at bounding box center [95, 729] width 76 height 21
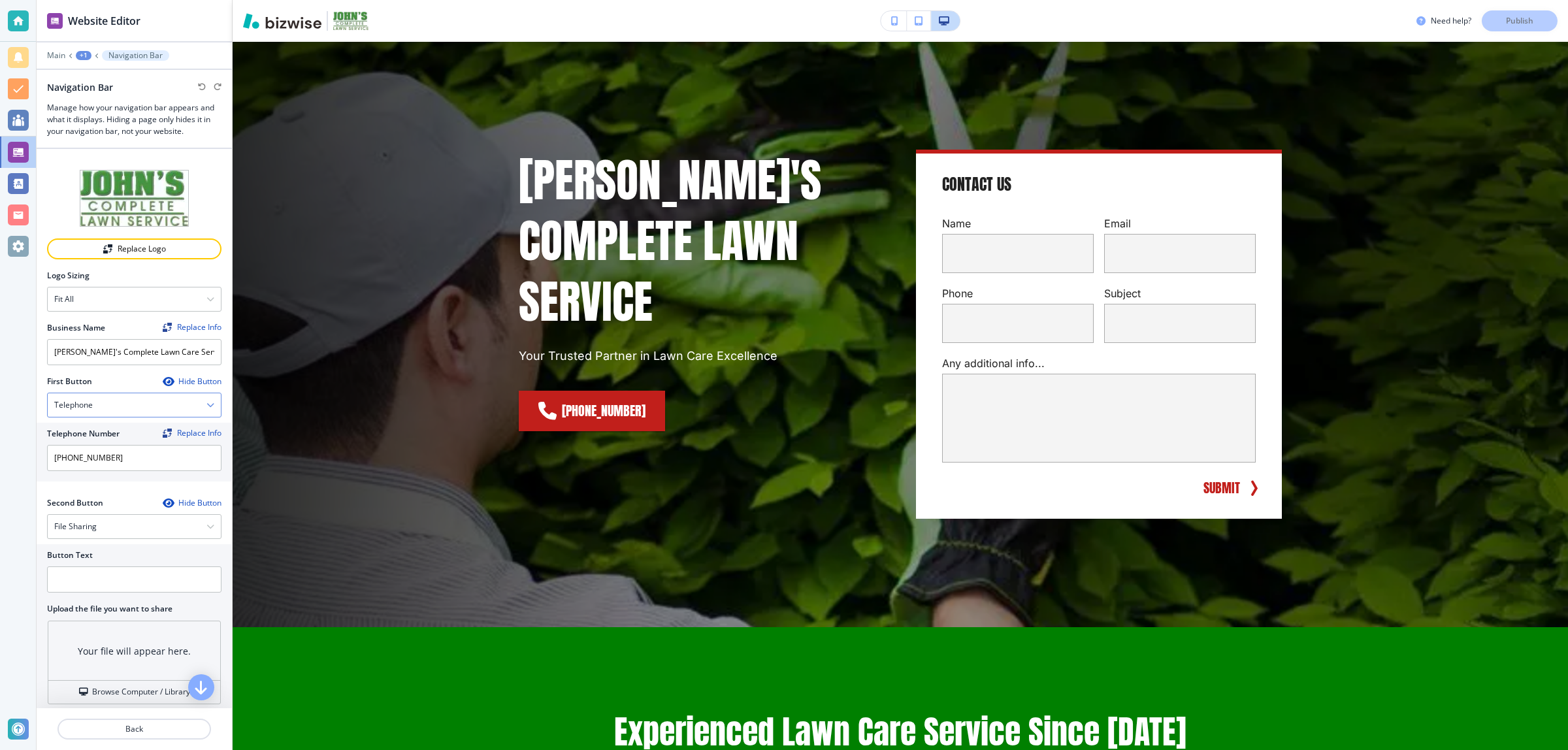
scroll to position [0, 0]
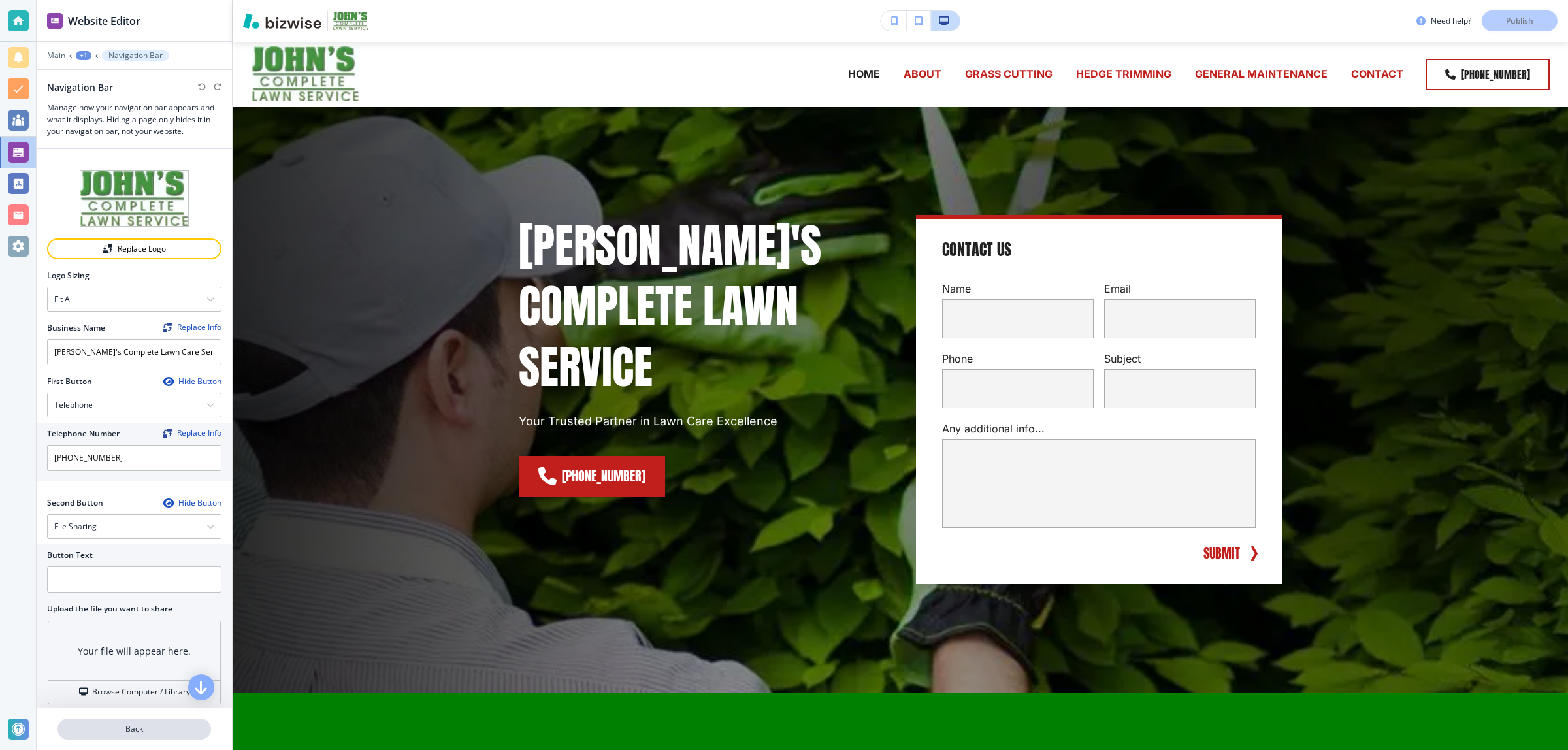
click at [106, 735] on button "Back" at bounding box center [134, 729] width 154 height 21
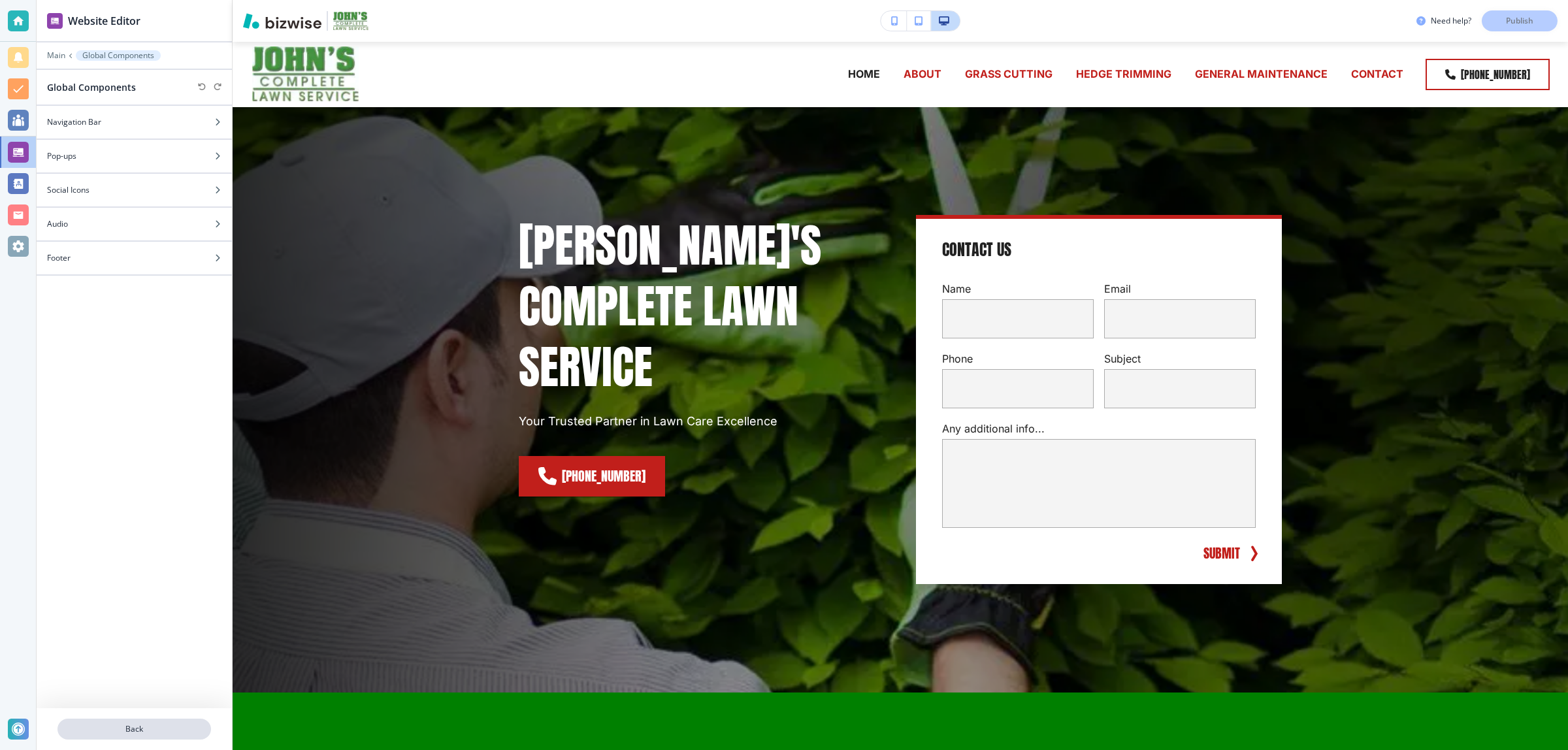
click at [134, 722] on button "Back" at bounding box center [134, 729] width 154 height 21
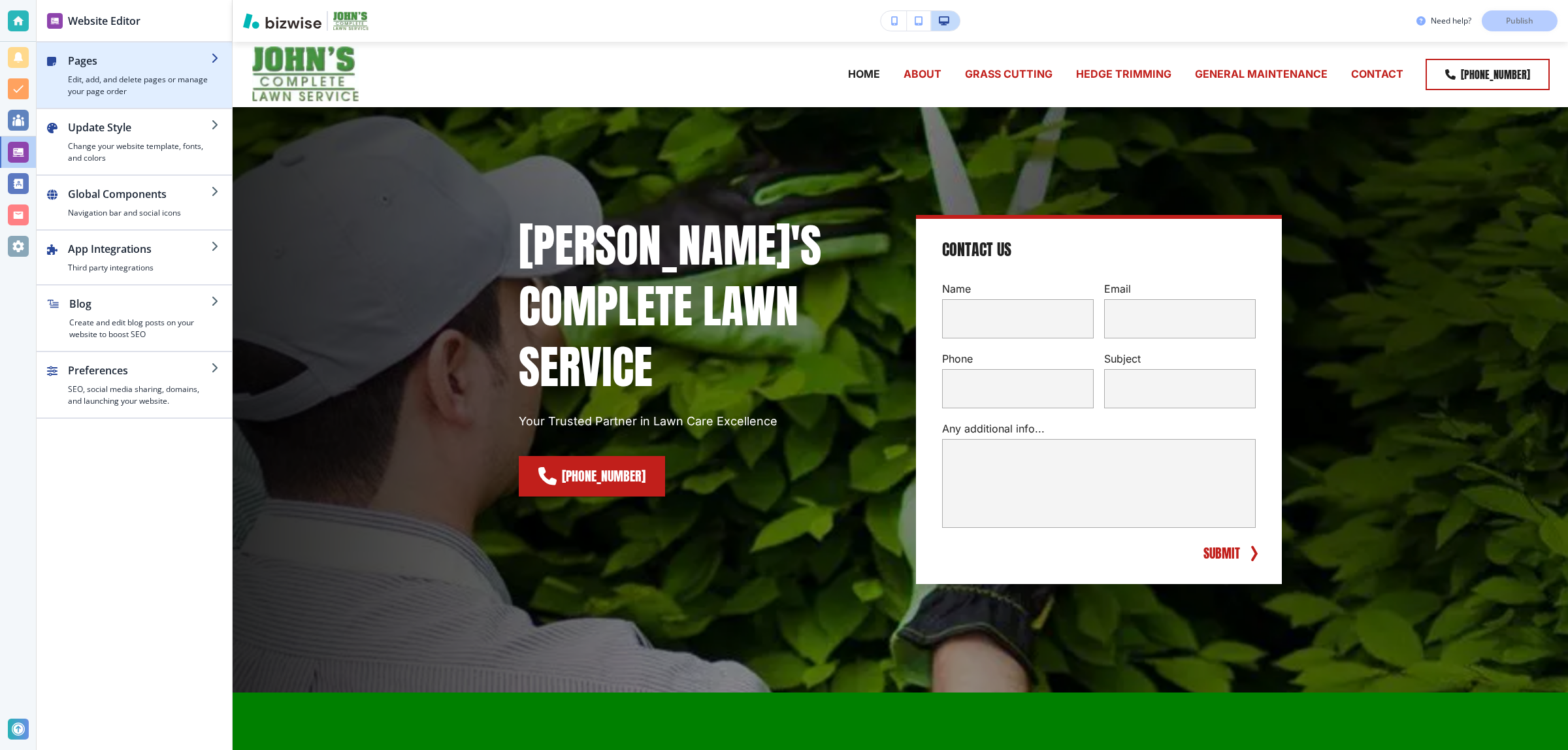
click at [149, 63] on h2 "Pages" at bounding box center [140, 61] width 143 height 16
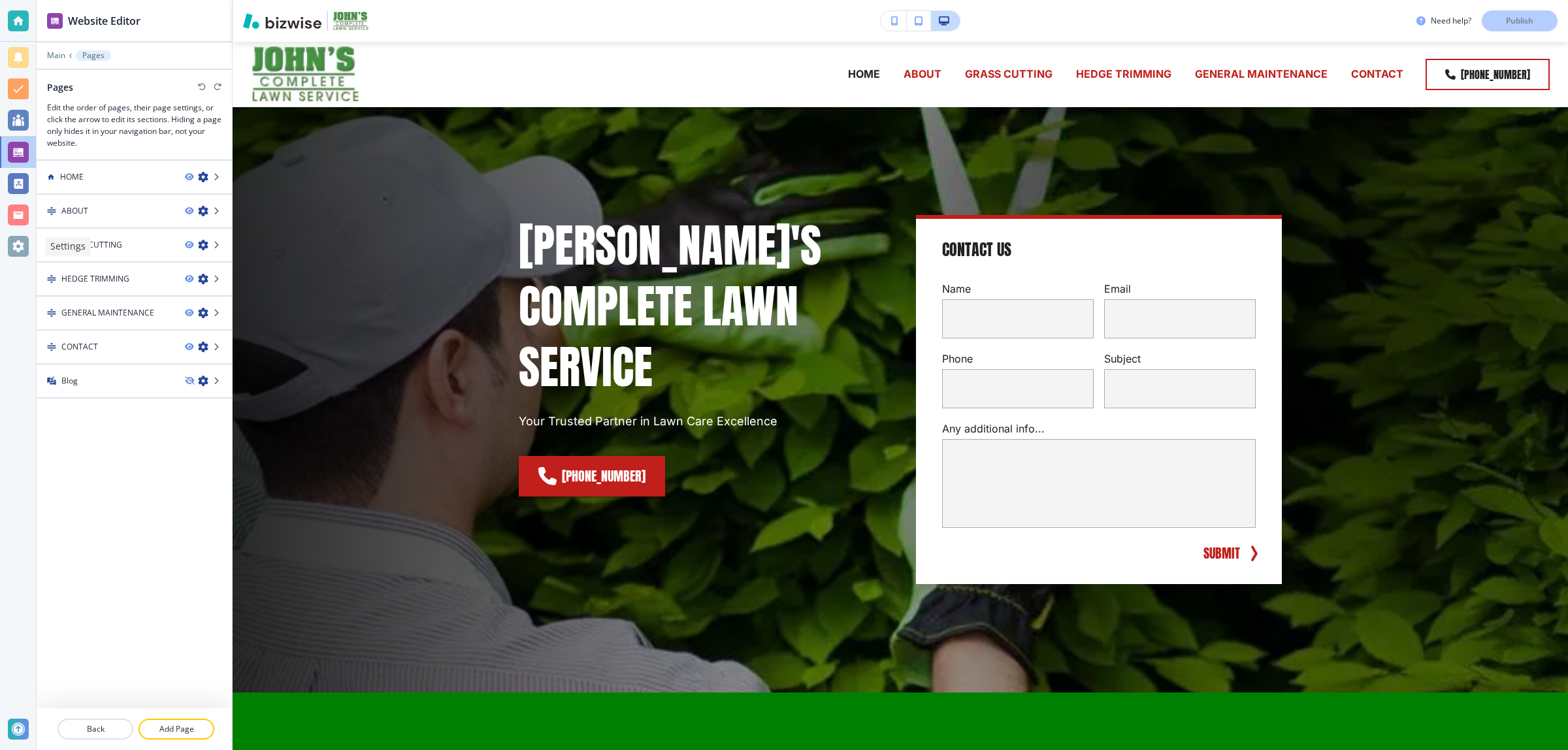
click at [4, 247] on div at bounding box center [18, 246] width 36 height 31
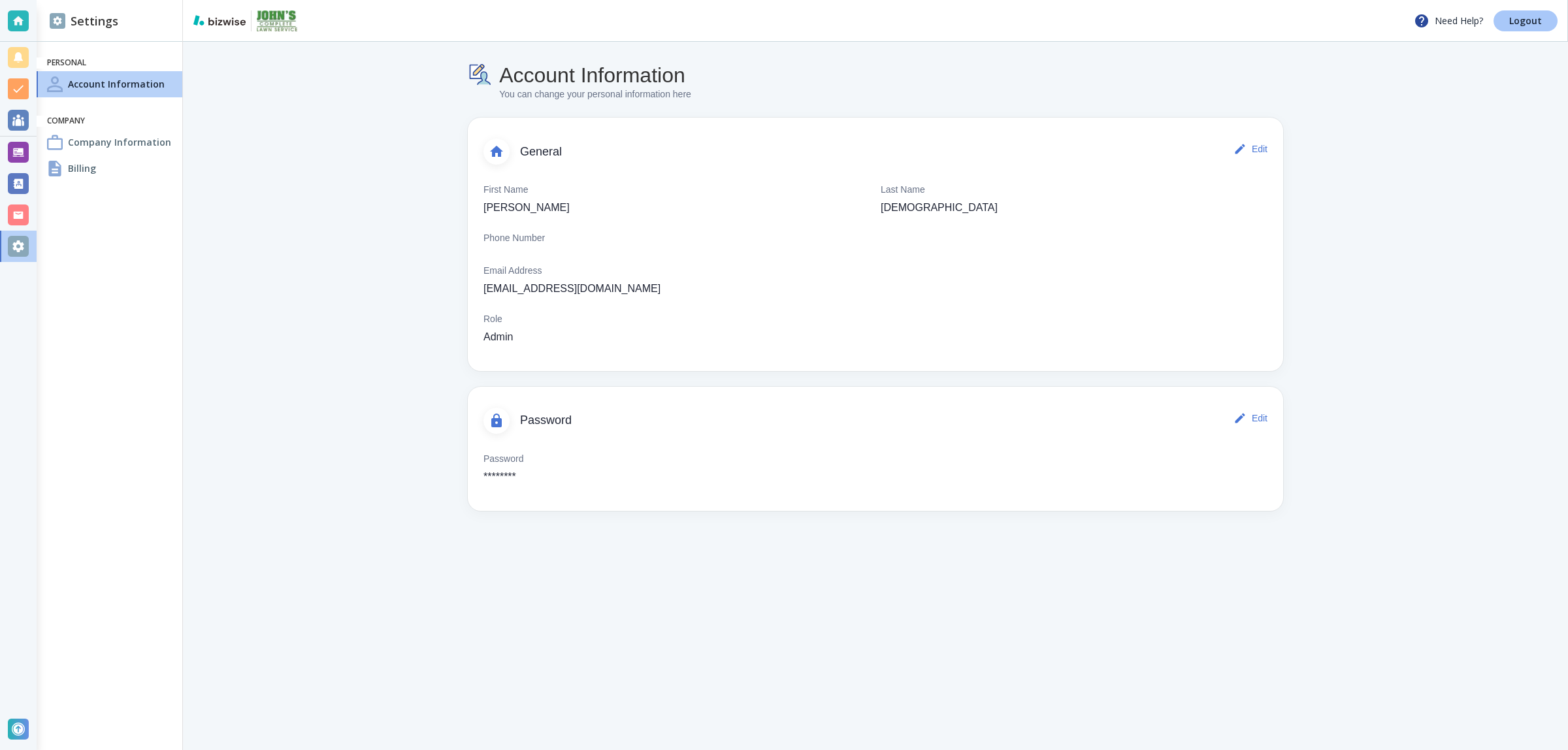
click at [1518, 25] on p "Logout" at bounding box center [1525, 21] width 33 height 9
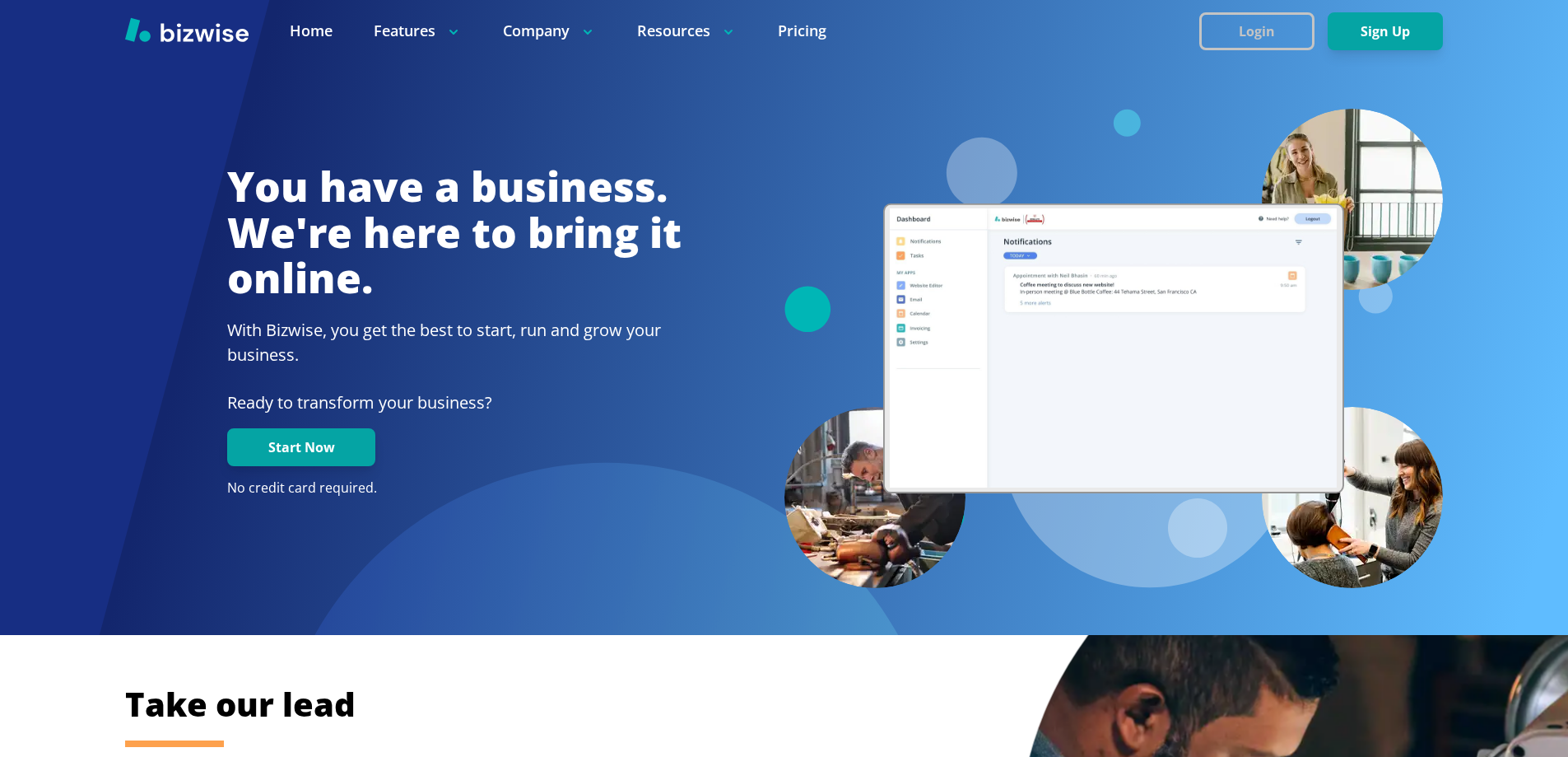
click at [1264, 45] on button "Login" at bounding box center [1257, 31] width 115 height 37
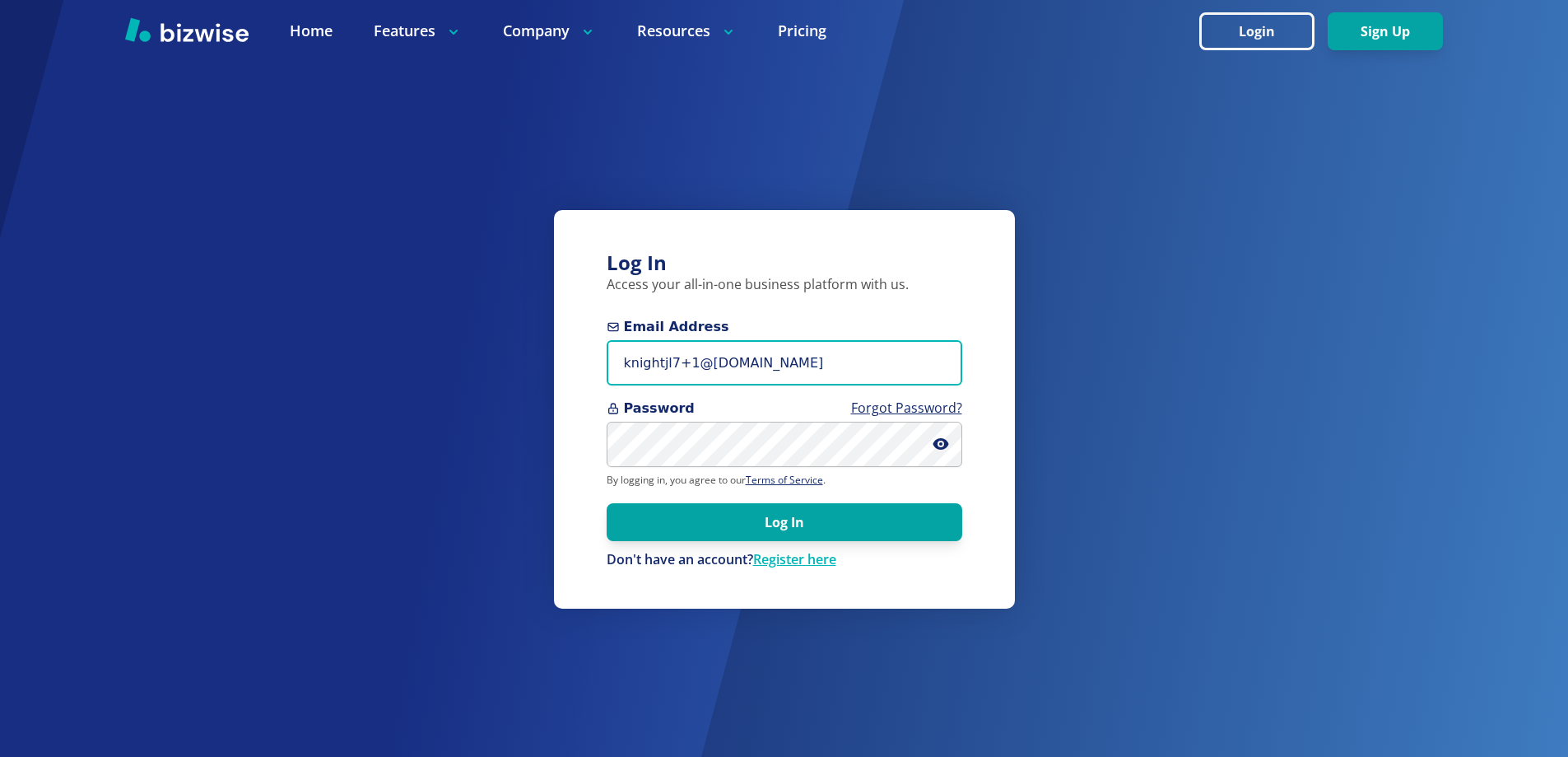
click at [726, 370] on input "knightjl7+1@msn.com" at bounding box center [784, 362] width 355 height 46
paste input "lunchboxj@att.net"
type input "lunchboxj@att.net"
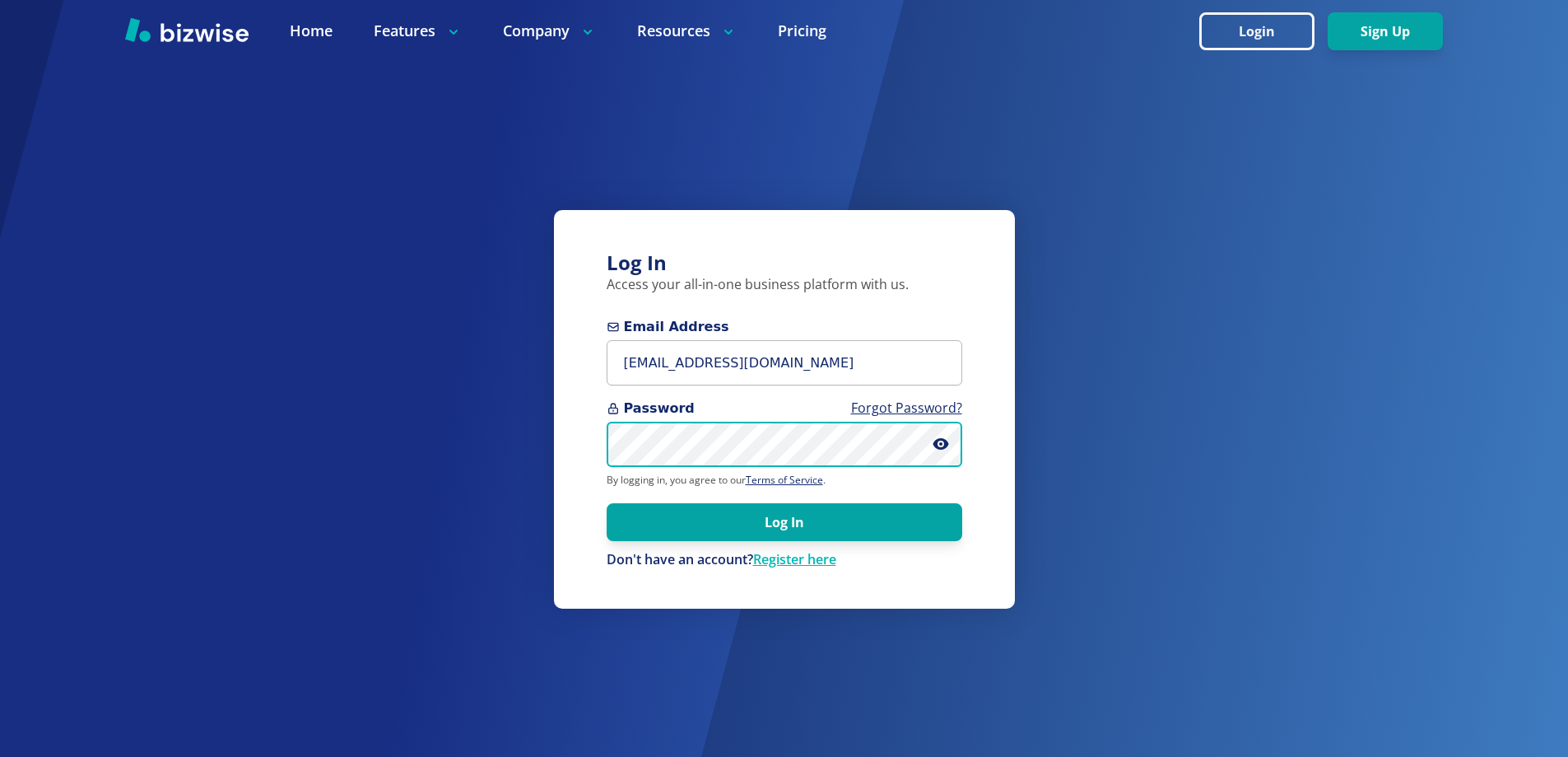
click at [607, 503] on button "Log In" at bounding box center [784, 522] width 355 height 37
